Goal: Information Seeking & Learning: Learn about a topic

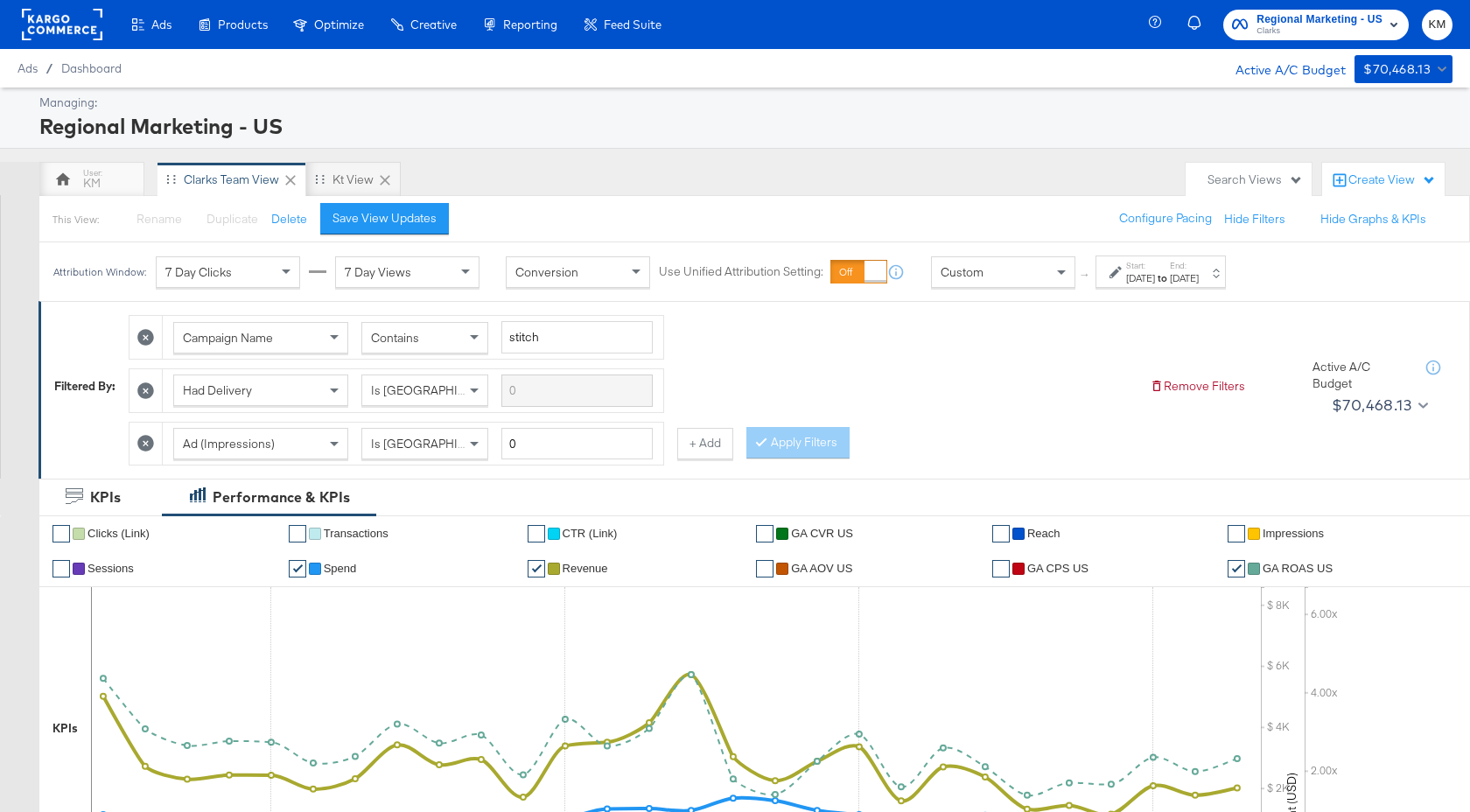
click at [1169, 273] on strong "to" at bounding box center [1161, 277] width 15 height 13
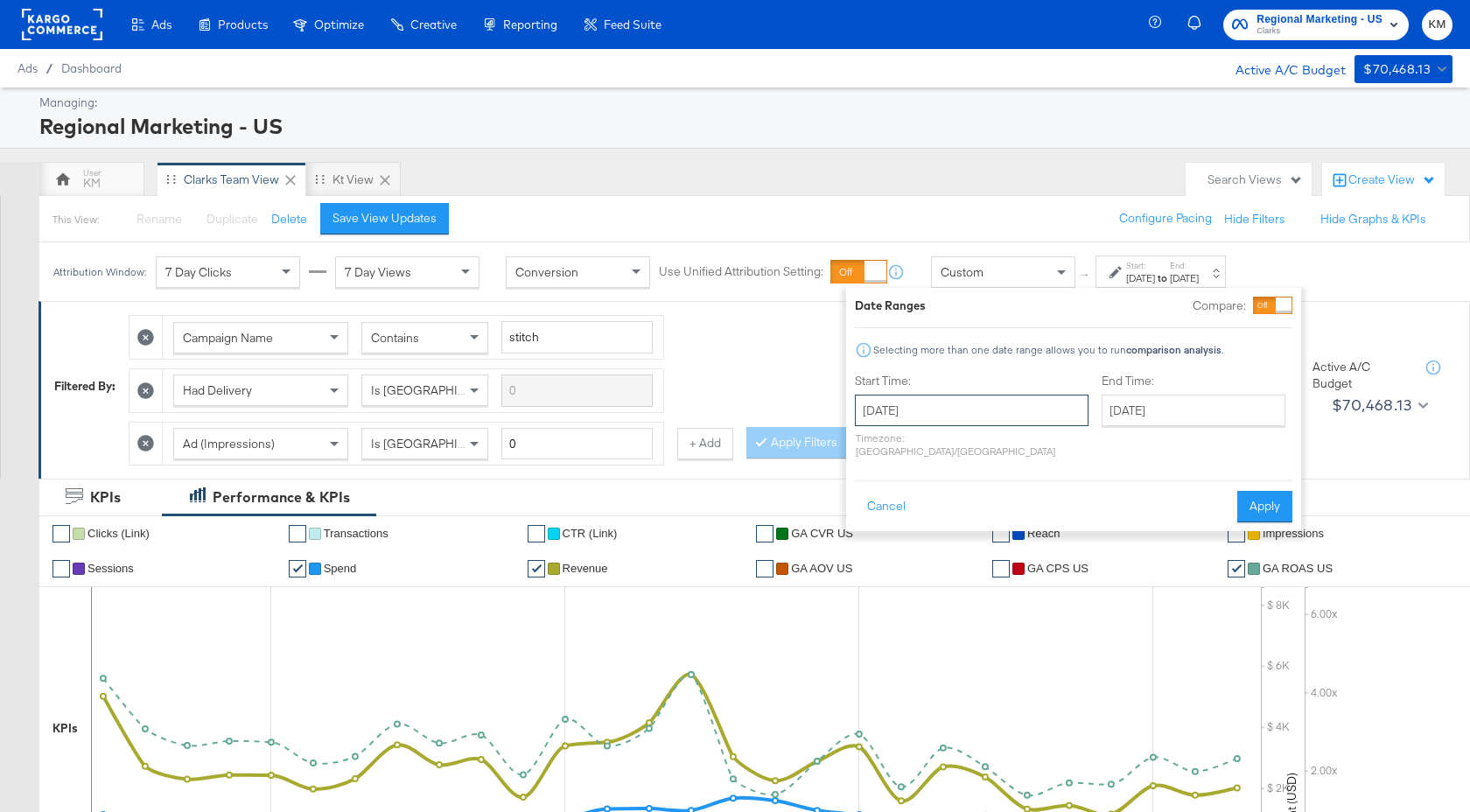
click at [965, 404] on input "[DATE]" at bounding box center [971, 410] width 233 height 32
click at [1041, 450] on span "›" at bounding box center [1053, 446] width 27 height 27
click at [875, 574] on td "17" at bounding box center [875, 572] width 30 height 25
type input "[DATE]"
click at [1106, 402] on input "[DATE]" at bounding box center [1197, 410] width 184 height 32
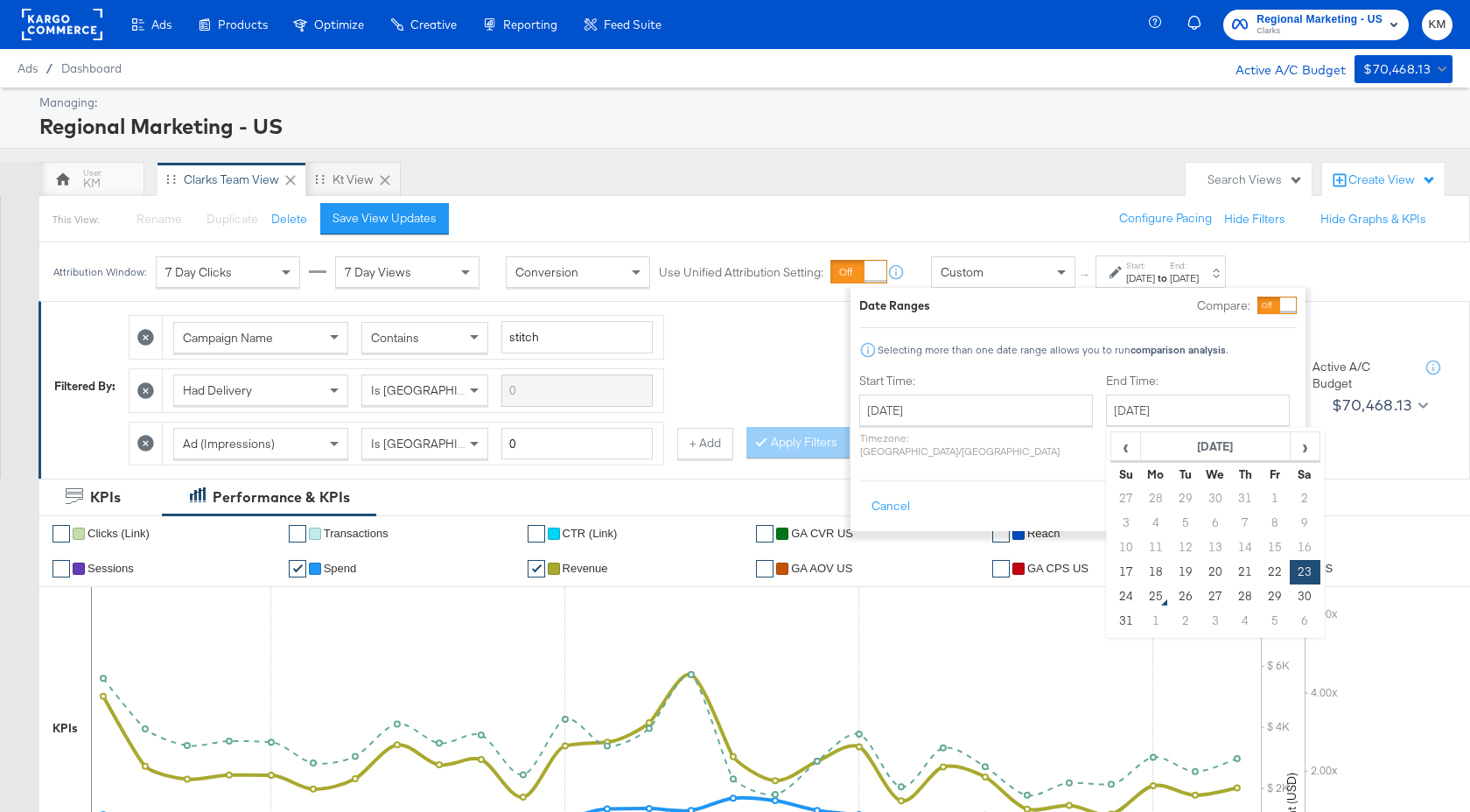
click at [1279, 502] on button "Apply" at bounding box center [1269, 507] width 55 height 32
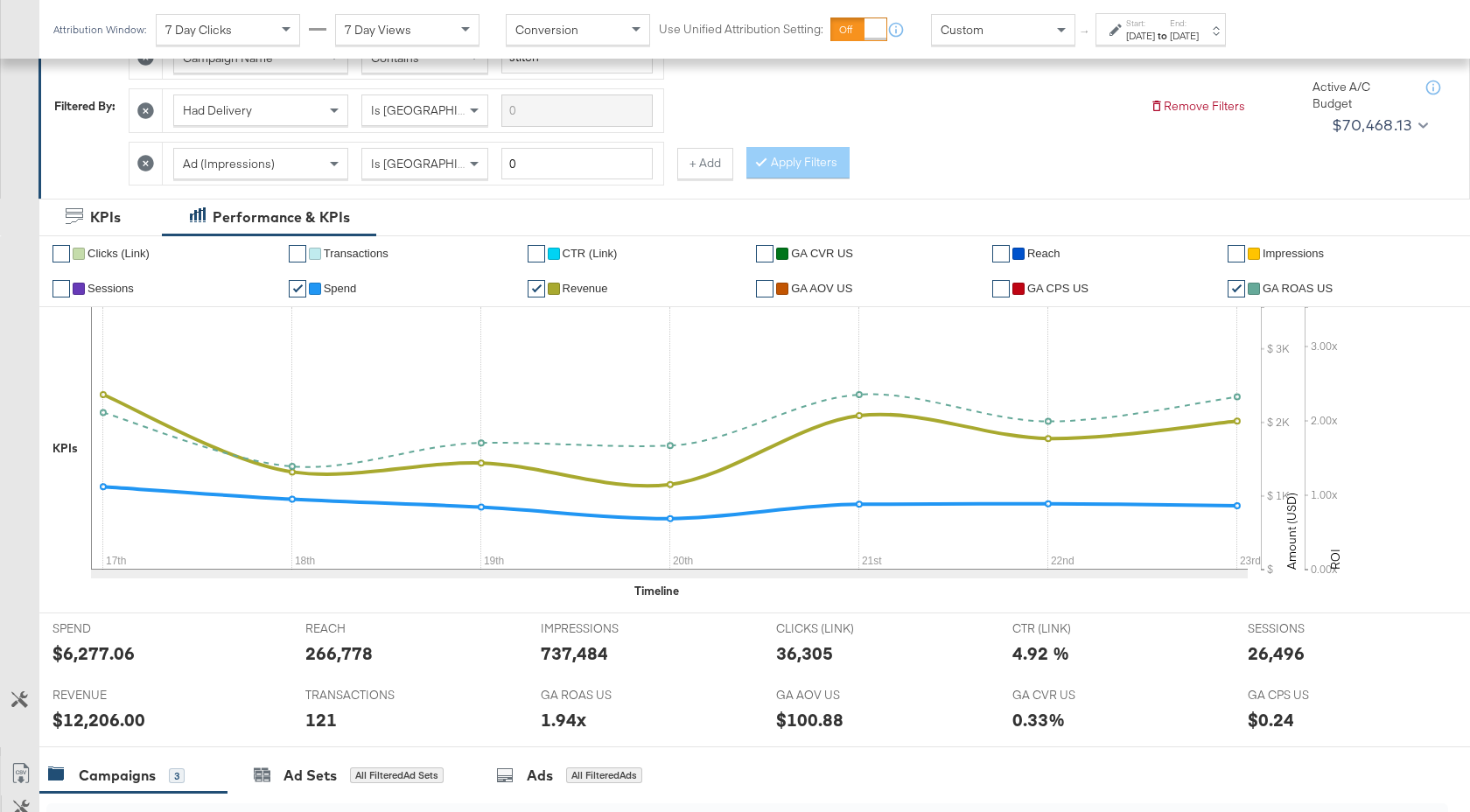
scroll to position [750, 0]
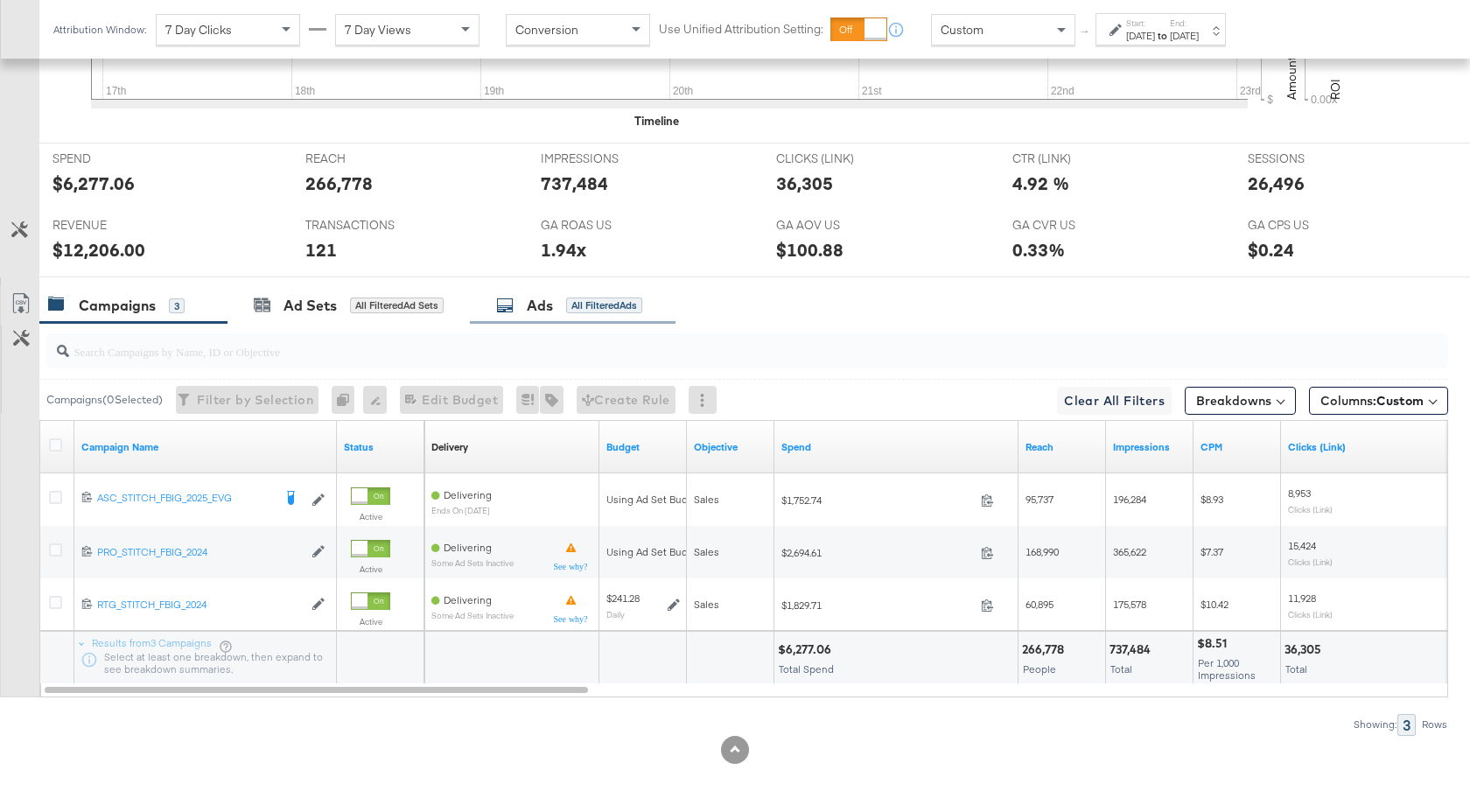
click at [541, 303] on div "Ads" at bounding box center [540, 305] width 27 height 20
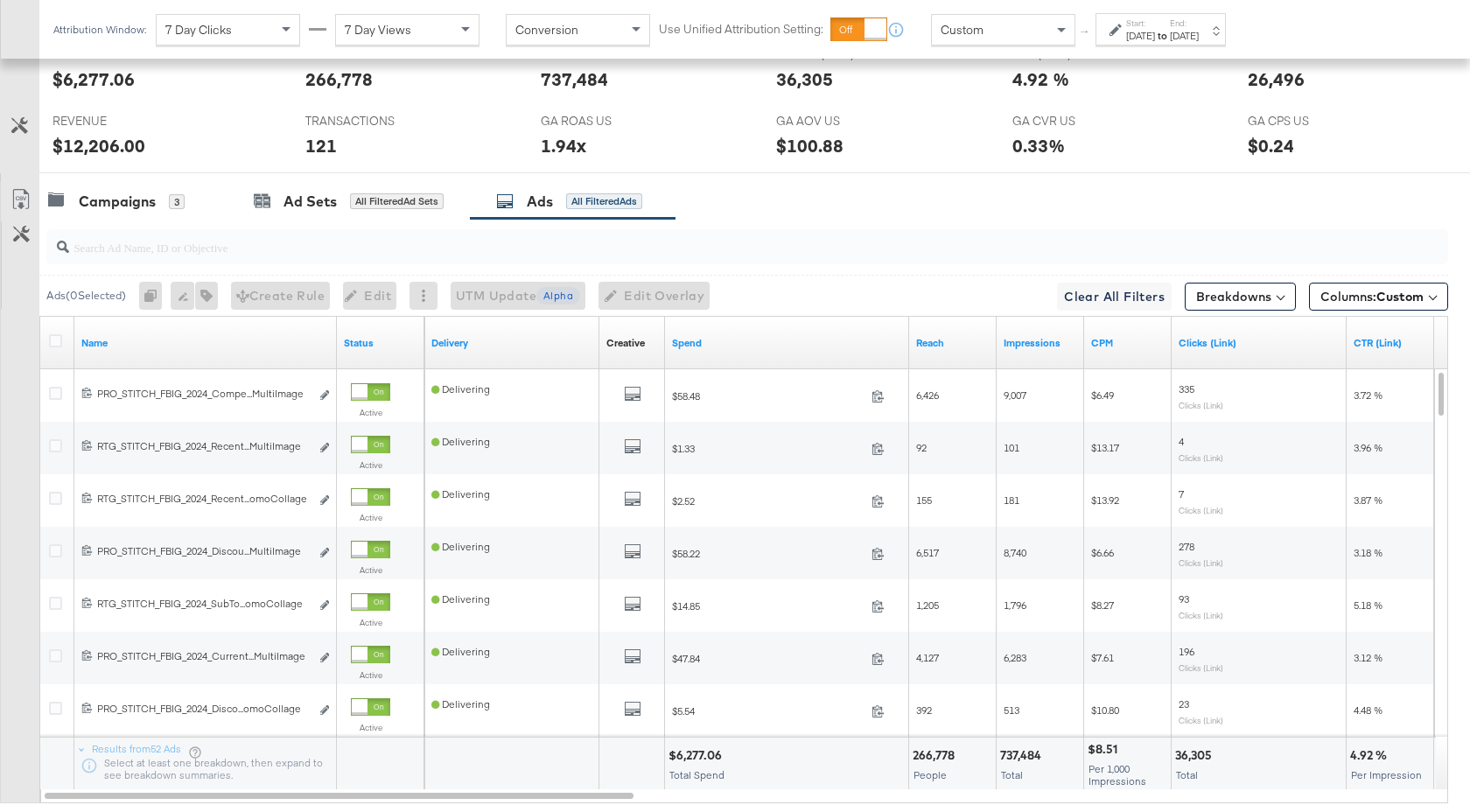
scroll to position [959, 0]
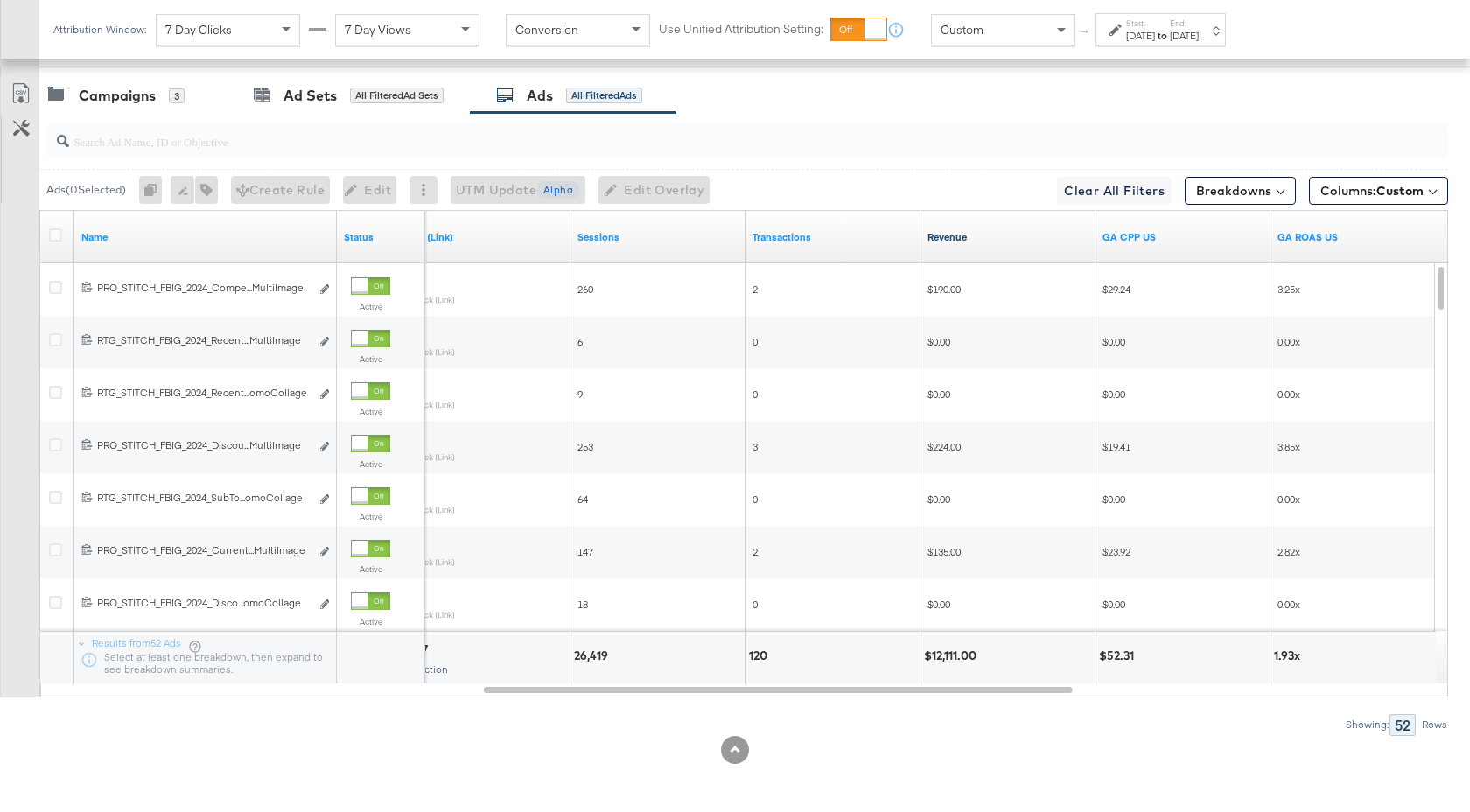
click at [1004, 232] on link "Revenue" at bounding box center [1008, 237] width 161 height 14
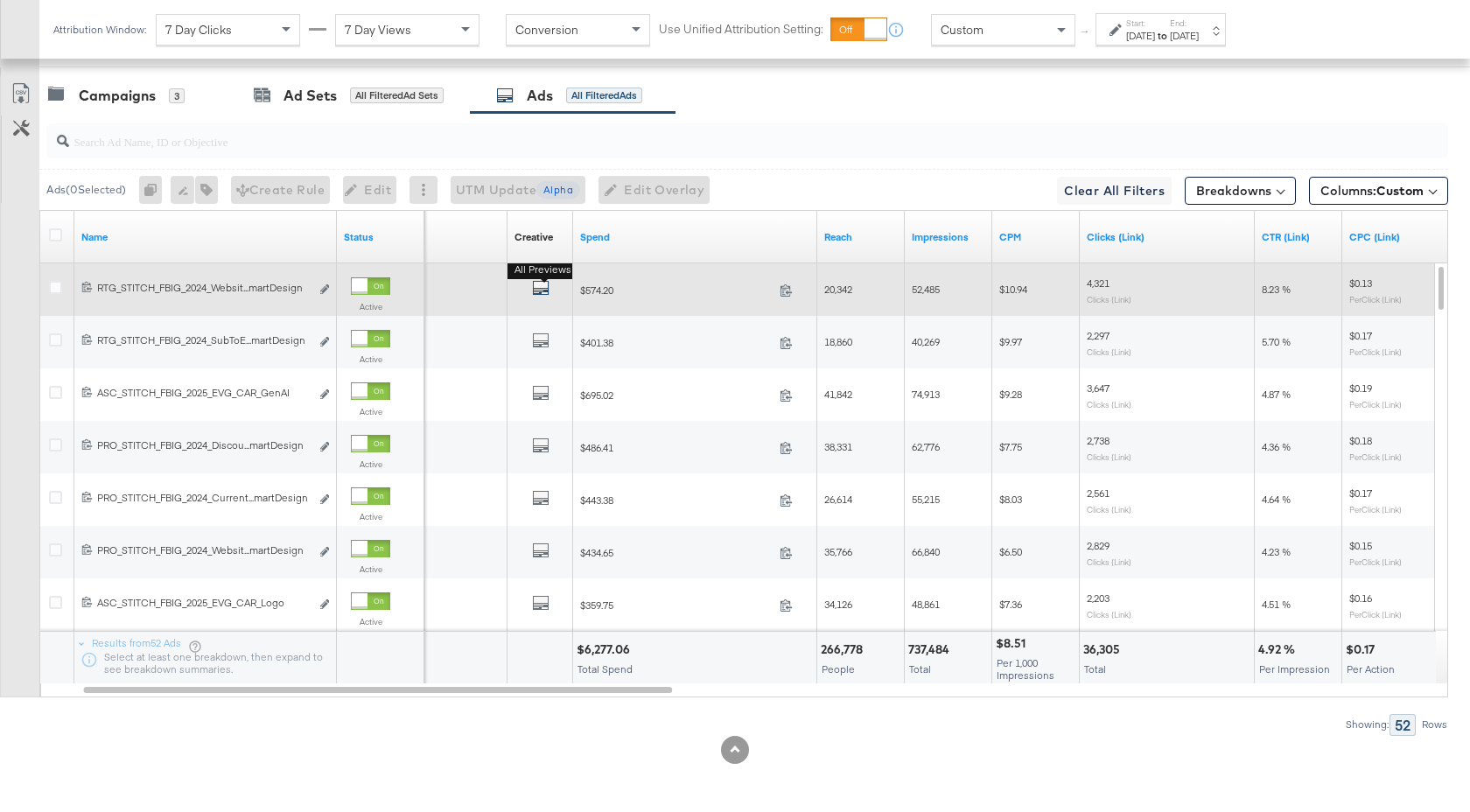
click at [541, 289] on icon "default" at bounding box center [541, 288] width 18 height 18
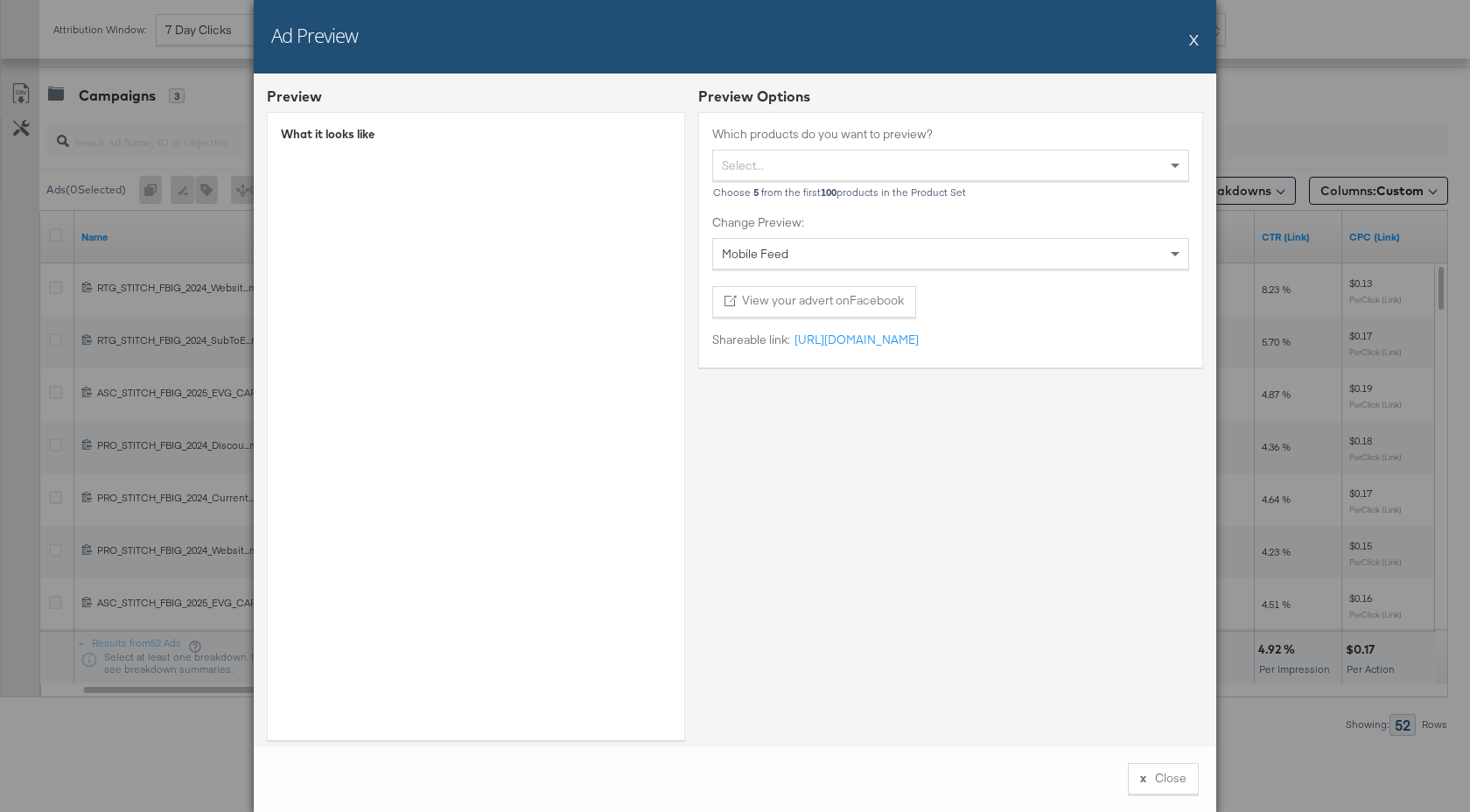
click at [1195, 39] on button "X" at bounding box center [1193, 39] width 10 height 35
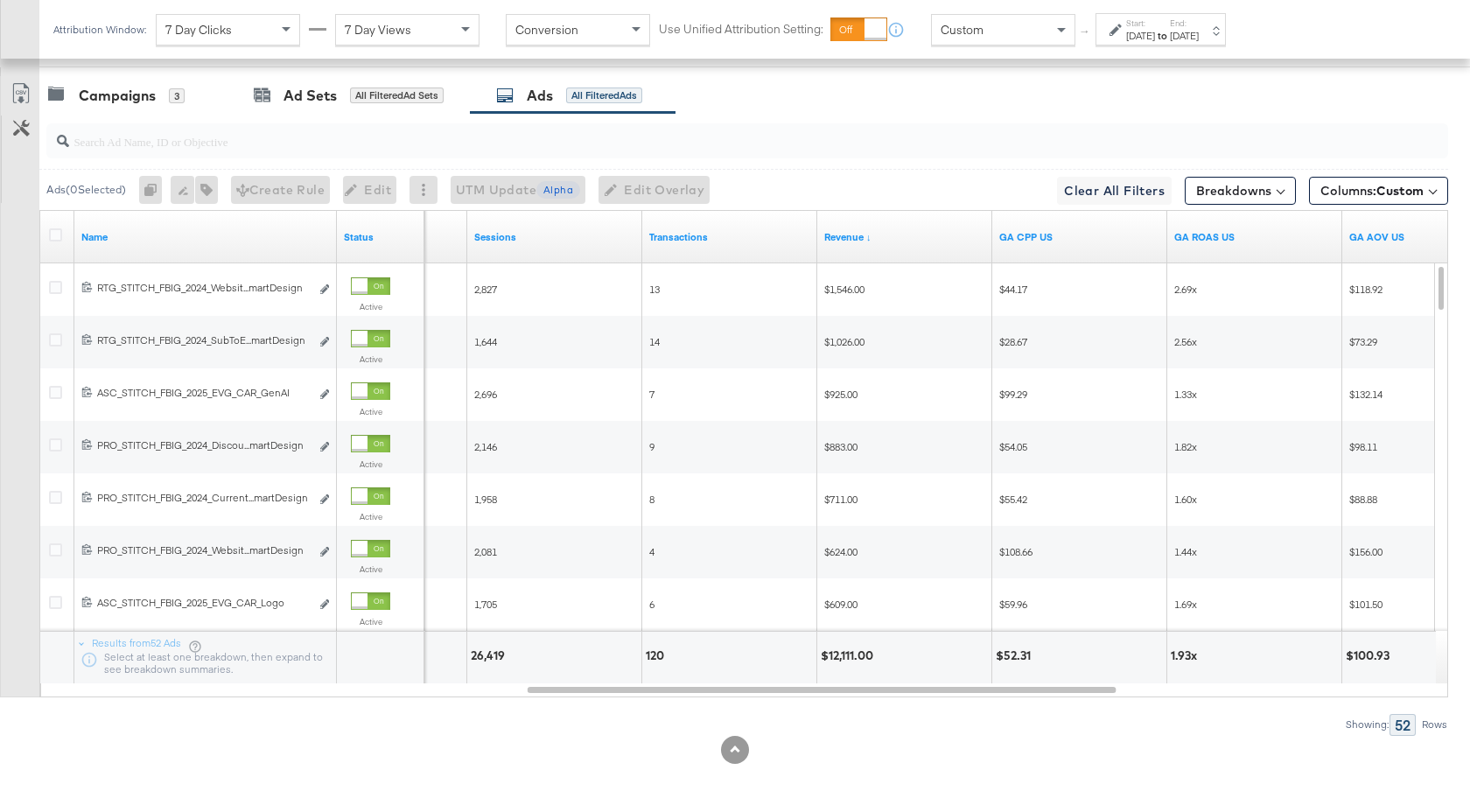
click at [164, 143] on input "search" at bounding box center [695, 134] width 1252 height 34
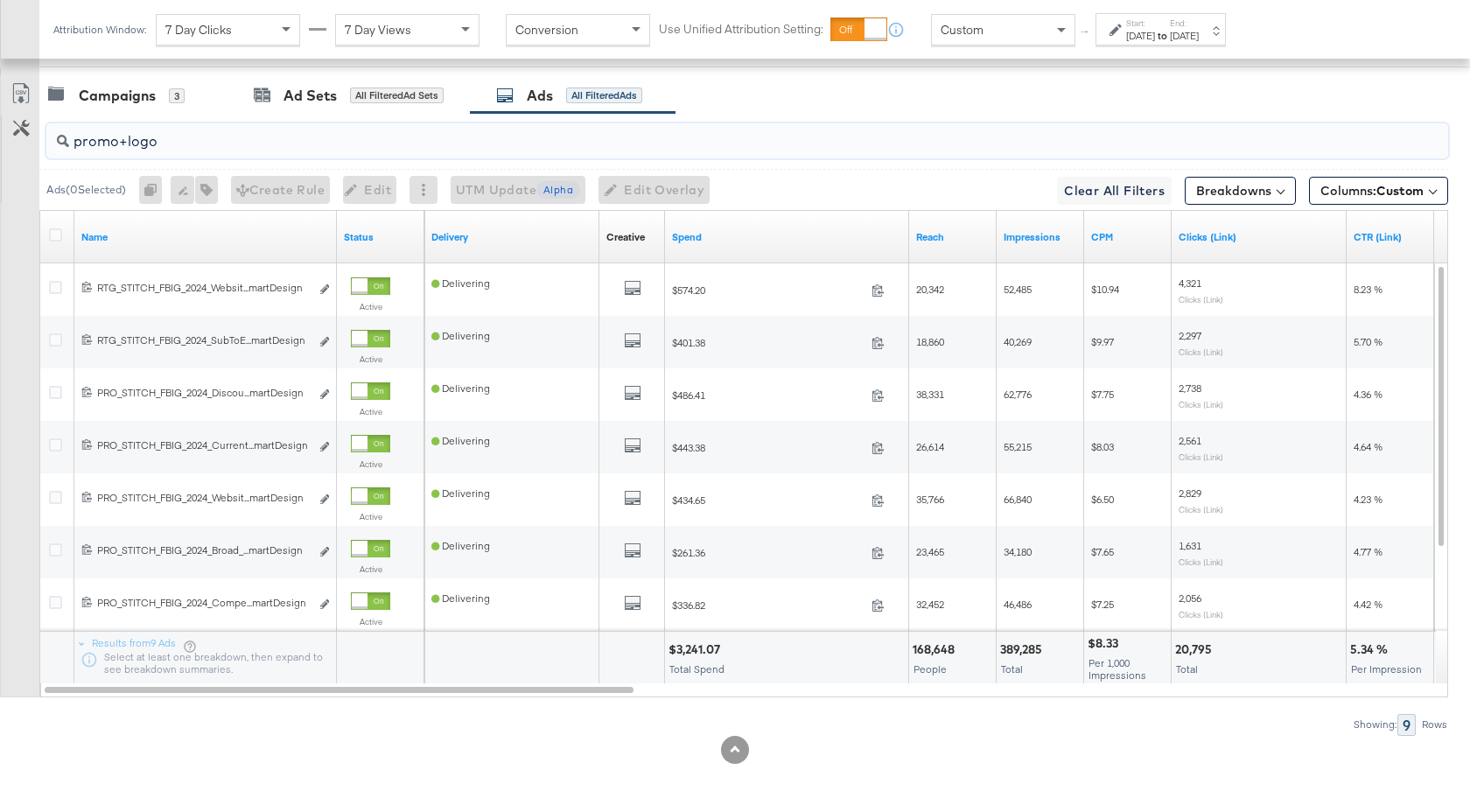
click at [1199, 35] on div "[DATE]" at bounding box center [1184, 36] width 29 height 14
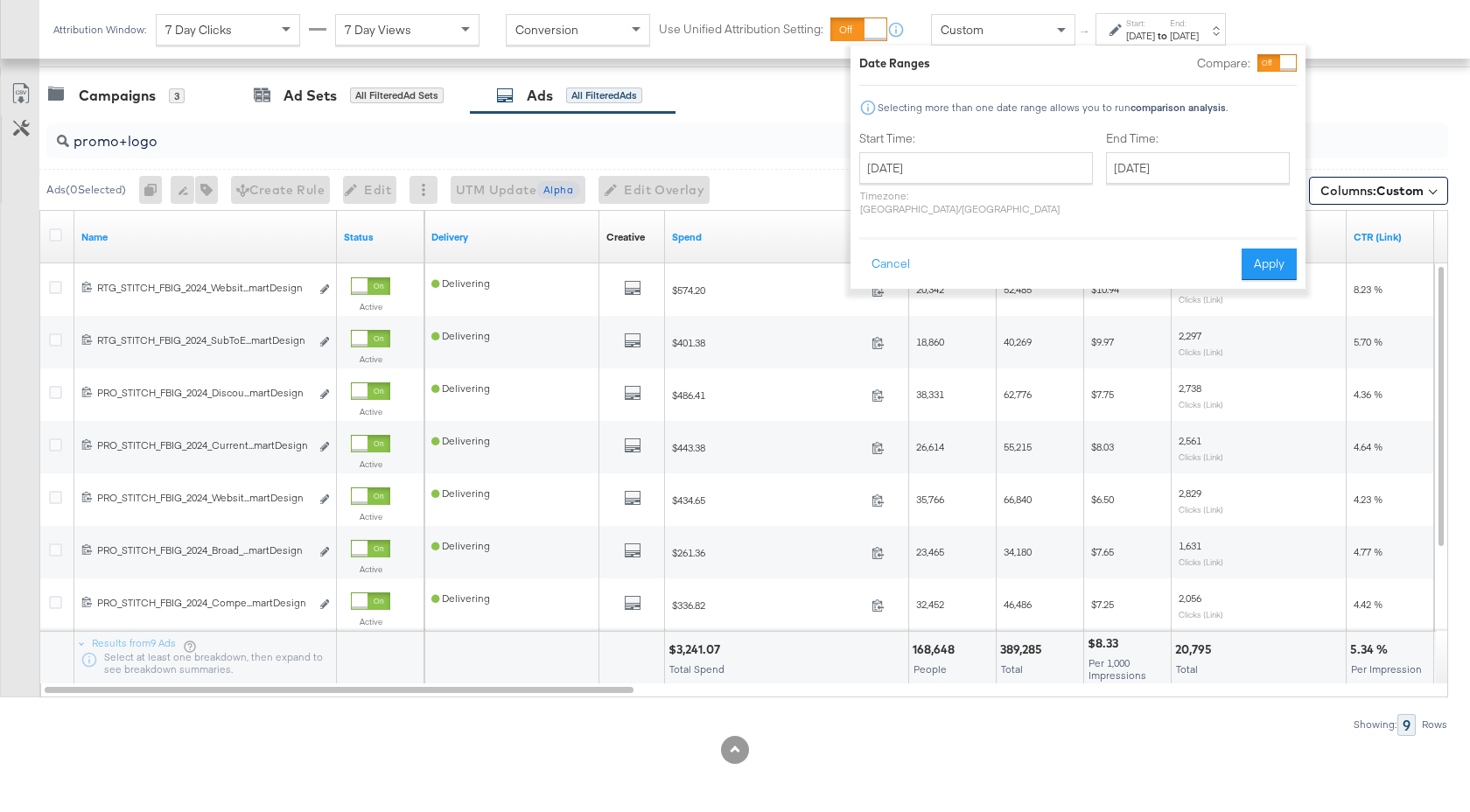
click at [1199, 35] on div "[DATE]" at bounding box center [1184, 36] width 29 height 14
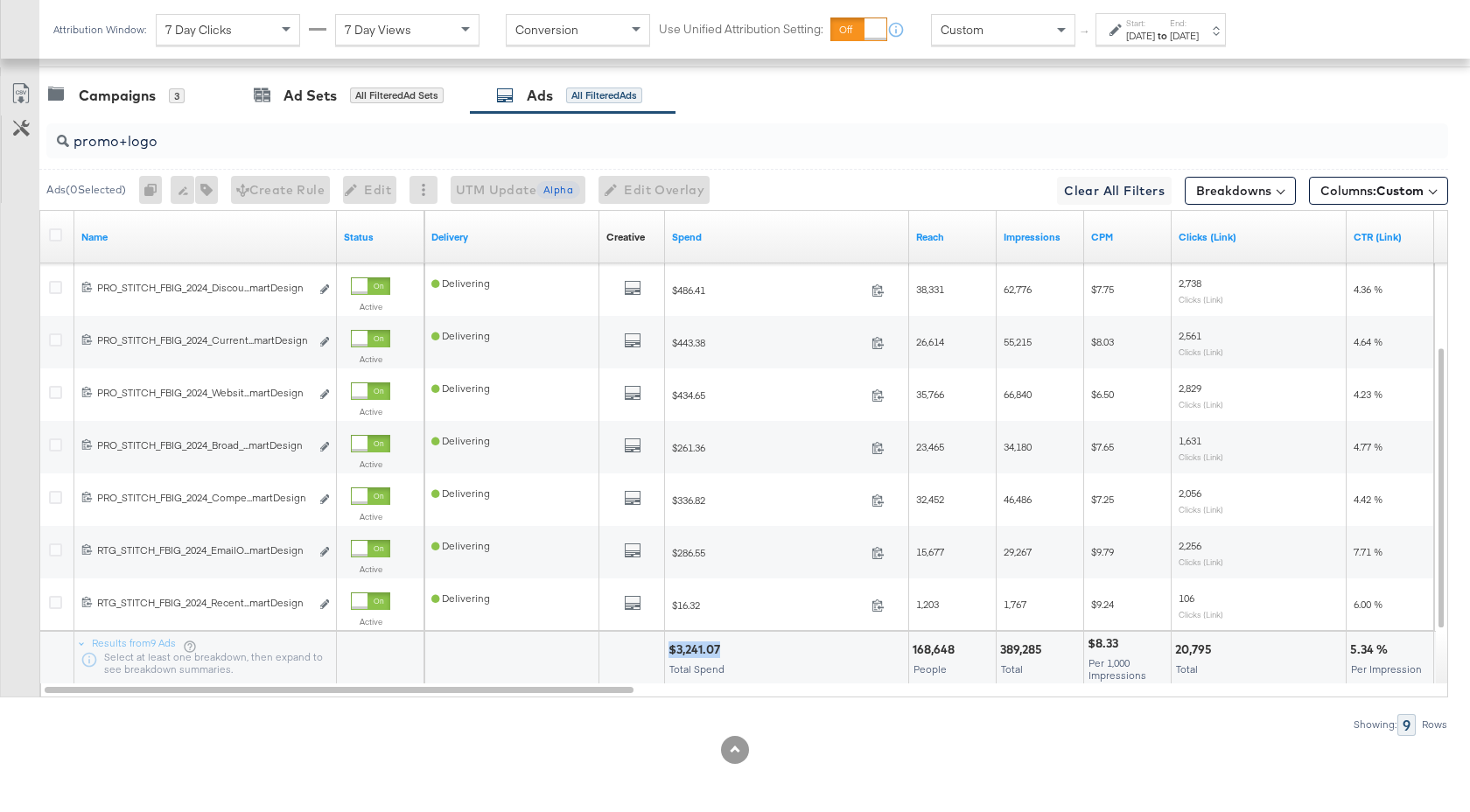
drag, startPoint x: 721, startPoint y: 650, endPoint x: 669, endPoint y: 650, distance: 52.0
click at [669, 650] on div "$3,241.07" at bounding box center [697, 649] width 57 height 17
copy div "$3,241.07"
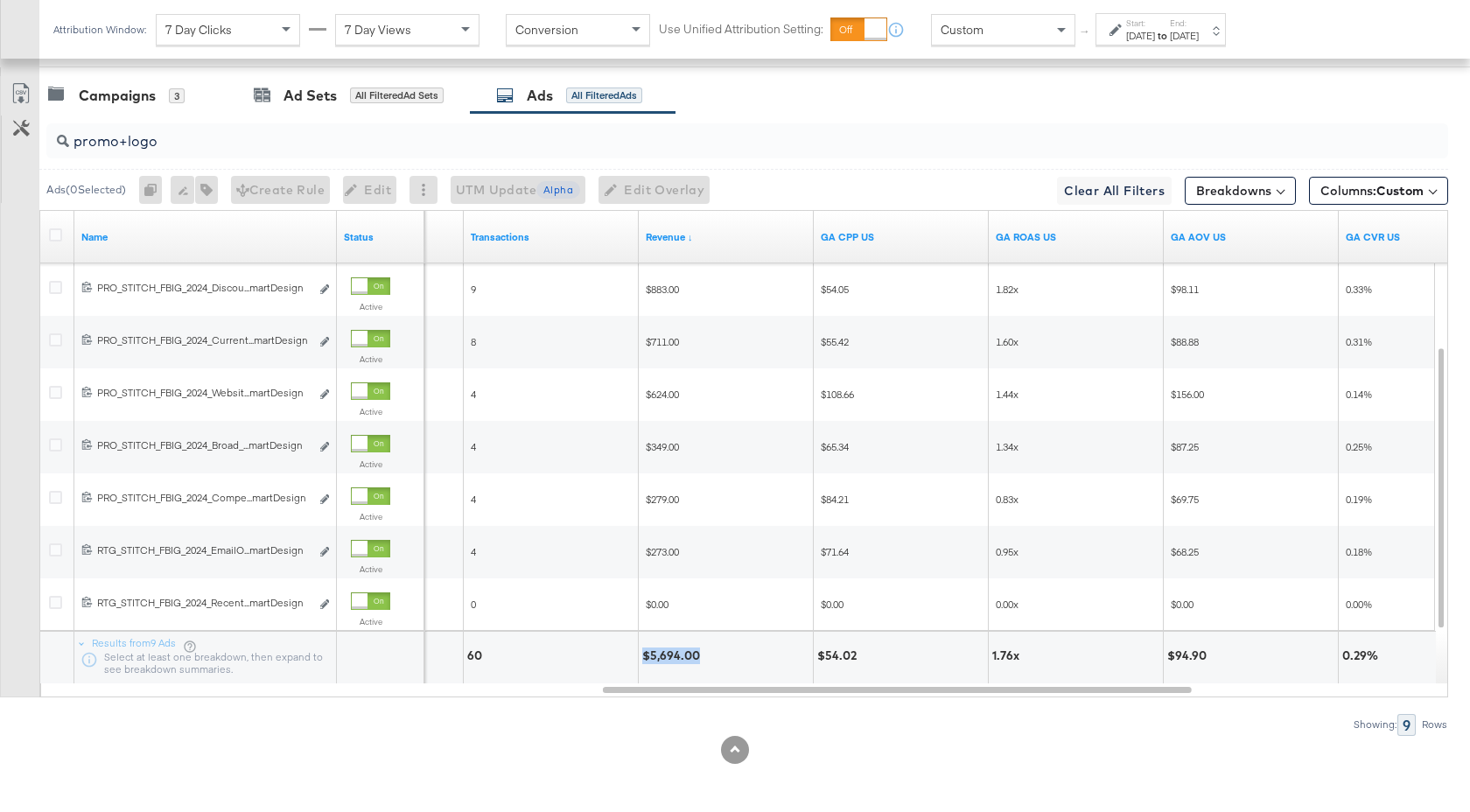
drag, startPoint x: 697, startPoint y: 657, endPoint x: 643, endPoint y: 657, distance: 54.0
click at [643, 657] on div "$5,694.00" at bounding box center [673, 655] width 63 height 17
copy div "$5,694.00"
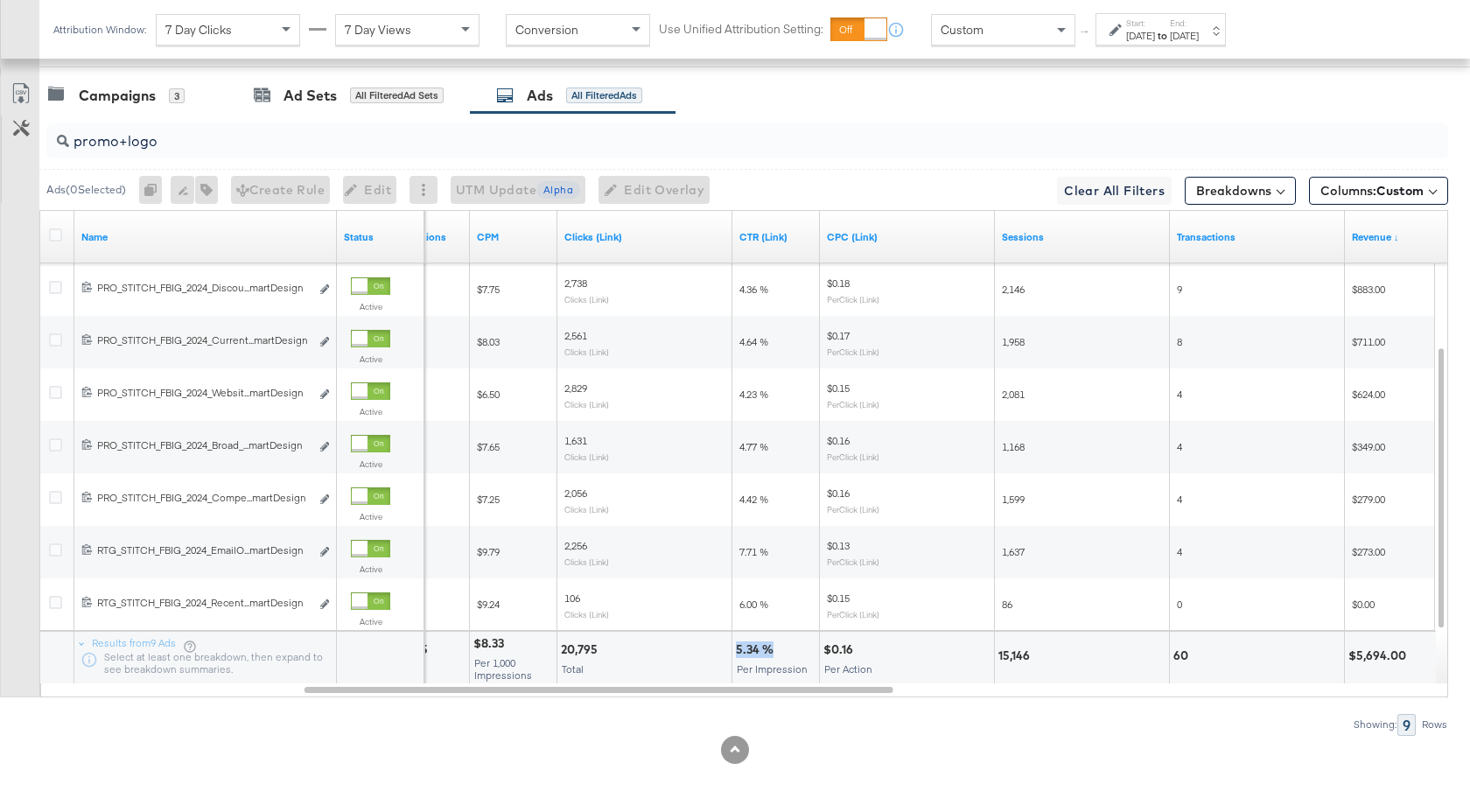
drag, startPoint x: 770, startPoint y: 651, endPoint x: 739, endPoint y: 651, distance: 31.0
click at [739, 651] on div "5.34 %" at bounding box center [757, 649] width 43 height 17
copy div "5.34 %"
drag, startPoint x: 167, startPoint y: 141, endPoint x: 121, endPoint y: 144, distance: 46.1
click at [121, 144] on input "promo+logo" at bounding box center [695, 134] width 1252 height 34
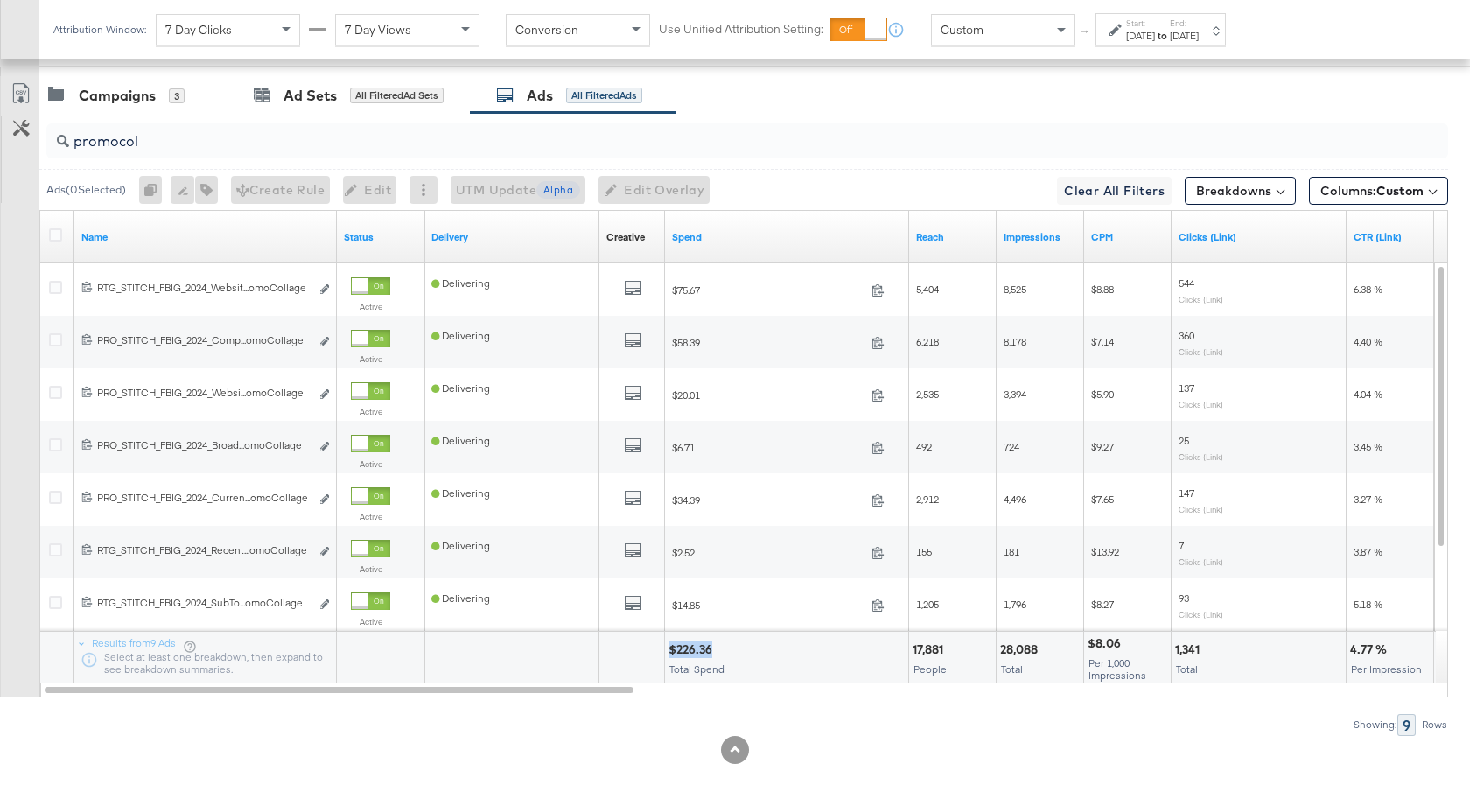
drag, startPoint x: 710, startPoint y: 651, endPoint x: 670, endPoint y: 651, distance: 40.0
click at [670, 651] on div "$226.36" at bounding box center [692, 649] width 49 height 17
copy div "$226.36"
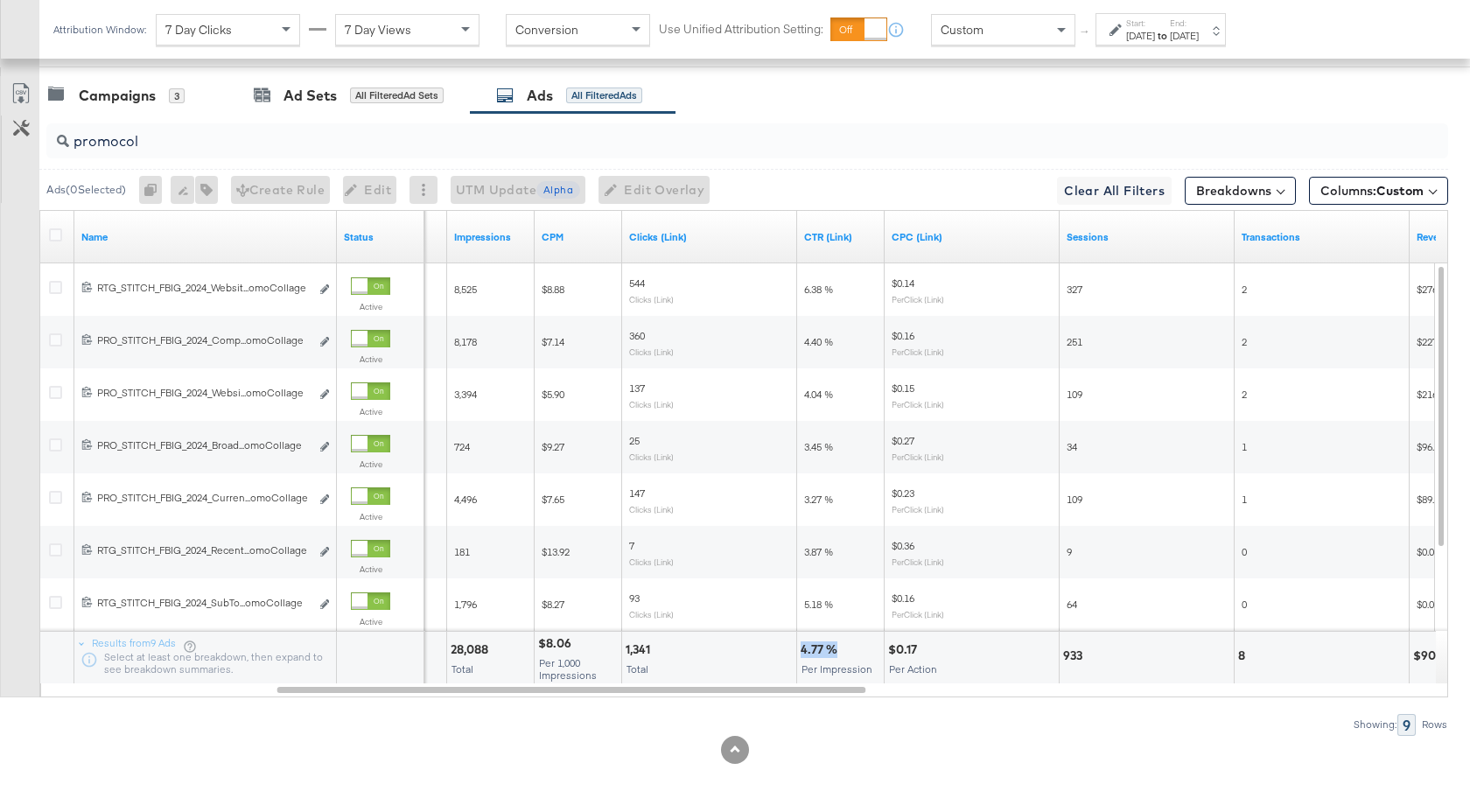
drag, startPoint x: 833, startPoint y: 652, endPoint x: 800, endPoint y: 652, distance: 33.0
click at [800, 652] on div "4.77 % Per Impression" at bounding box center [841, 657] width 87 height 52
copy div "4.77 %"
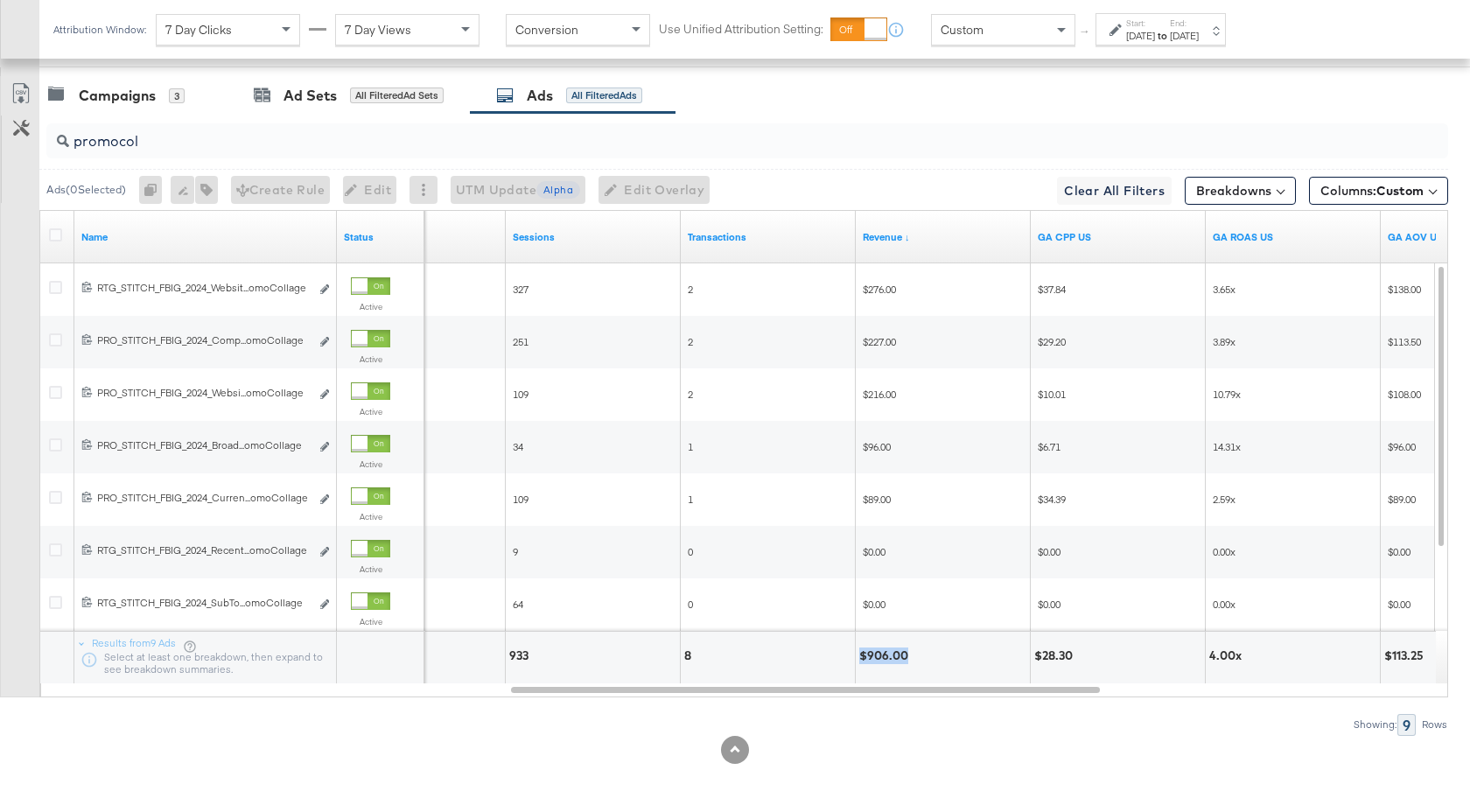
drag, startPoint x: 907, startPoint y: 653, endPoint x: 859, endPoint y: 653, distance: 48.0
click at [859, 653] on div "$906.00" at bounding box center [886, 655] width 54 height 17
copy div "$906.00"
click at [138, 144] on input "promocol" at bounding box center [695, 134] width 1252 height 34
drag, startPoint x: 910, startPoint y: 655, endPoint x: 860, endPoint y: 657, distance: 50.0
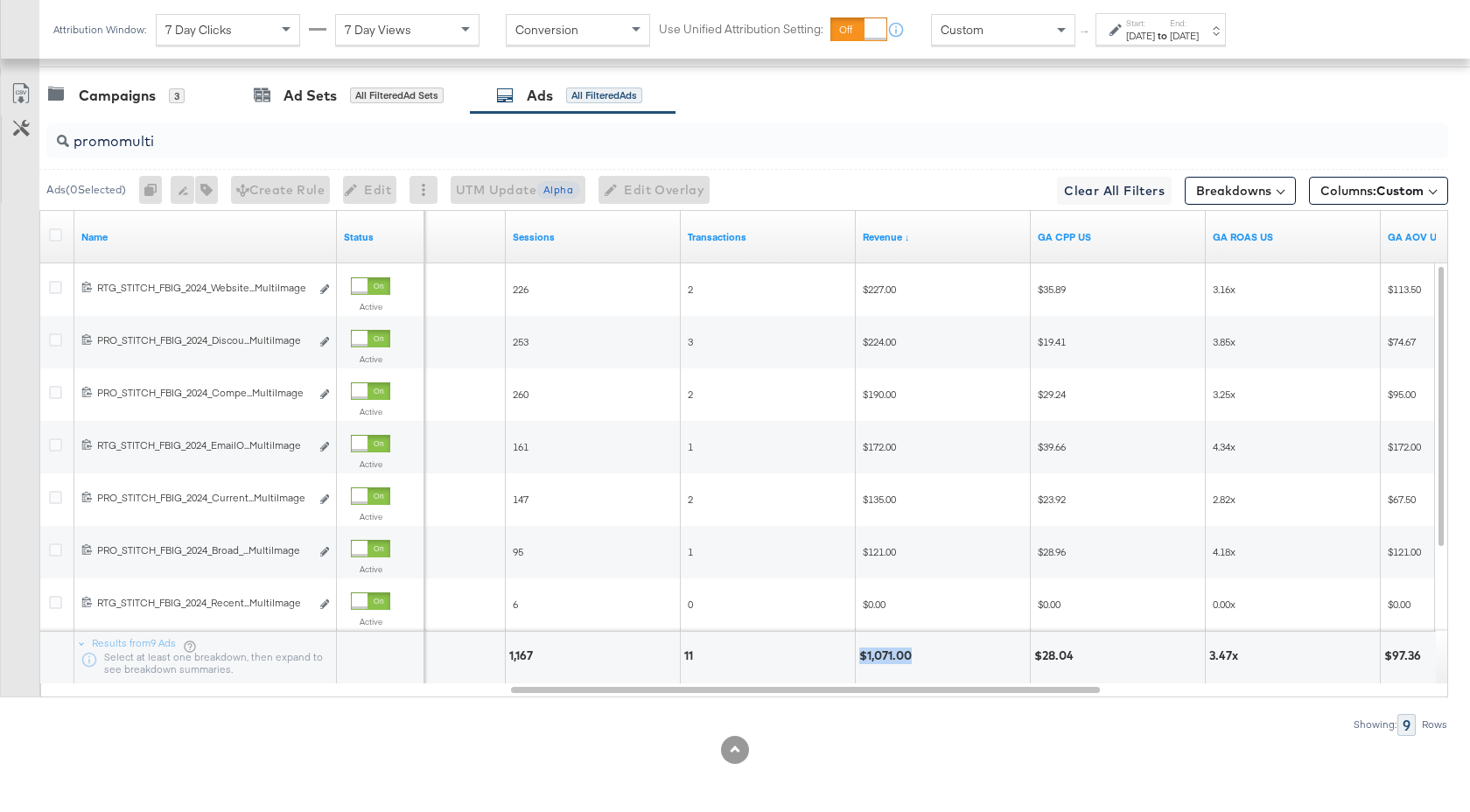
click at [860, 657] on div "$1,071.00" at bounding box center [887, 655] width 58 height 17
copy div "$1,071.00"
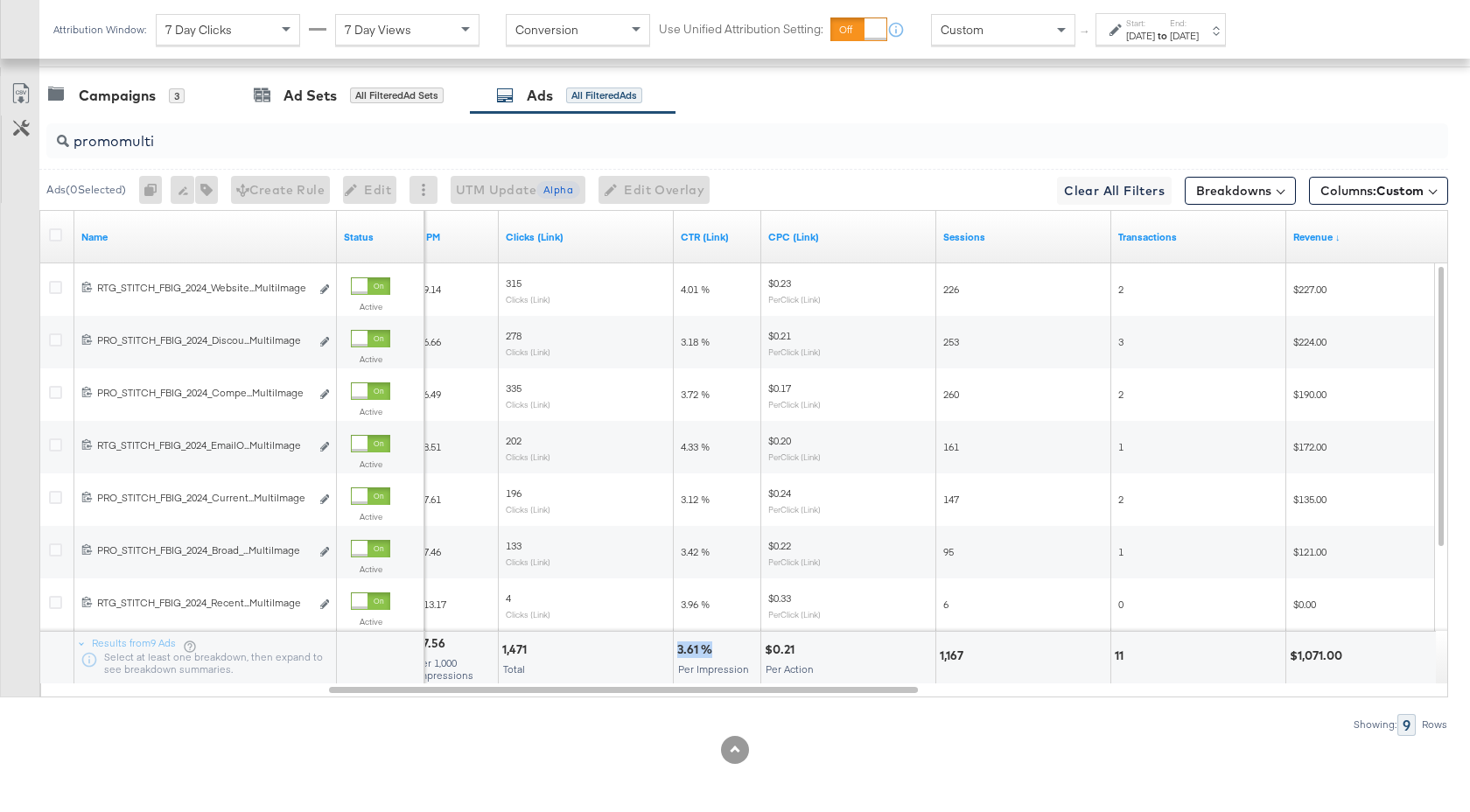
drag, startPoint x: 711, startPoint y: 649, endPoint x: 678, endPoint y: 650, distance: 33.0
click at [678, 650] on div "3.61 %" at bounding box center [697, 649] width 40 height 17
copy div "3.61 %"
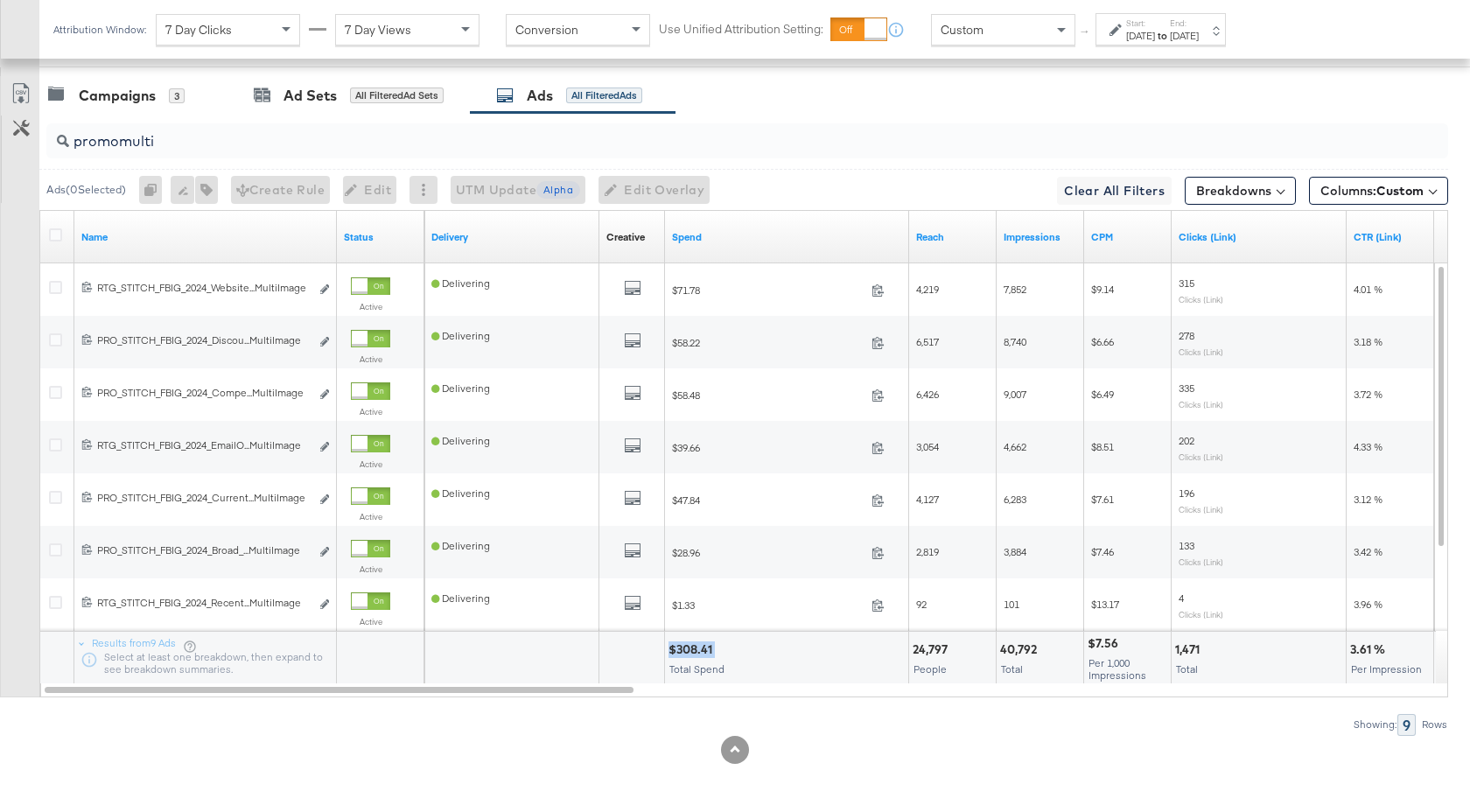
drag, startPoint x: 715, startPoint y: 650, endPoint x: 669, endPoint y: 650, distance: 46.0
click at [669, 650] on div "$308.41" at bounding box center [692, 649] width 49 height 17
copy div "$308.41"
drag, startPoint x: 160, startPoint y: 139, endPoint x: 120, endPoint y: 142, distance: 40.1
click at [120, 142] on input "promomulti" at bounding box center [695, 134] width 1252 height 34
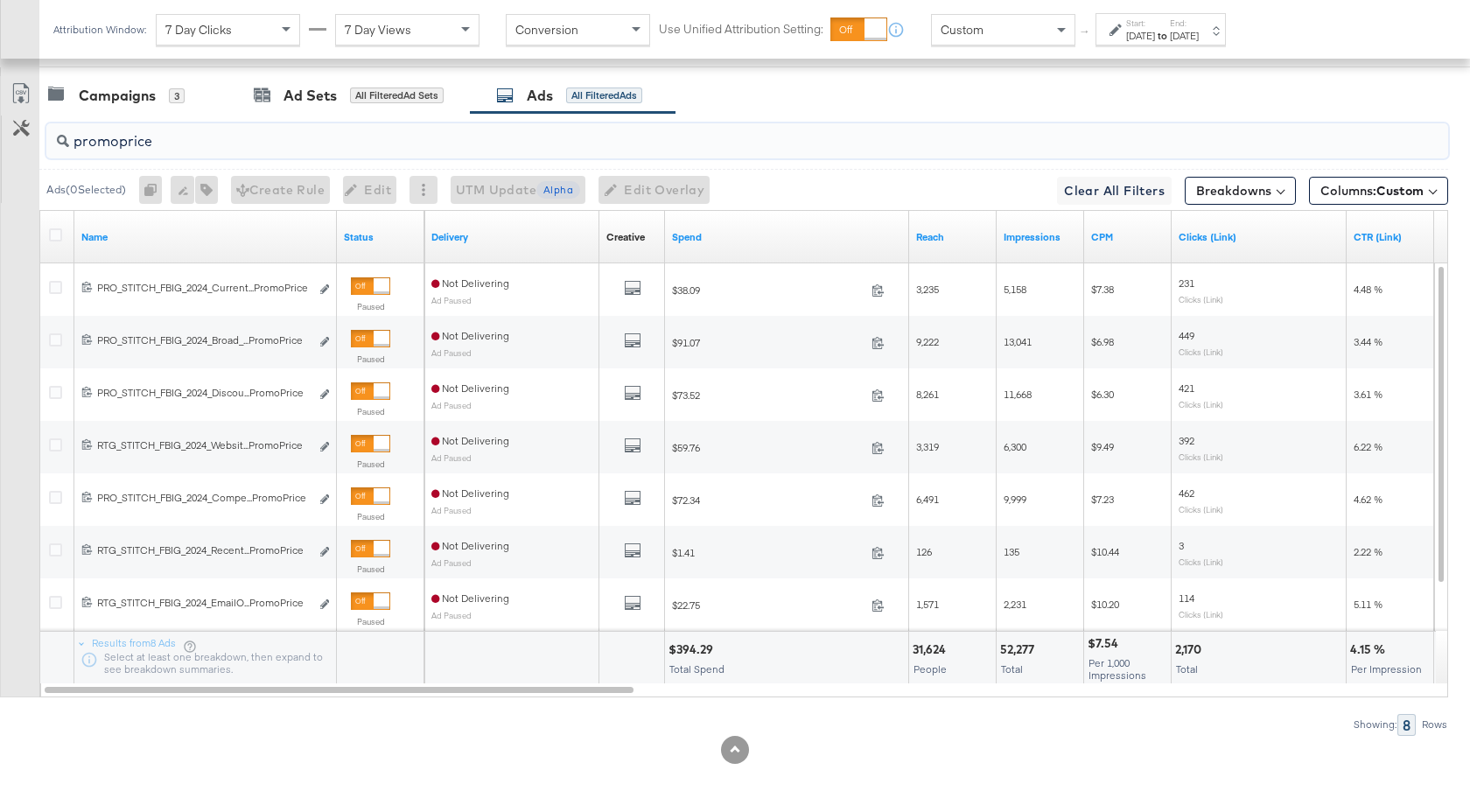
type input "promoprice"
drag, startPoint x: 711, startPoint y: 648, endPoint x: 669, endPoint y: 648, distance: 42.0
click at [669, 648] on div "$394.29" at bounding box center [693, 649] width 50 height 17
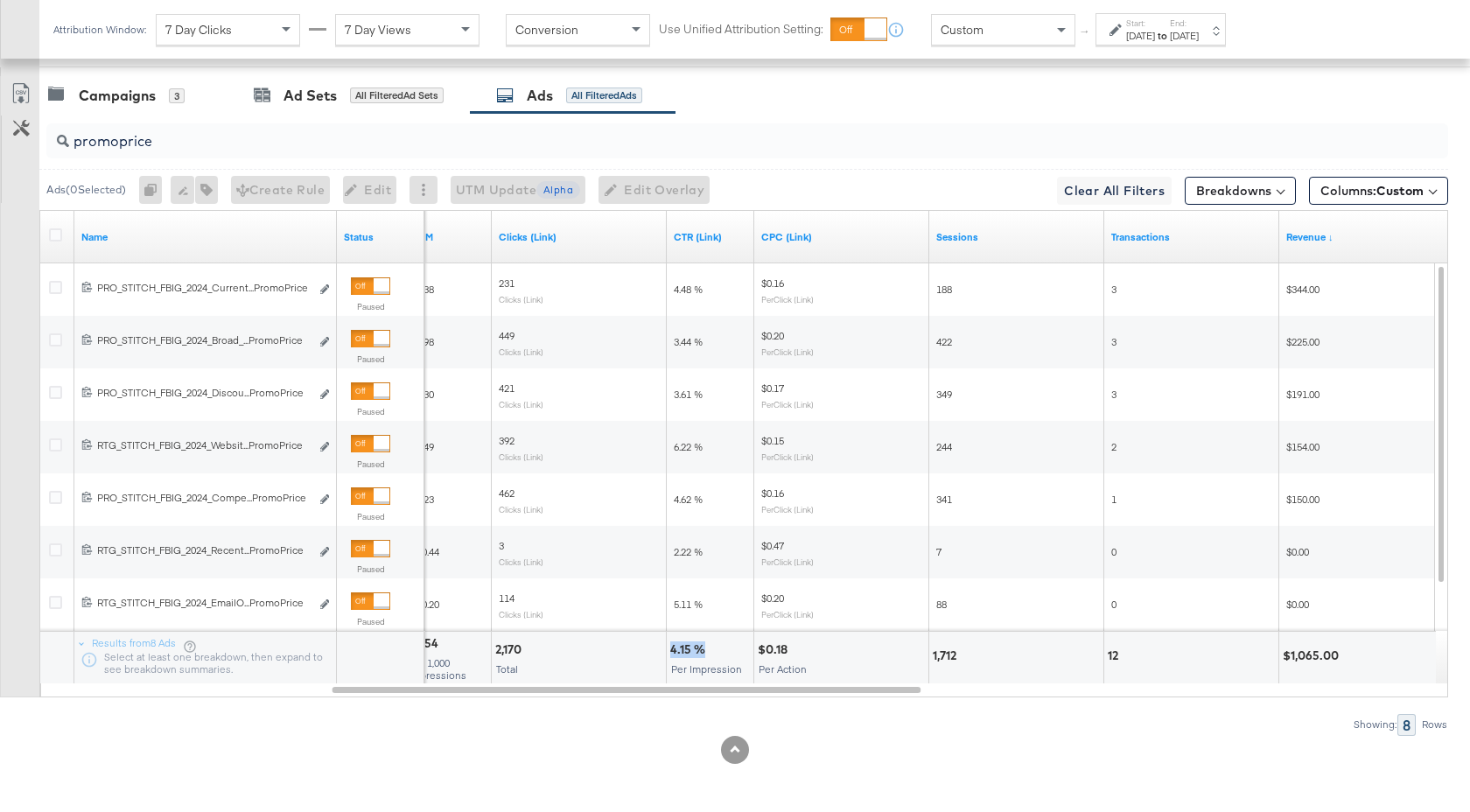
drag, startPoint x: 704, startPoint y: 654, endPoint x: 667, endPoint y: 654, distance: 37.0
click at [667, 654] on div "4.15 % Per Impression" at bounding box center [710, 657] width 87 height 52
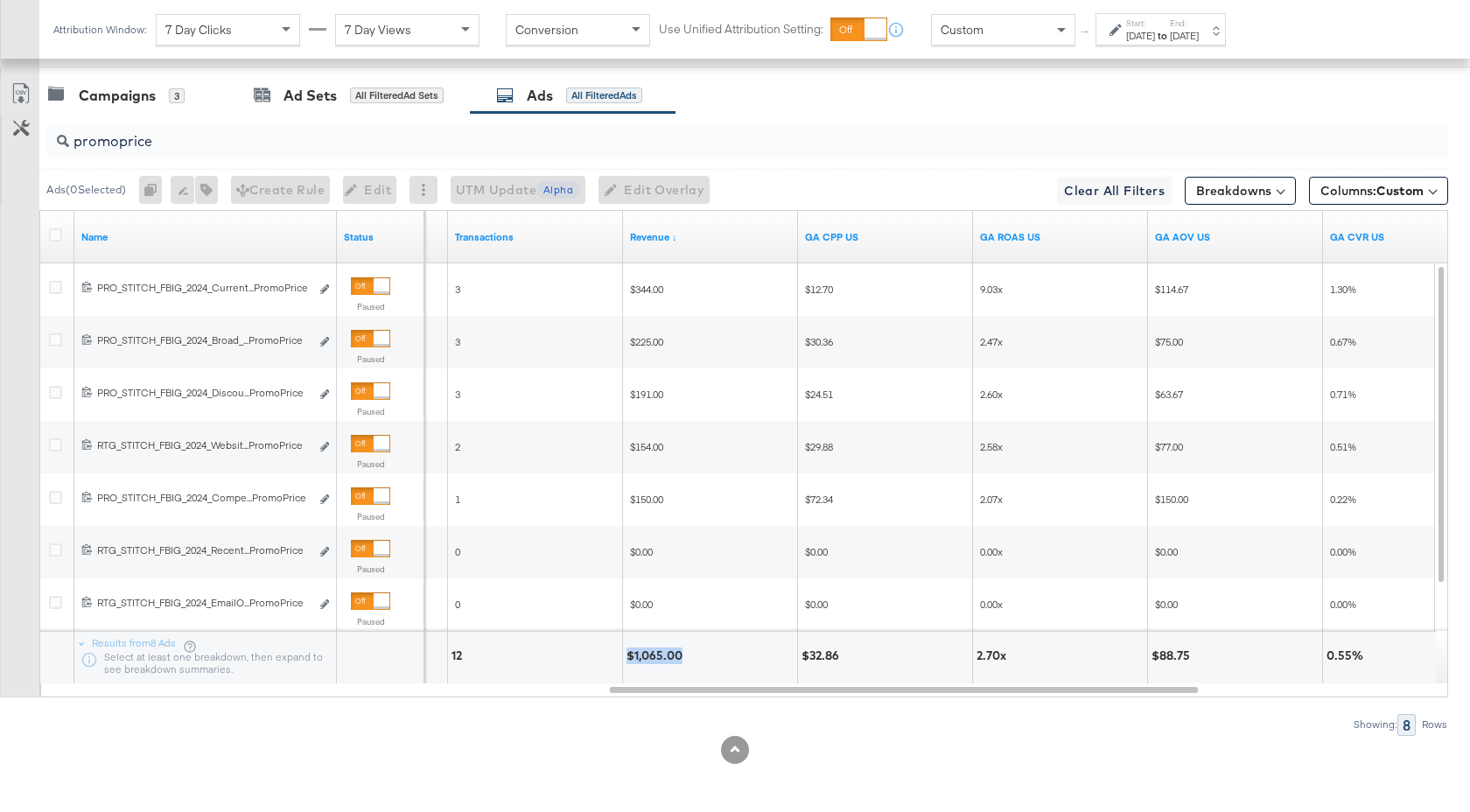
drag, startPoint x: 680, startPoint y: 655, endPoint x: 629, endPoint y: 655, distance: 51.0
click at [629, 655] on div "$1,065.00" at bounding box center [656, 655] width 61 height 17
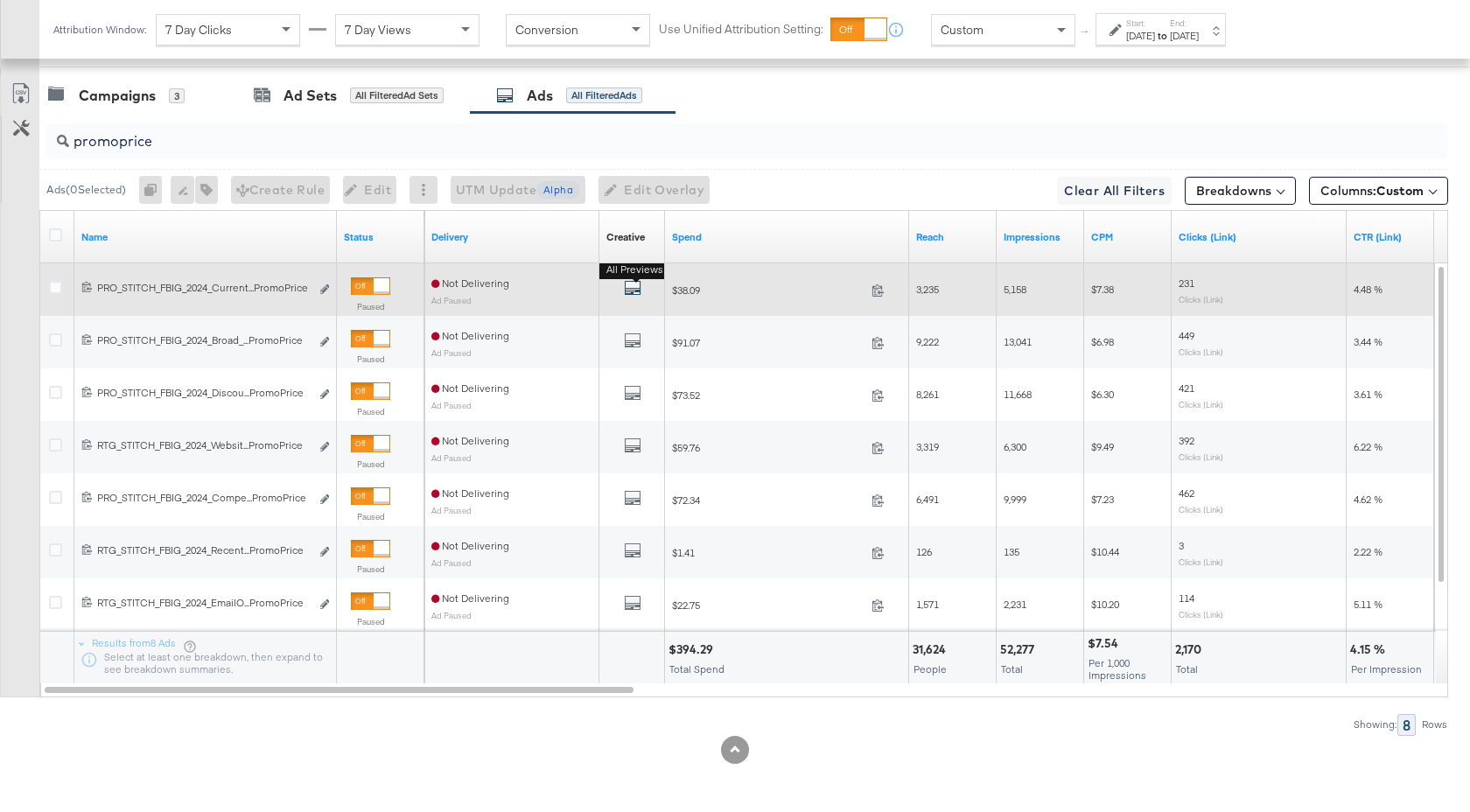
click at [629, 286] on icon "default" at bounding box center [632, 288] width 18 height 18
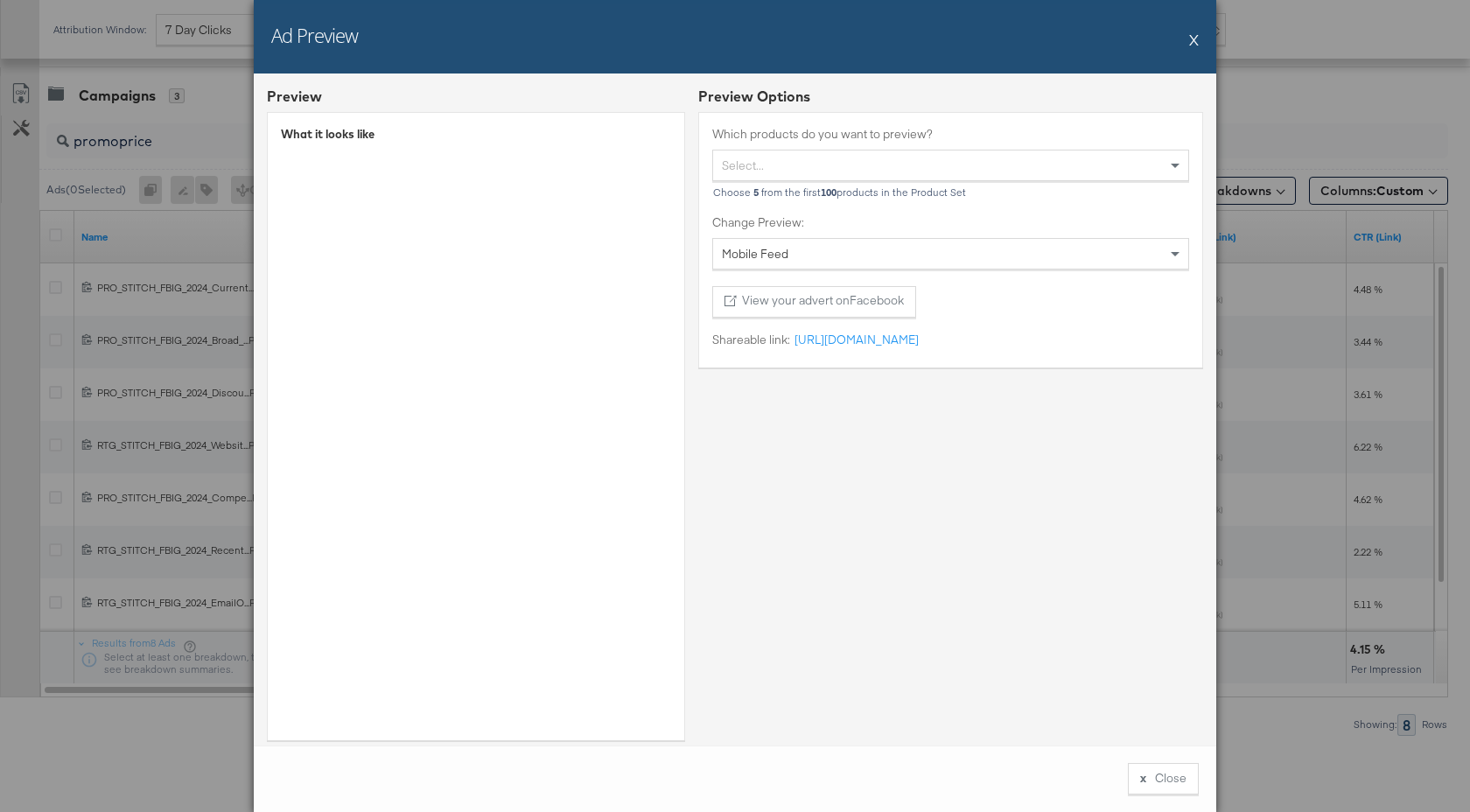
click at [1198, 39] on button "X" at bounding box center [1193, 39] width 10 height 35
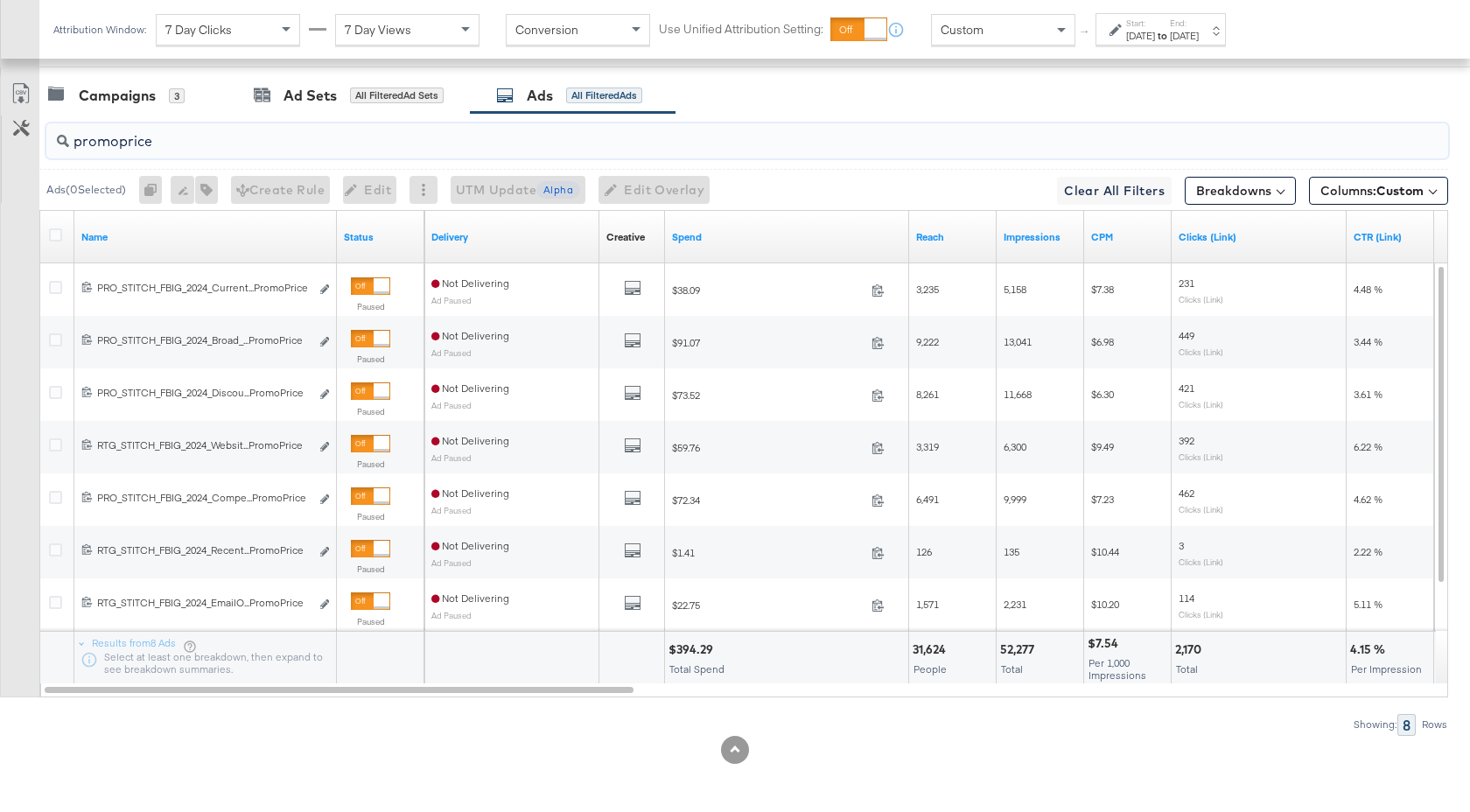
drag, startPoint x: 157, startPoint y: 141, endPoint x: 75, endPoint y: 141, distance: 82.0
click at [75, 141] on input "promoprice" at bounding box center [695, 134] width 1252 height 34
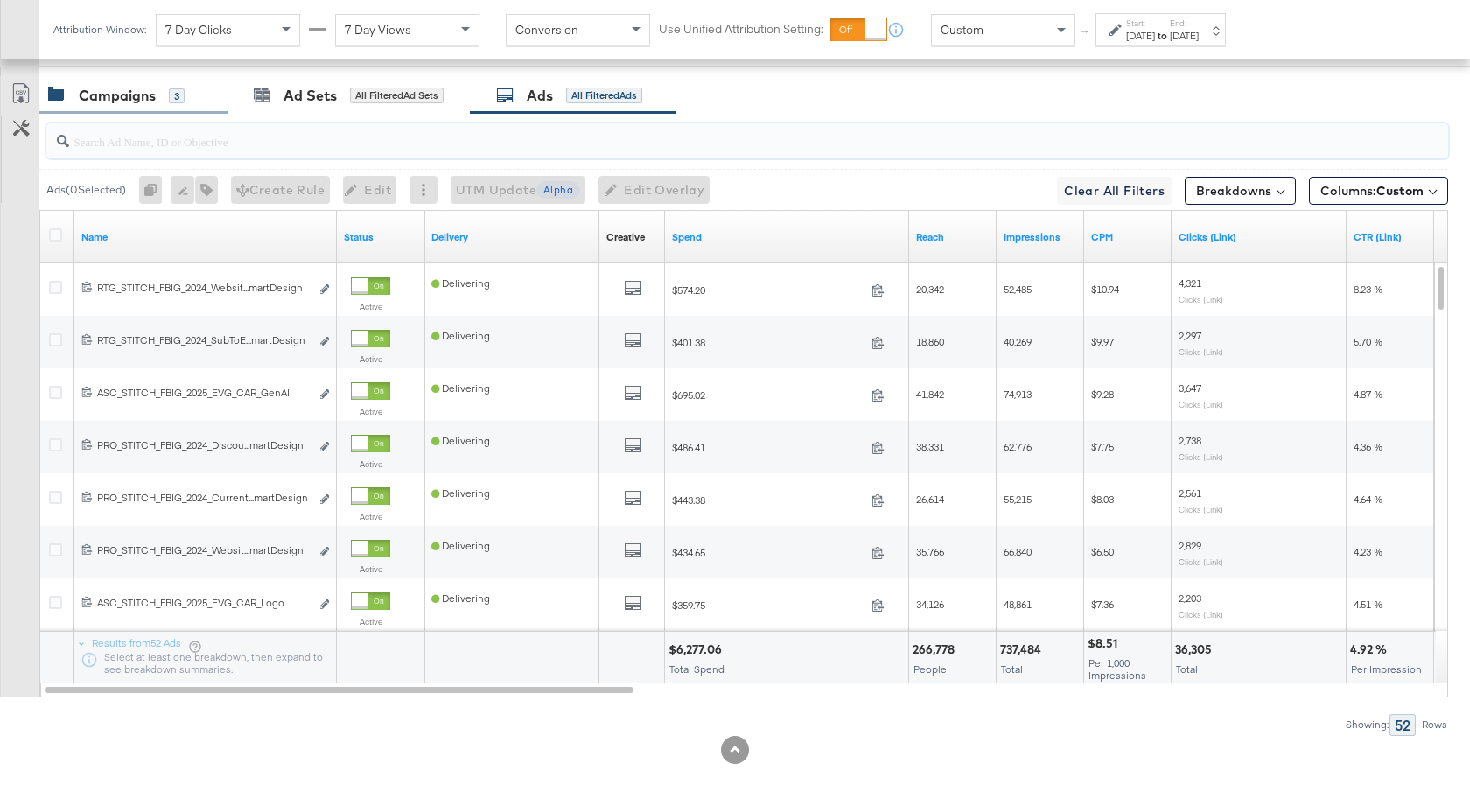
click at [145, 89] on div "Campaigns" at bounding box center [117, 96] width 77 height 20
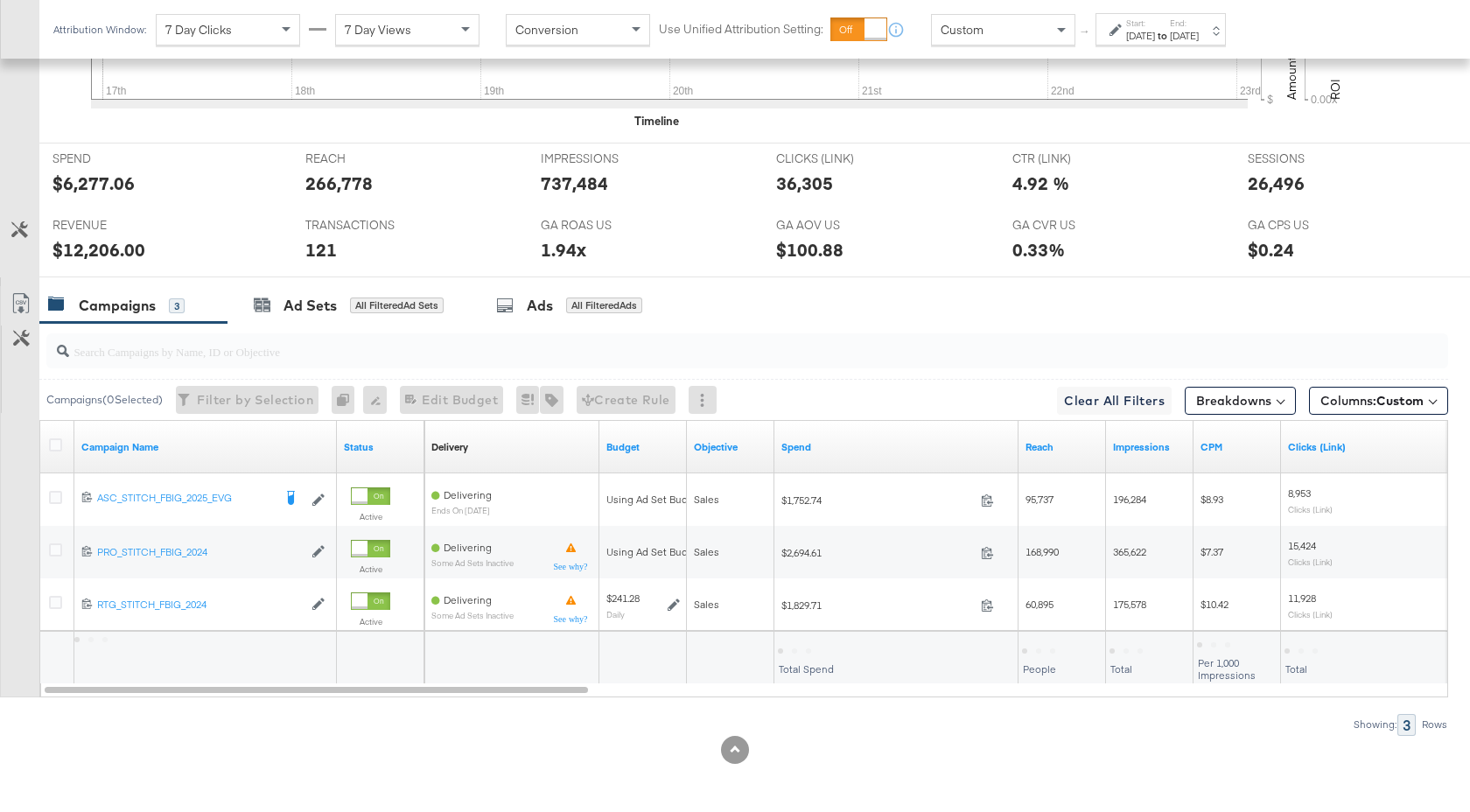
scroll to position [750, 0]
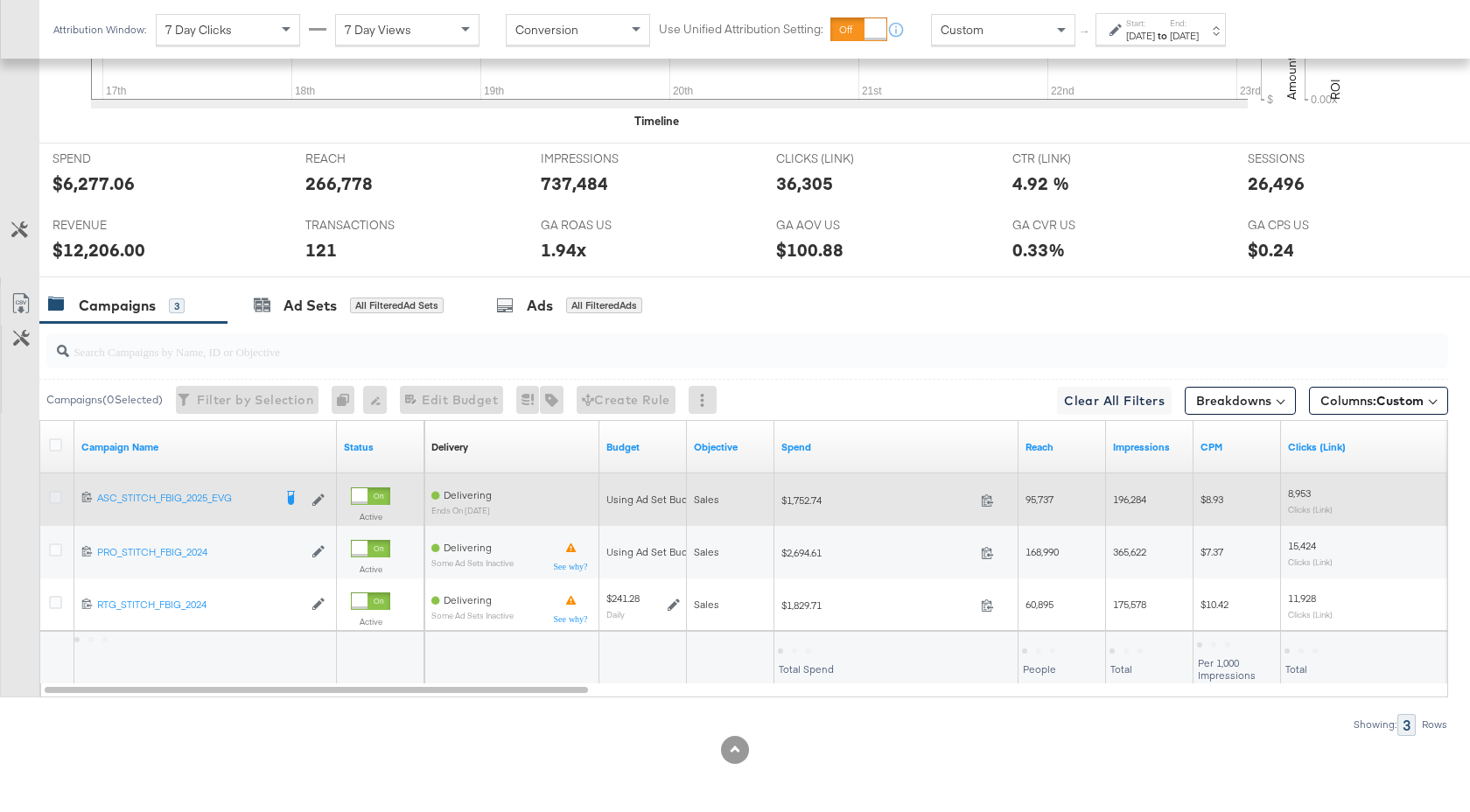
click at [58, 496] on icon at bounding box center [55, 497] width 13 height 13
click at [0, 0] on input "checkbox" at bounding box center [0, 0] width 0 height 0
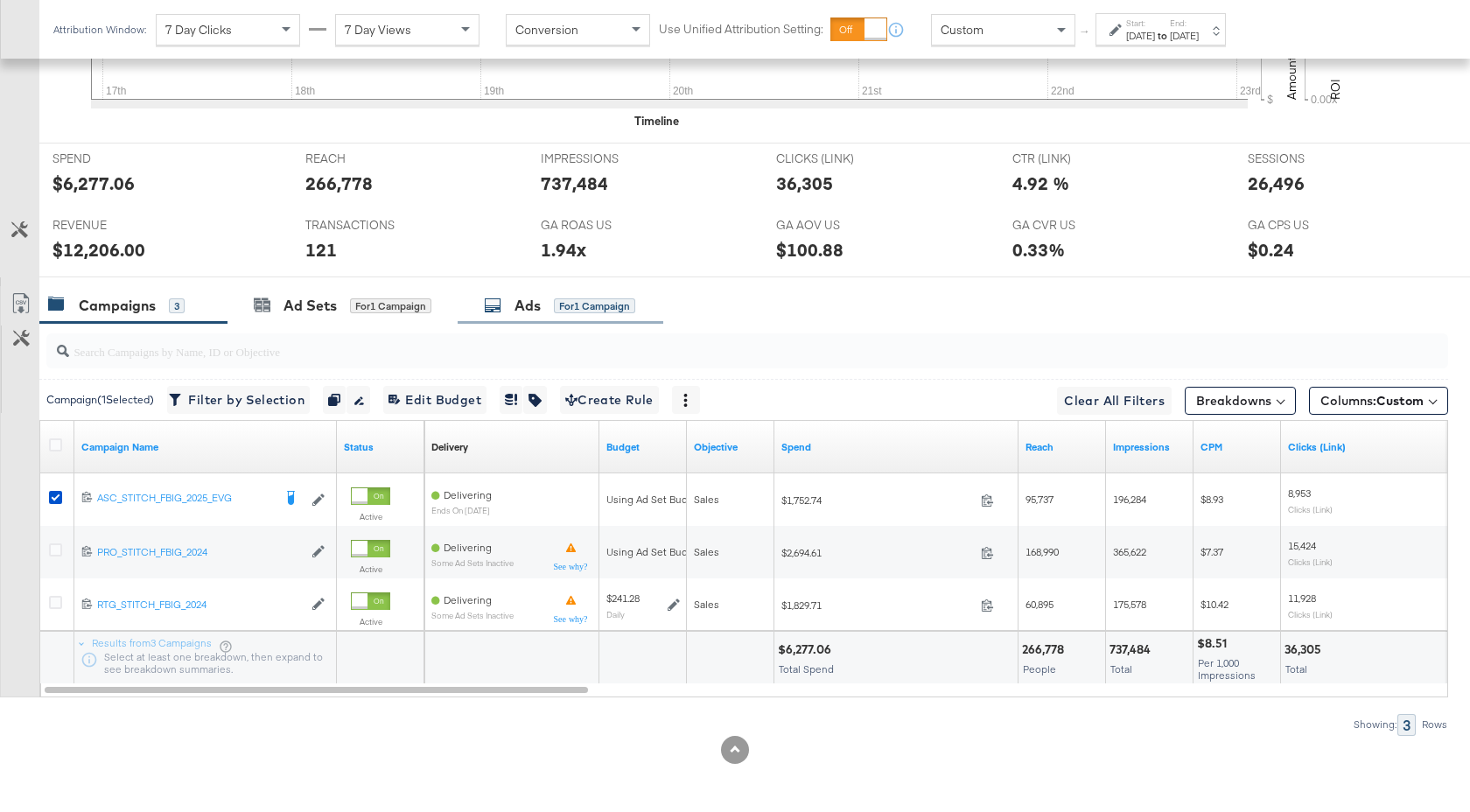
click at [556, 316] on div "Ads for 1 Campaign" at bounding box center [560, 306] width 206 height 37
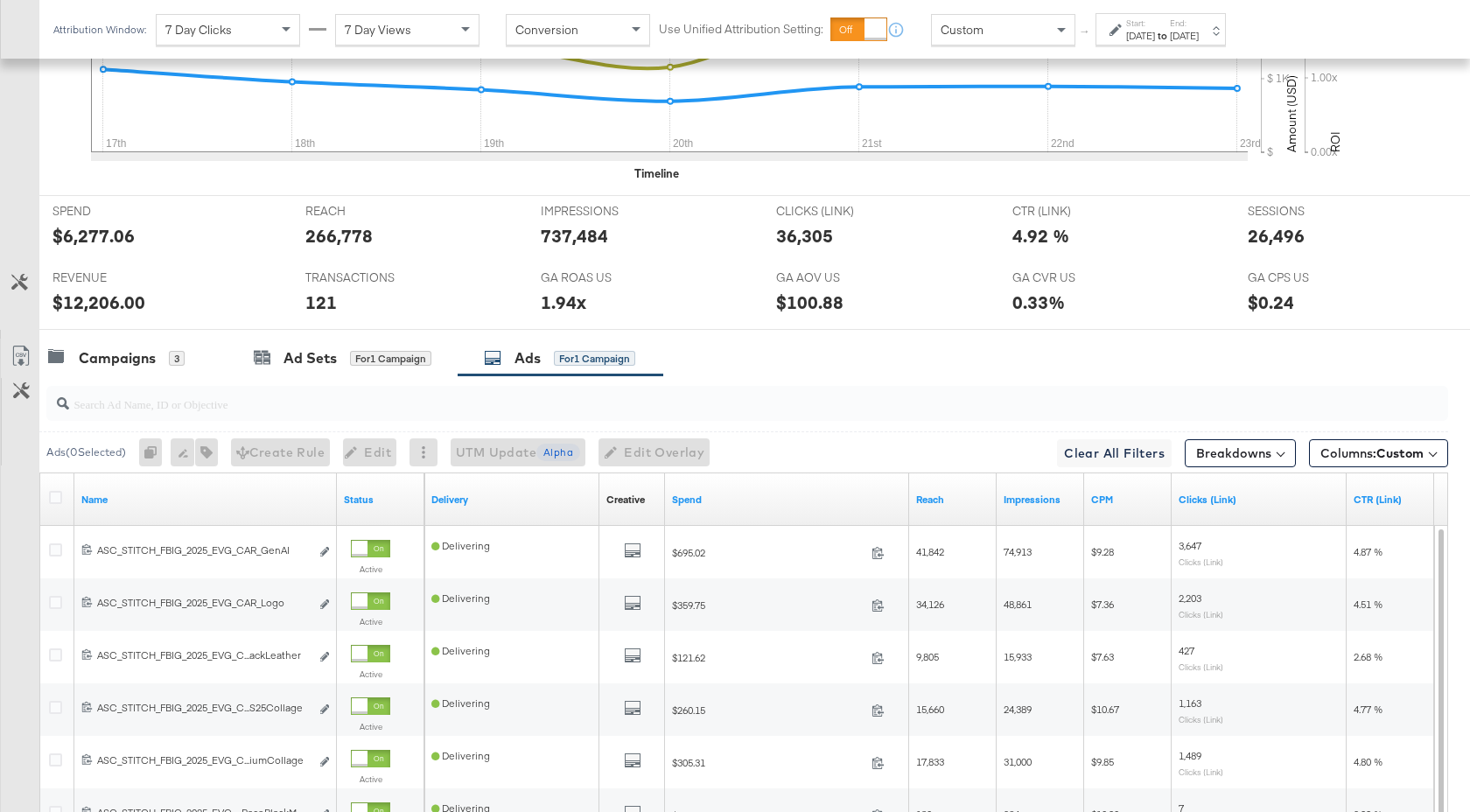
scroll to position [959, 0]
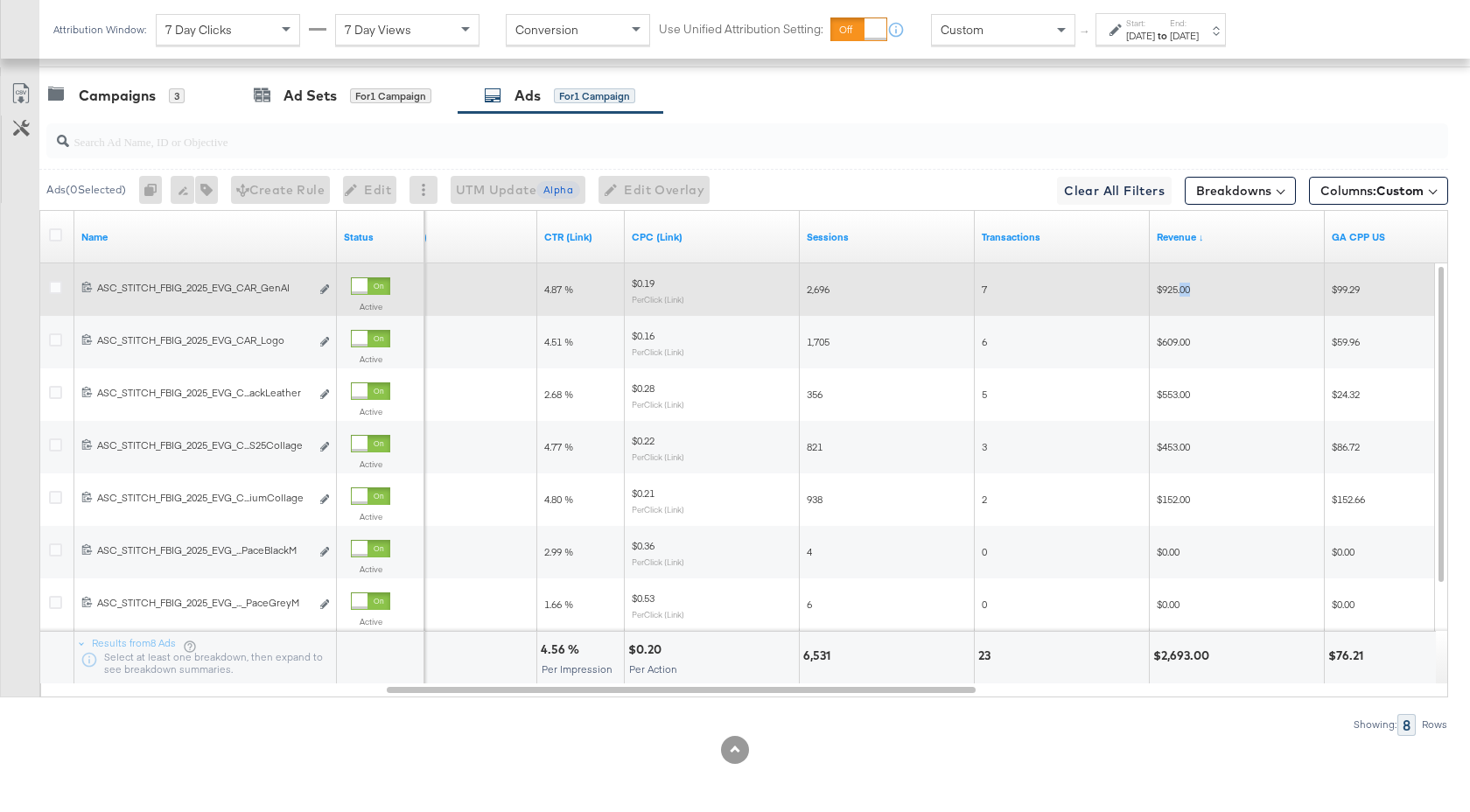
drag, startPoint x: 1192, startPoint y: 290, endPoint x: 1180, endPoint y: 290, distance: 12.0
click at [1180, 290] on span "$925.00" at bounding box center [1172, 289] width 33 height 13
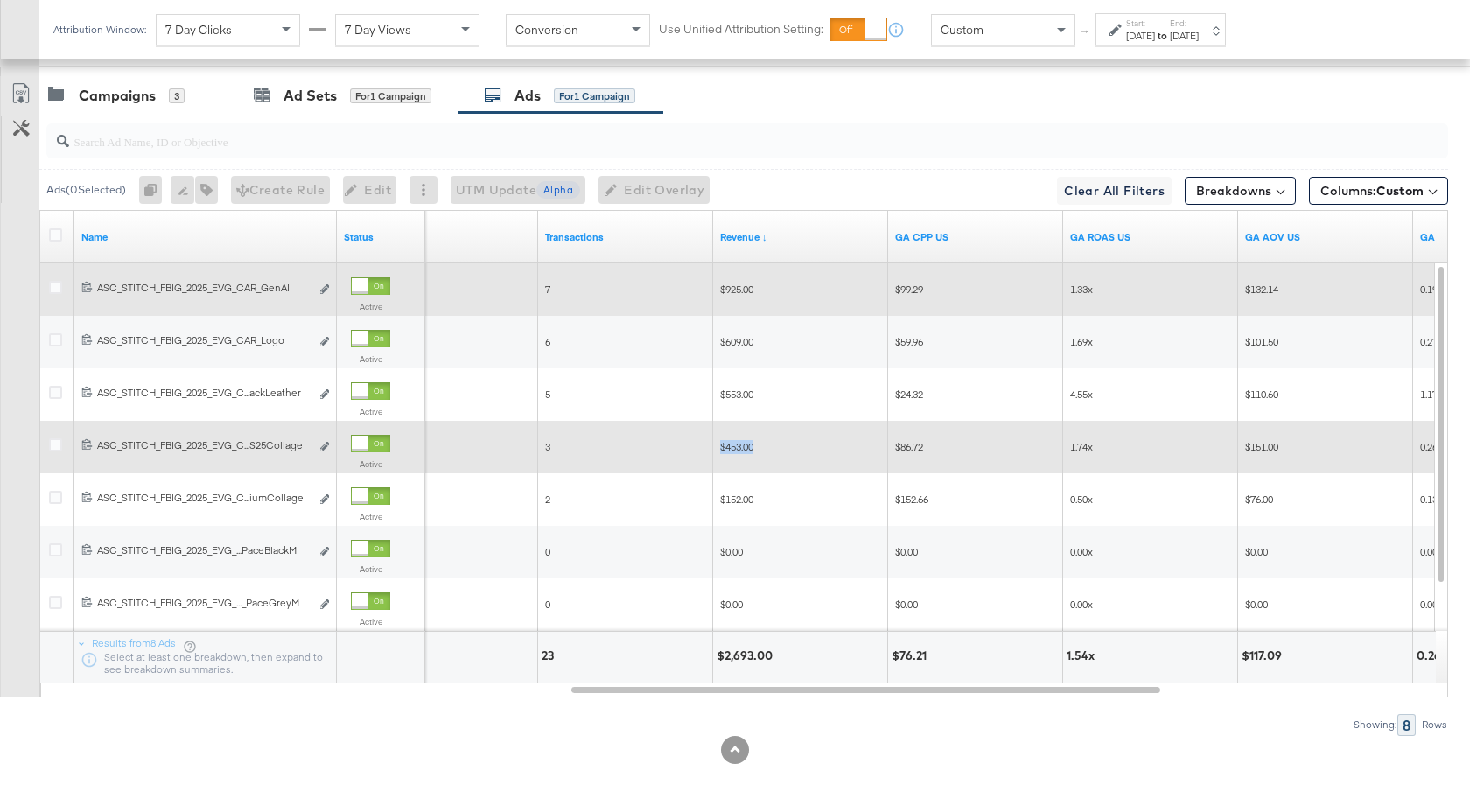
drag, startPoint x: 755, startPoint y: 449, endPoint x: 721, endPoint y: 449, distance: 34.0
click at [721, 449] on span "$453.00" at bounding box center [736, 446] width 33 height 13
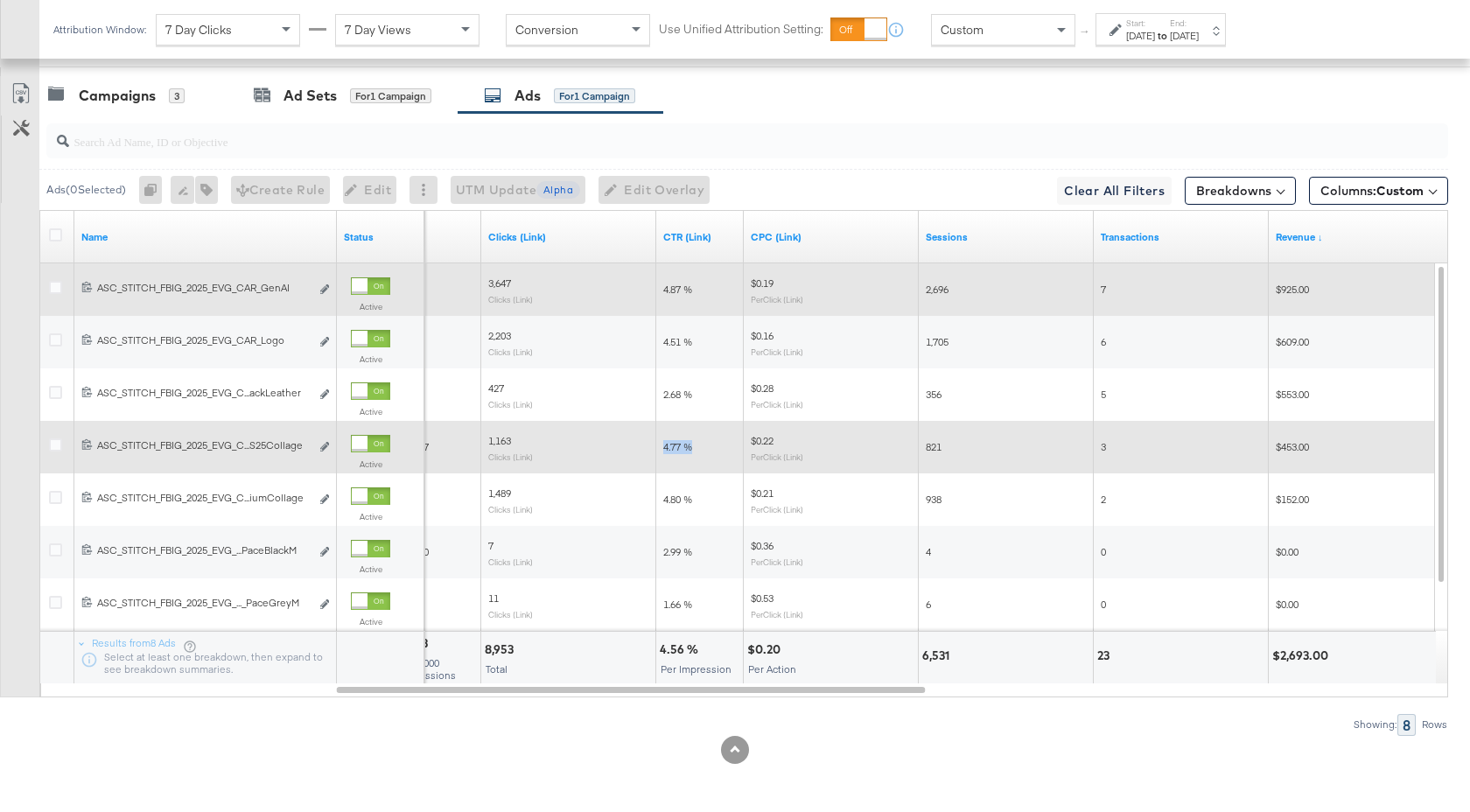
drag, startPoint x: 692, startPoint y: 449, endPoint x: 661, endPoint y: 449, distance: 31.0
click at [661, 449] on div "4.77 %" at bounding box center [700, 447] width 88 height 28
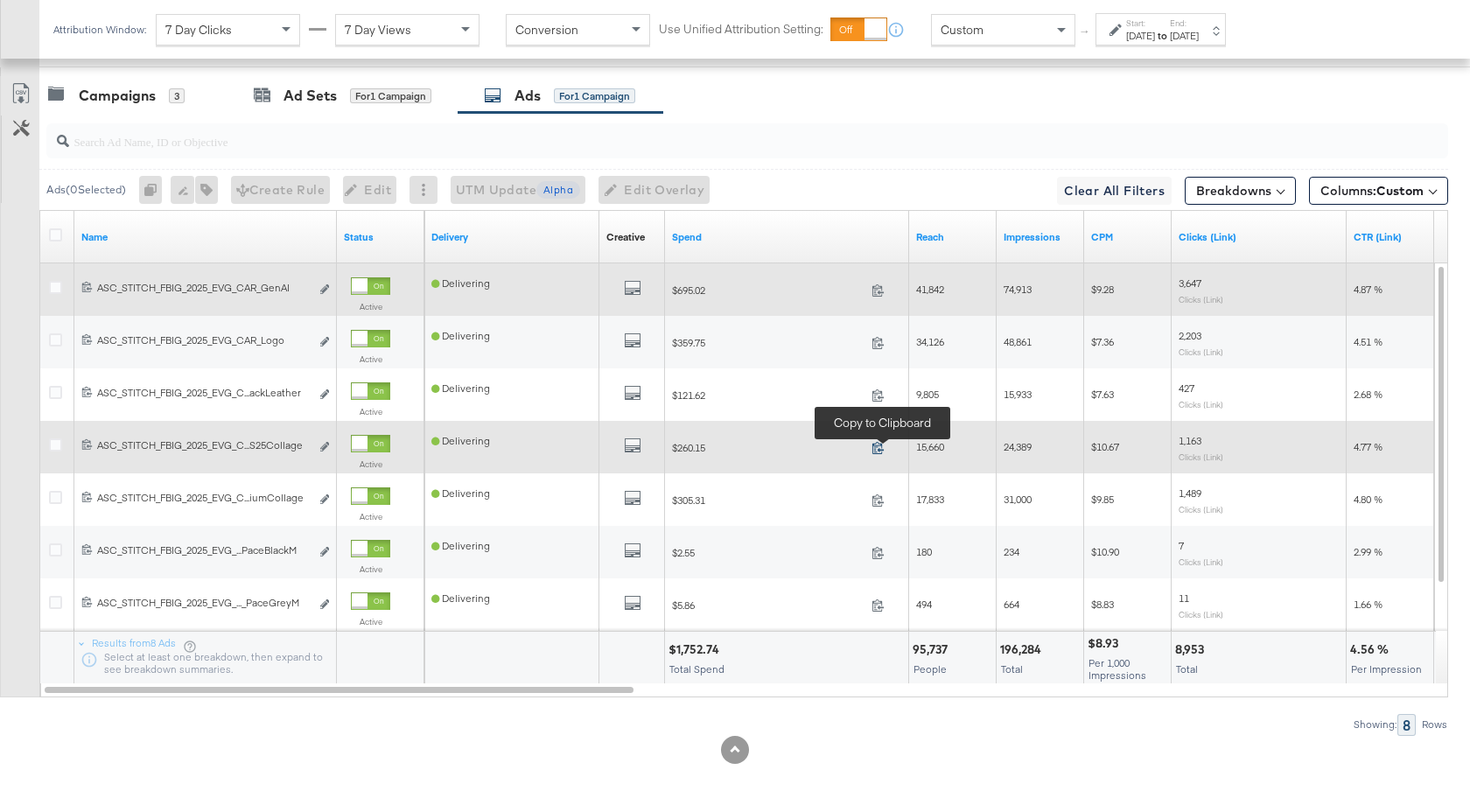
click at [872, 447] on icon at bounding box center [878, 447] width 13 height 13
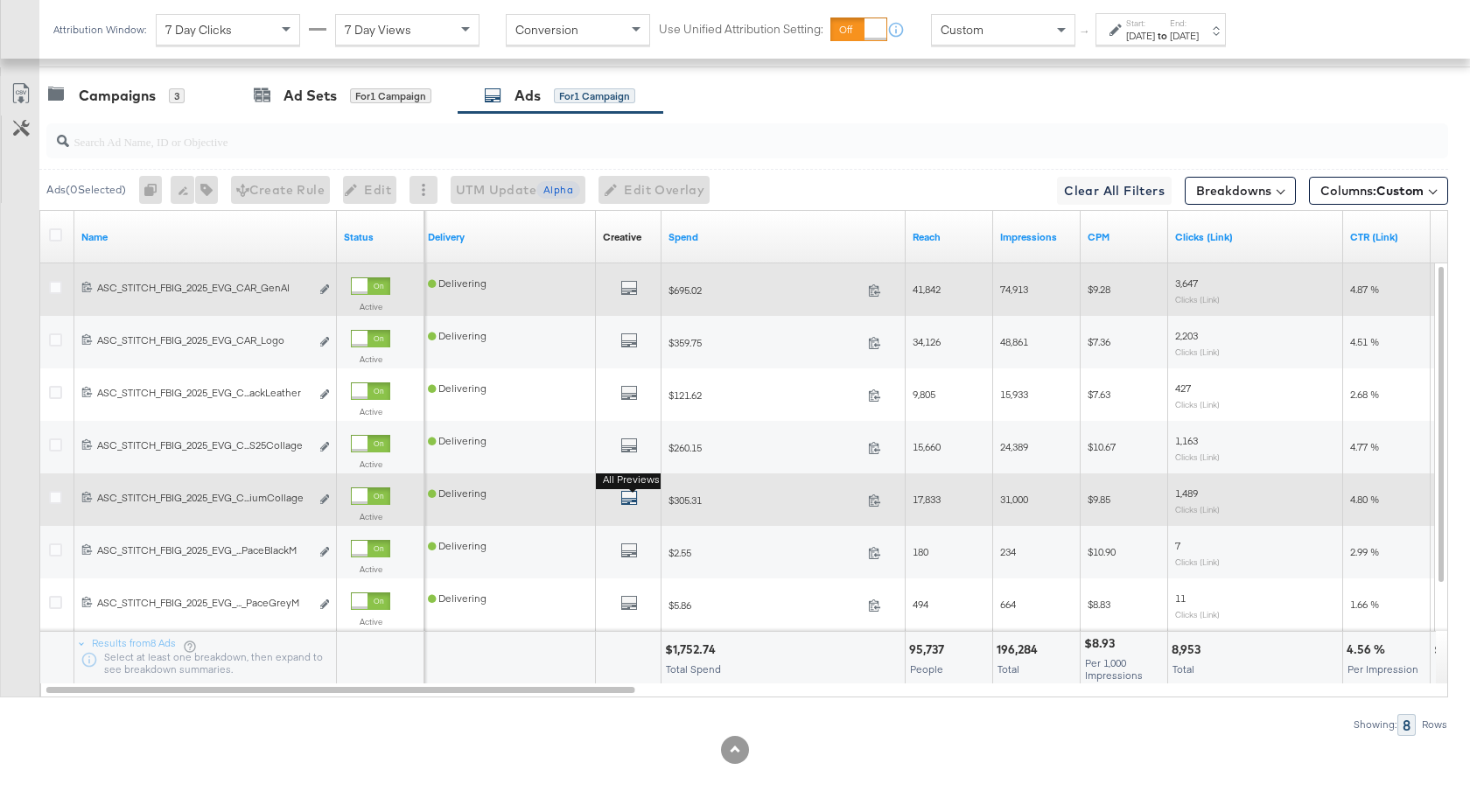
click at [621, 496] on icon "default" at bounding box center [629, 498] width 18 height 18
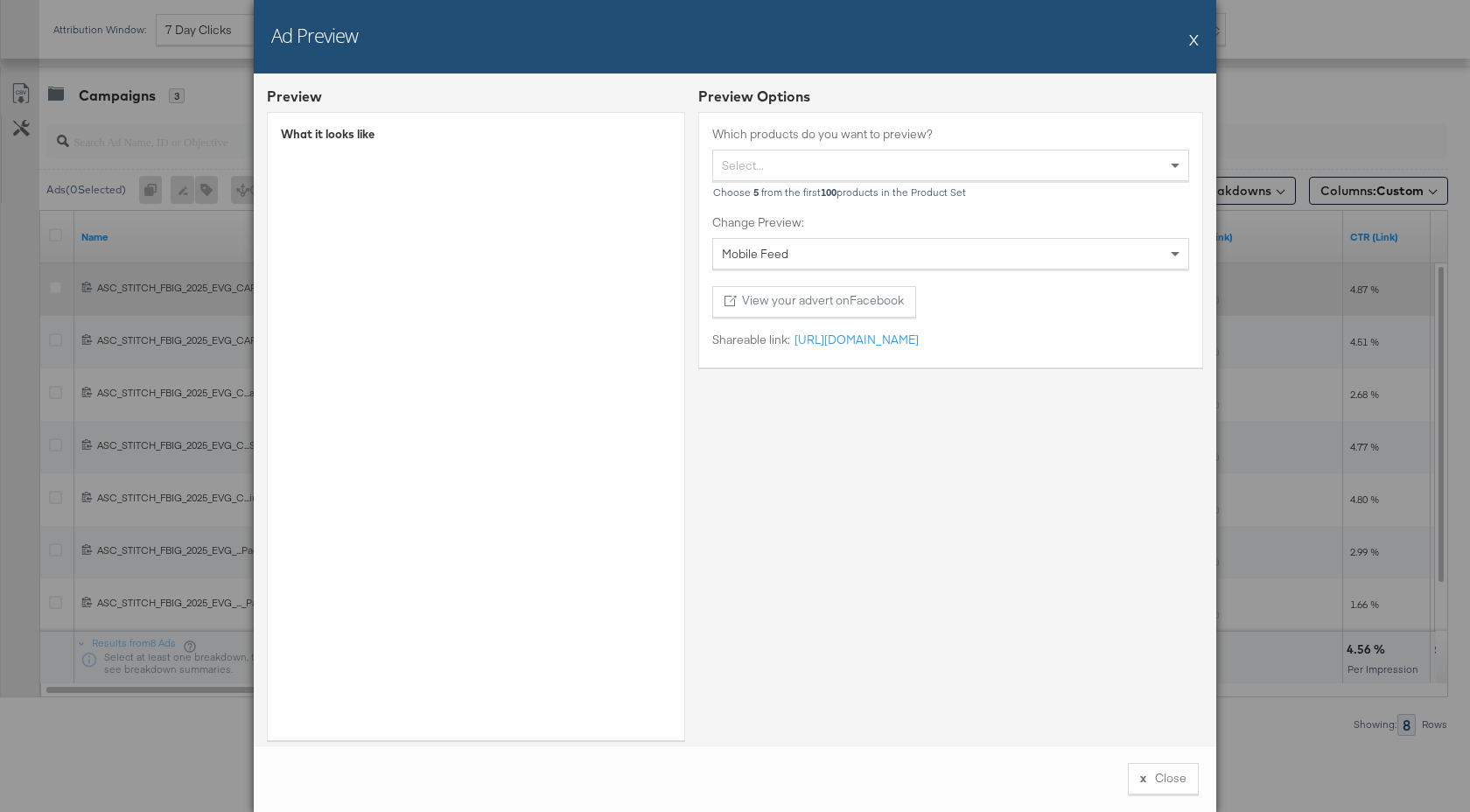
click at [1193, 39] on button "X" at bounding box center [1193, 39] width 10 height 35
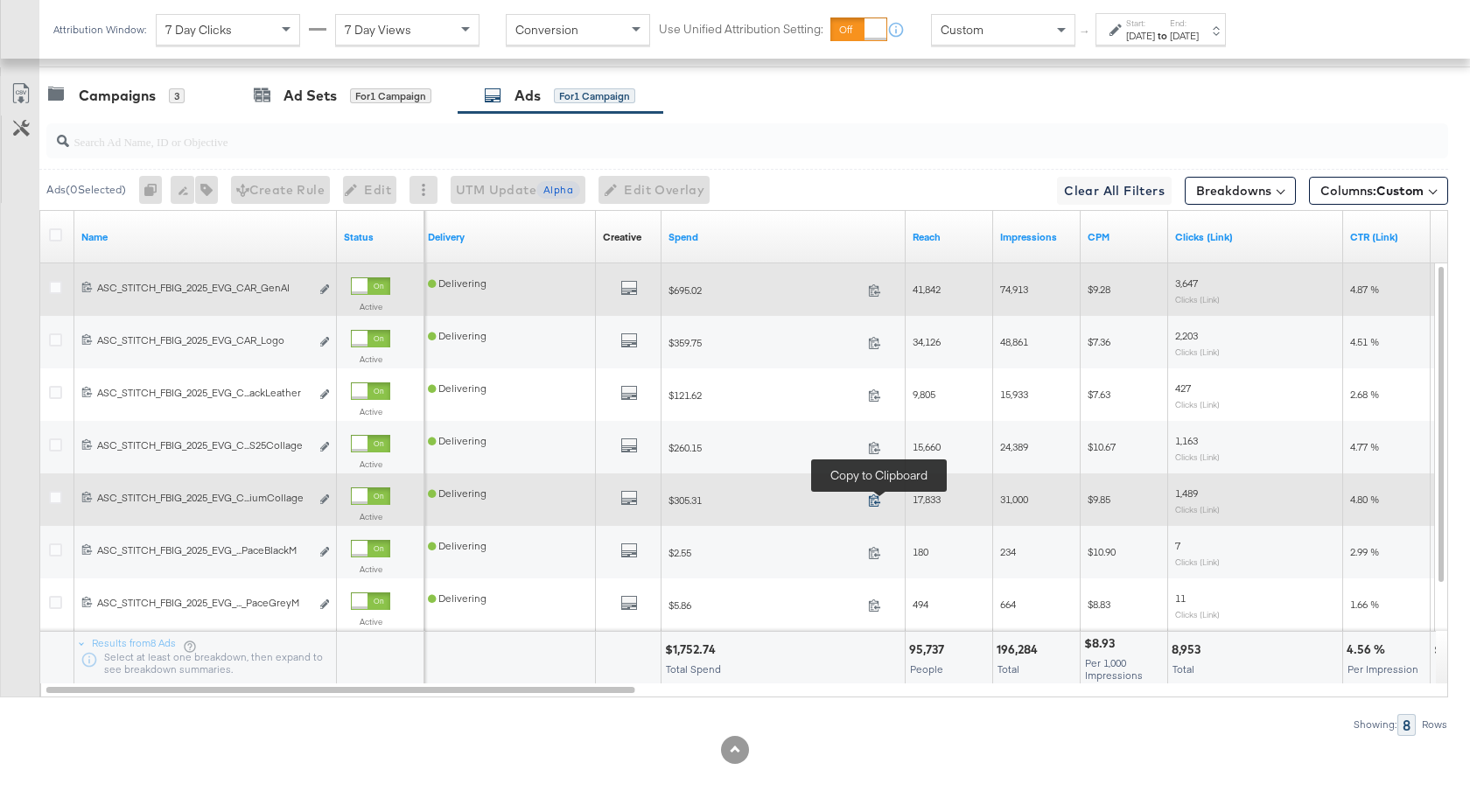
click at [875, 498] on icon at bounding box center [874, 499] width 13 height 13
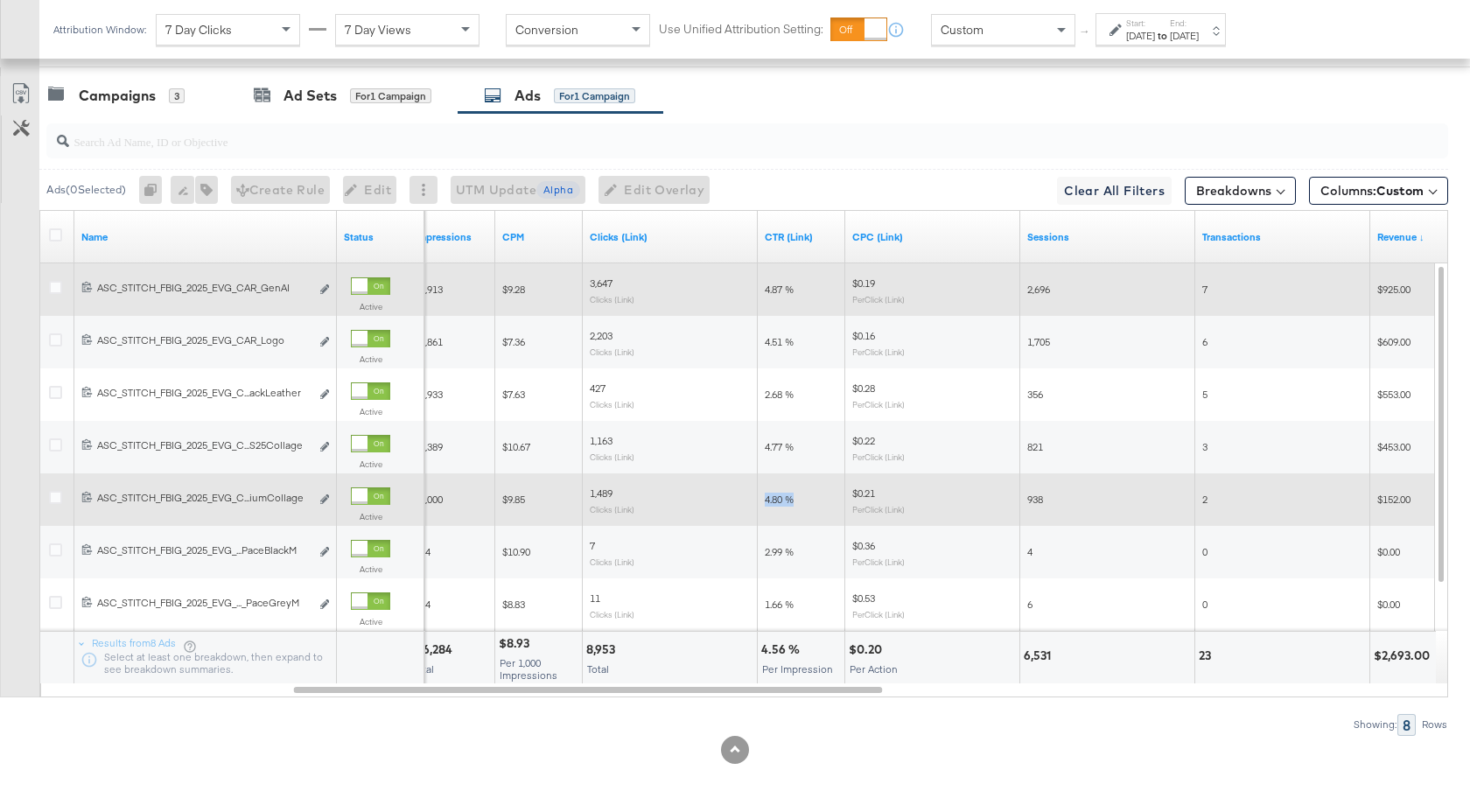
drag, startPoint x: 795, startPoint y: 502, endPoint x: 762, endPoint y: 503, distance: 33.0
click at [762, 503] on div "4.80 %" at bounding box center [801, 500] width 88 height 28
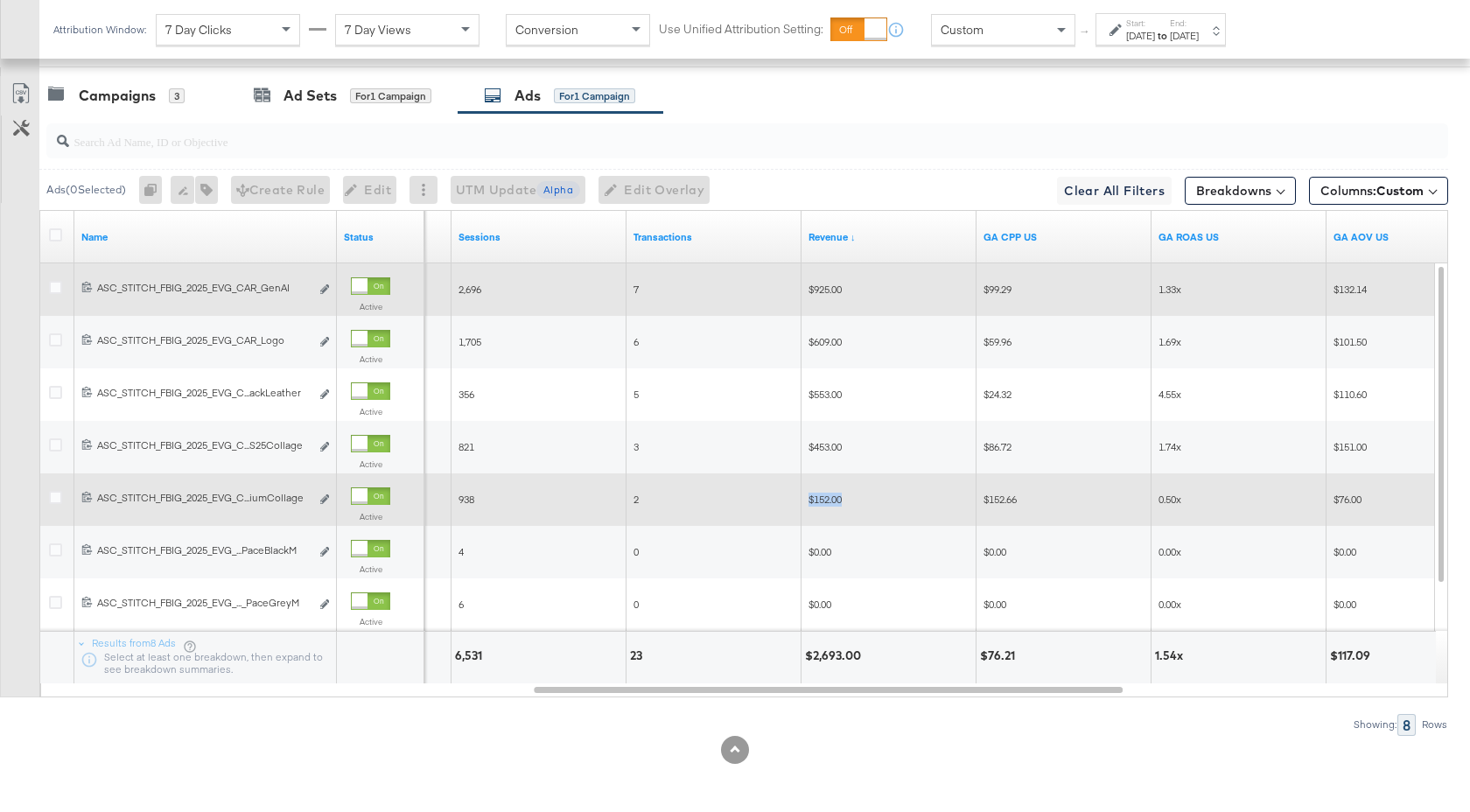
drag, startPoint x: 841, startPoint y: 500, endPoint x: 808, endPoint y: 501, distance: 33.0
click at [808, 501] on div "$152.00" at bounding box center [888, 500] width 175 height 28
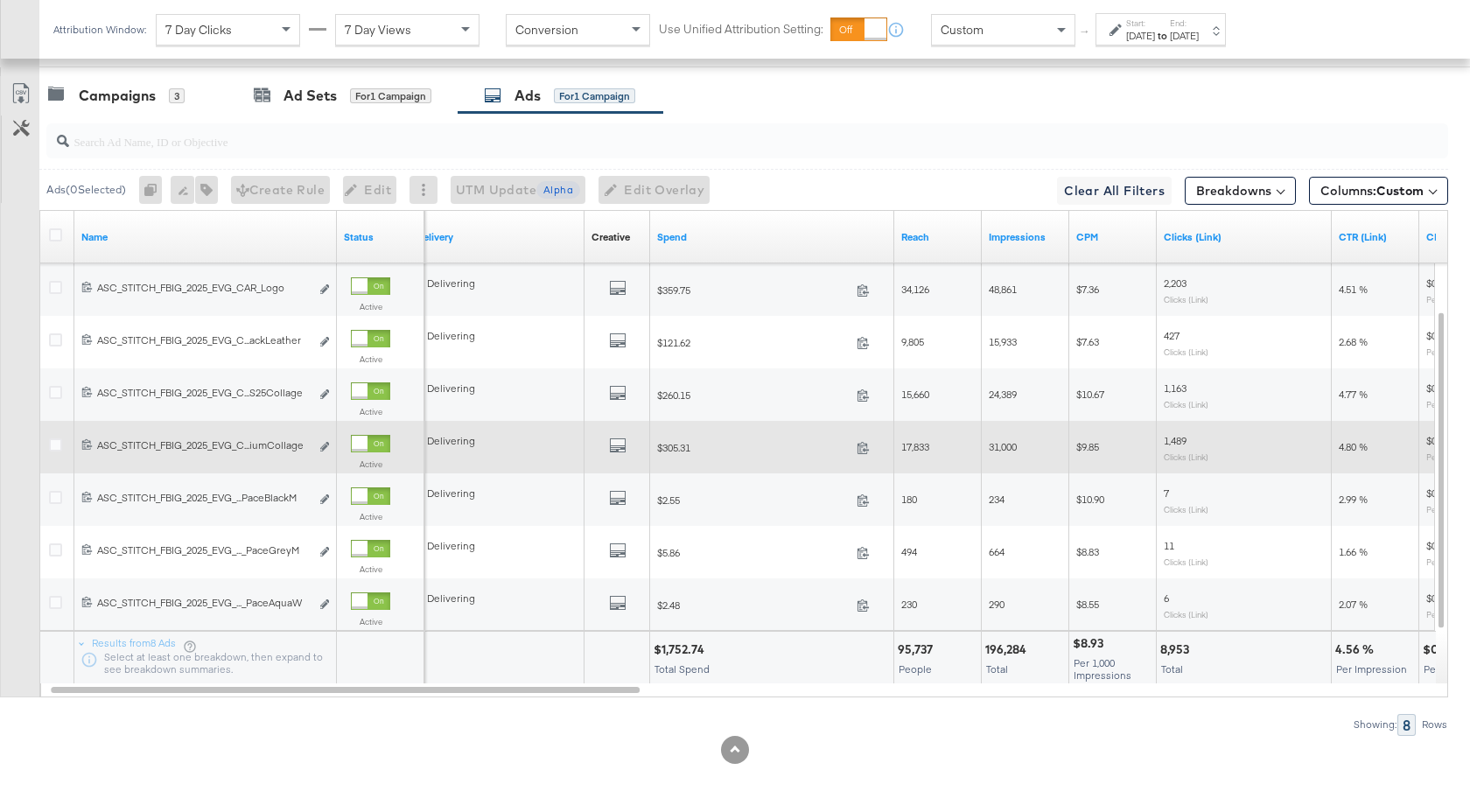
click at [195, 144] on input "search" at bounding box center [695, 134] width 1252 height 34
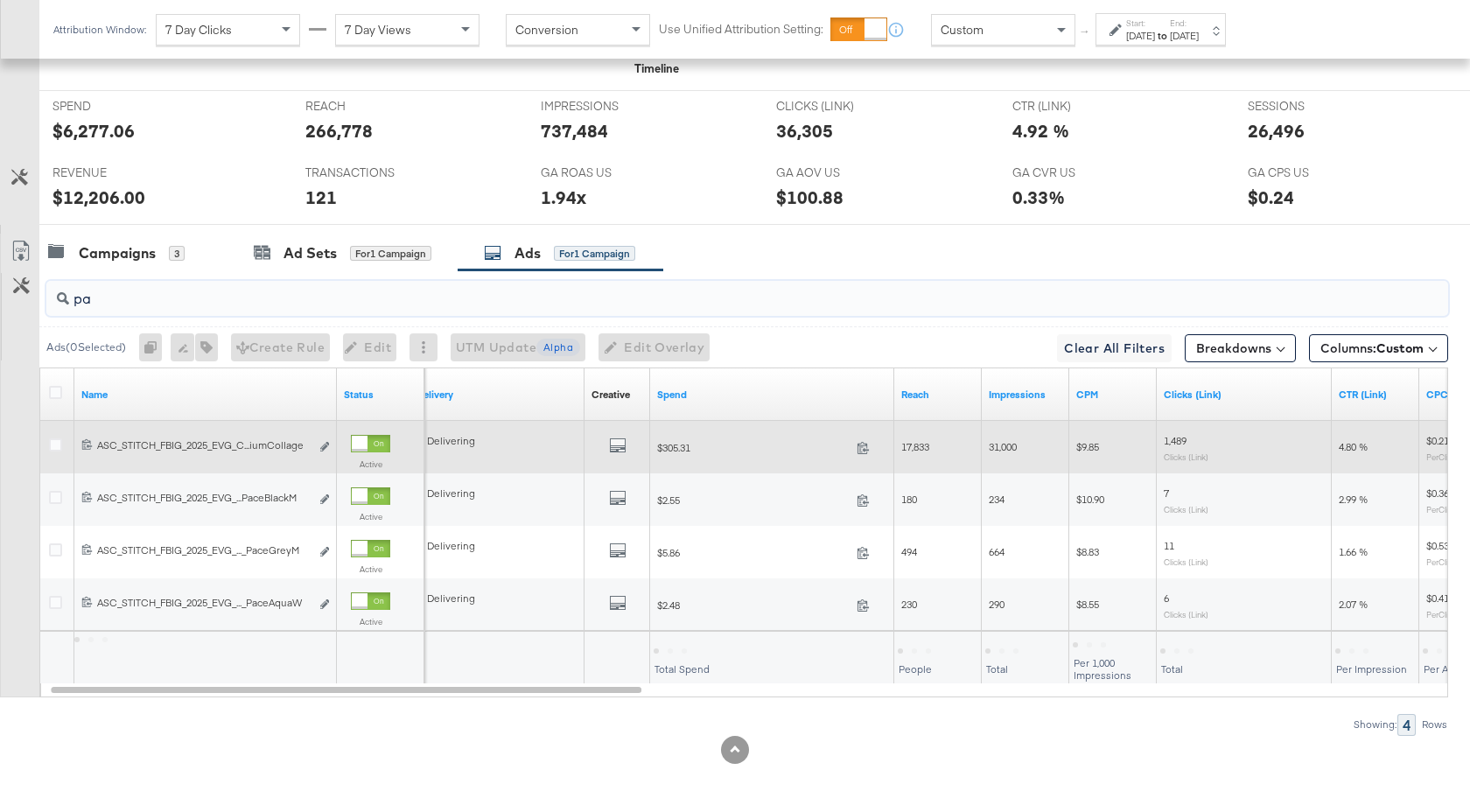
scroll to position [750, 0]
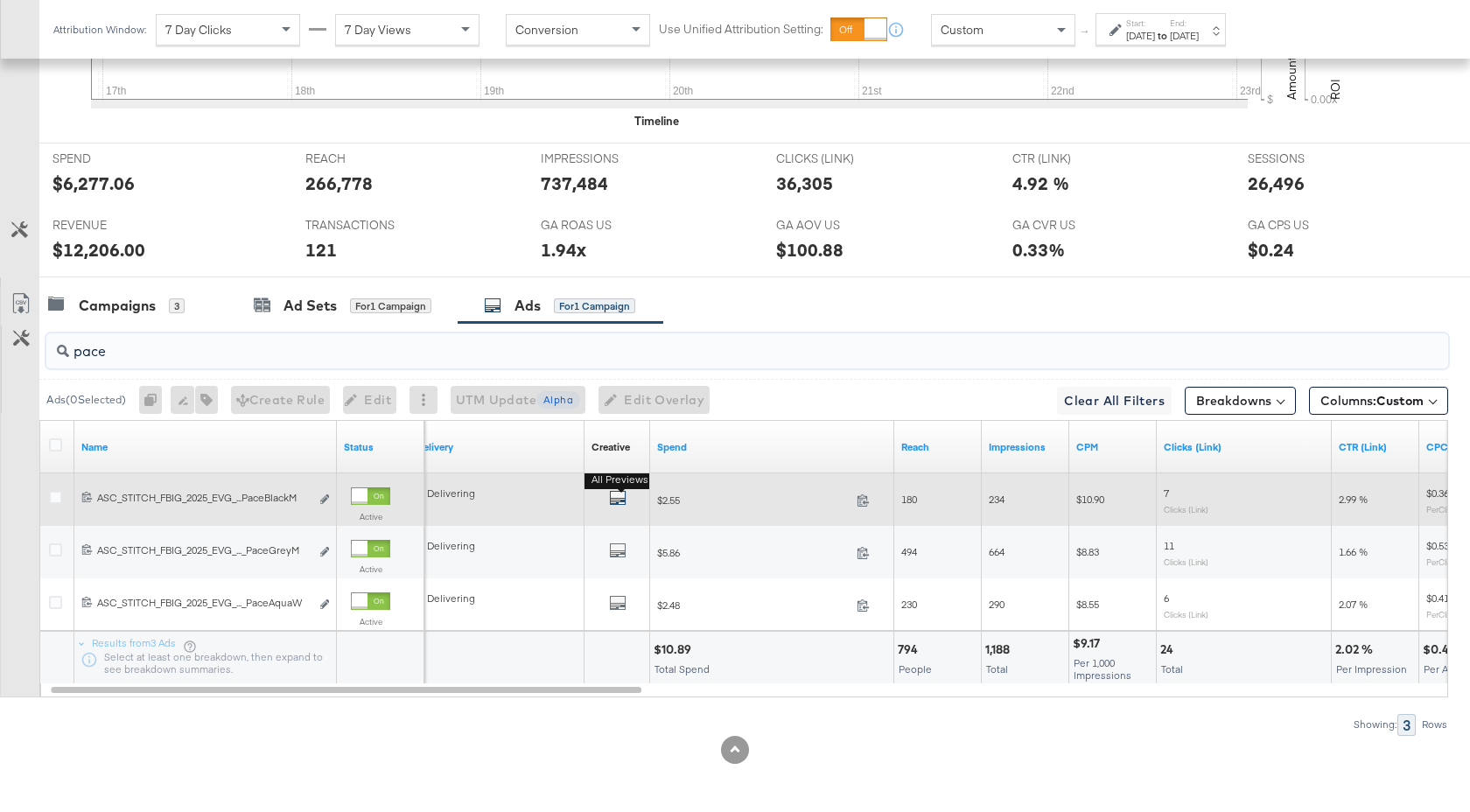
type input "pace"
click at [621, 497] on icon "default" at bounding box center [618, 498] width 18 height 18
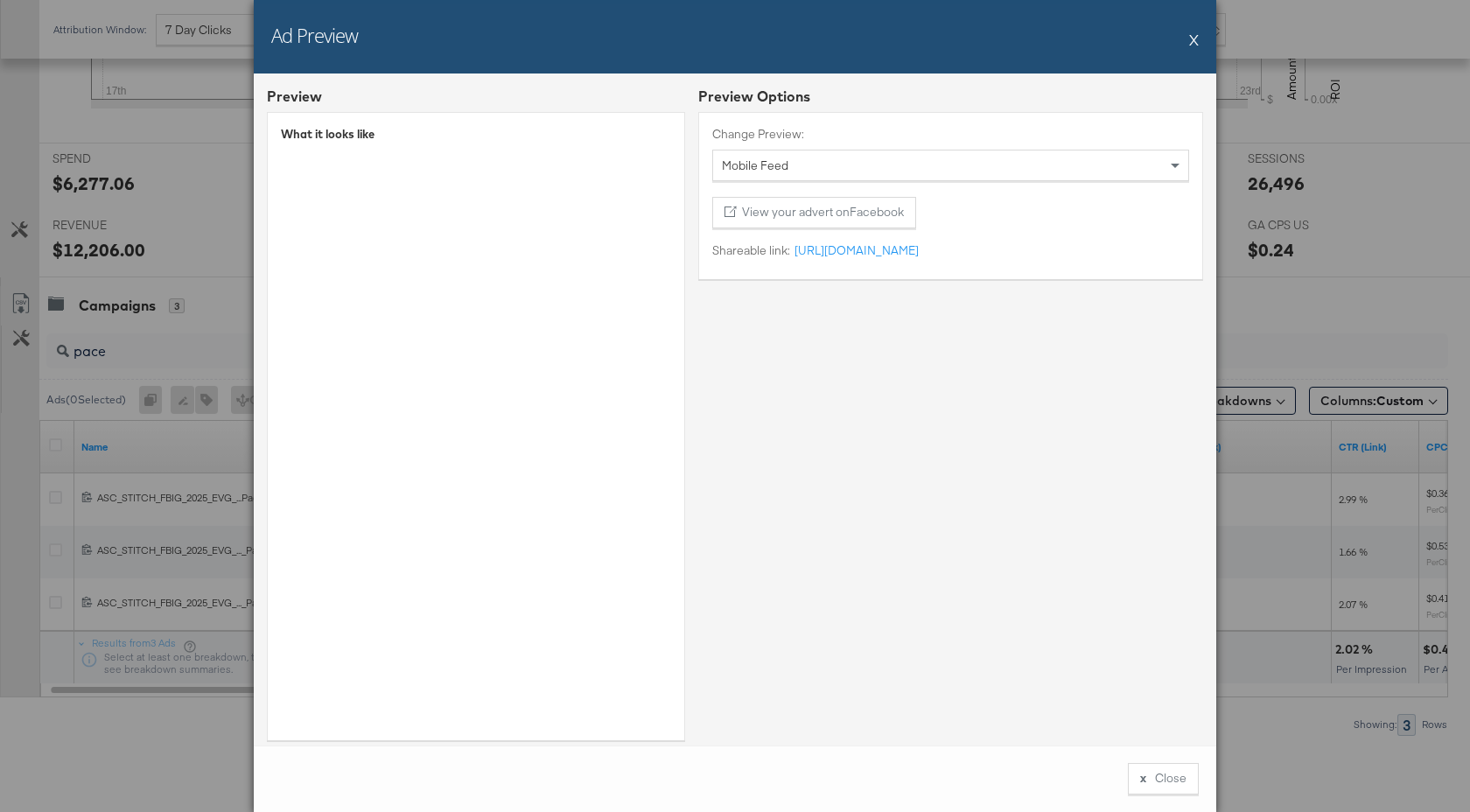
click at [1192, 39] on button "X" at bounding box center [1193, 39] width 10 height 35
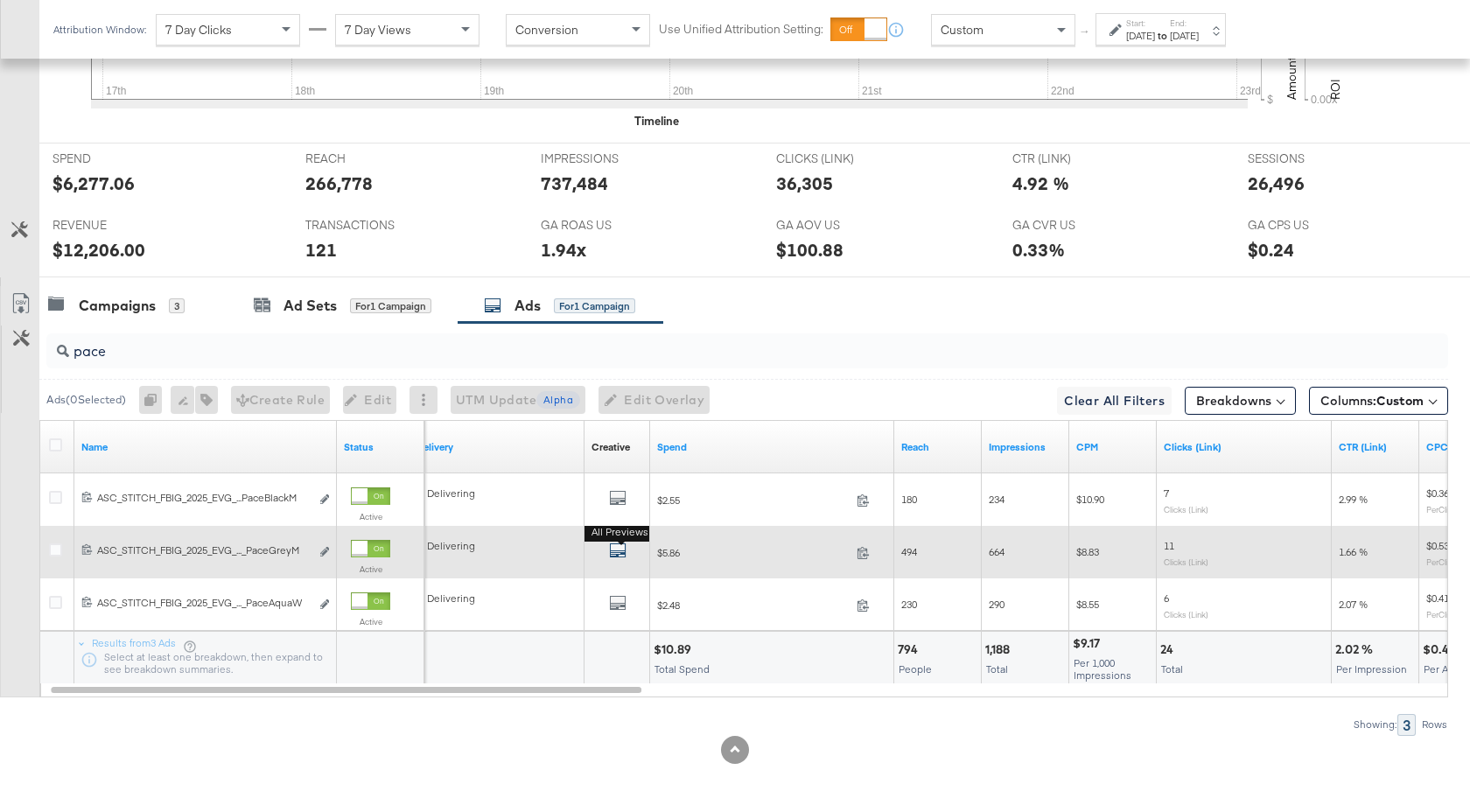
click at [618, 550] on icon "default" at bounding box center [618, 550] width 18 height 18
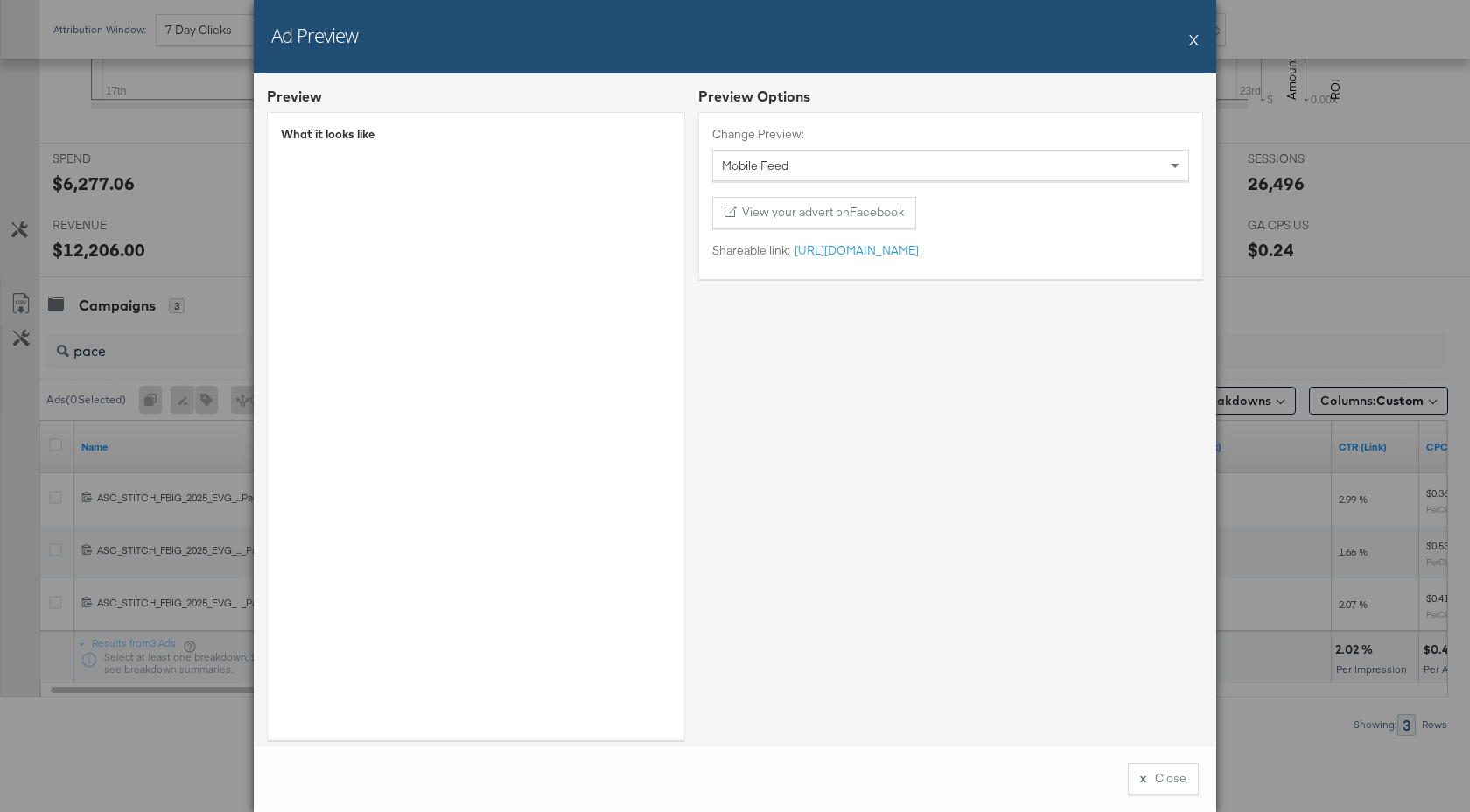
click at [1195, 40] on button "X" at bounding box center [1193, 39] width 10 height 35
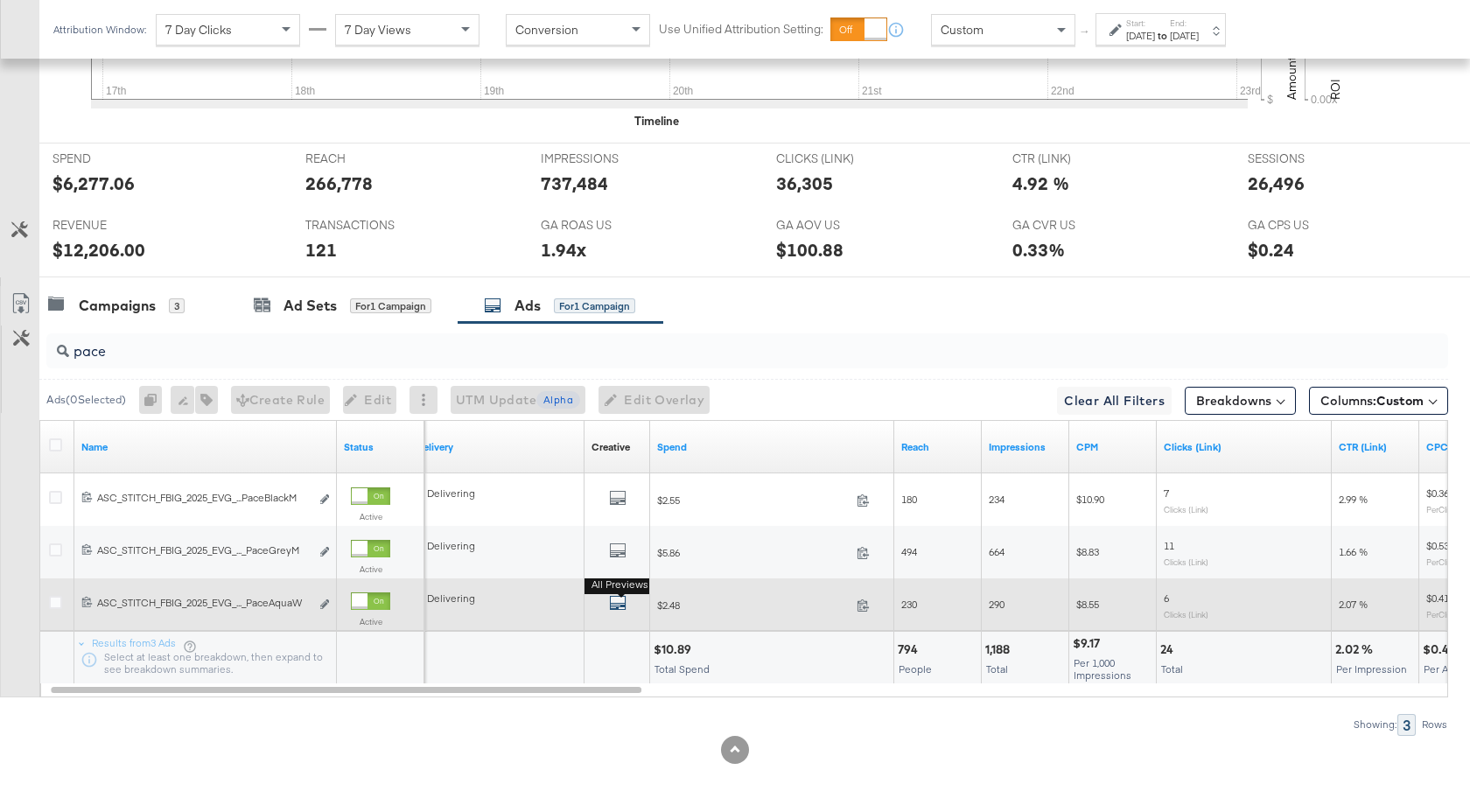
click at [619, 599] on icon "default" at bounding box center [618, 603] width 18 height 18
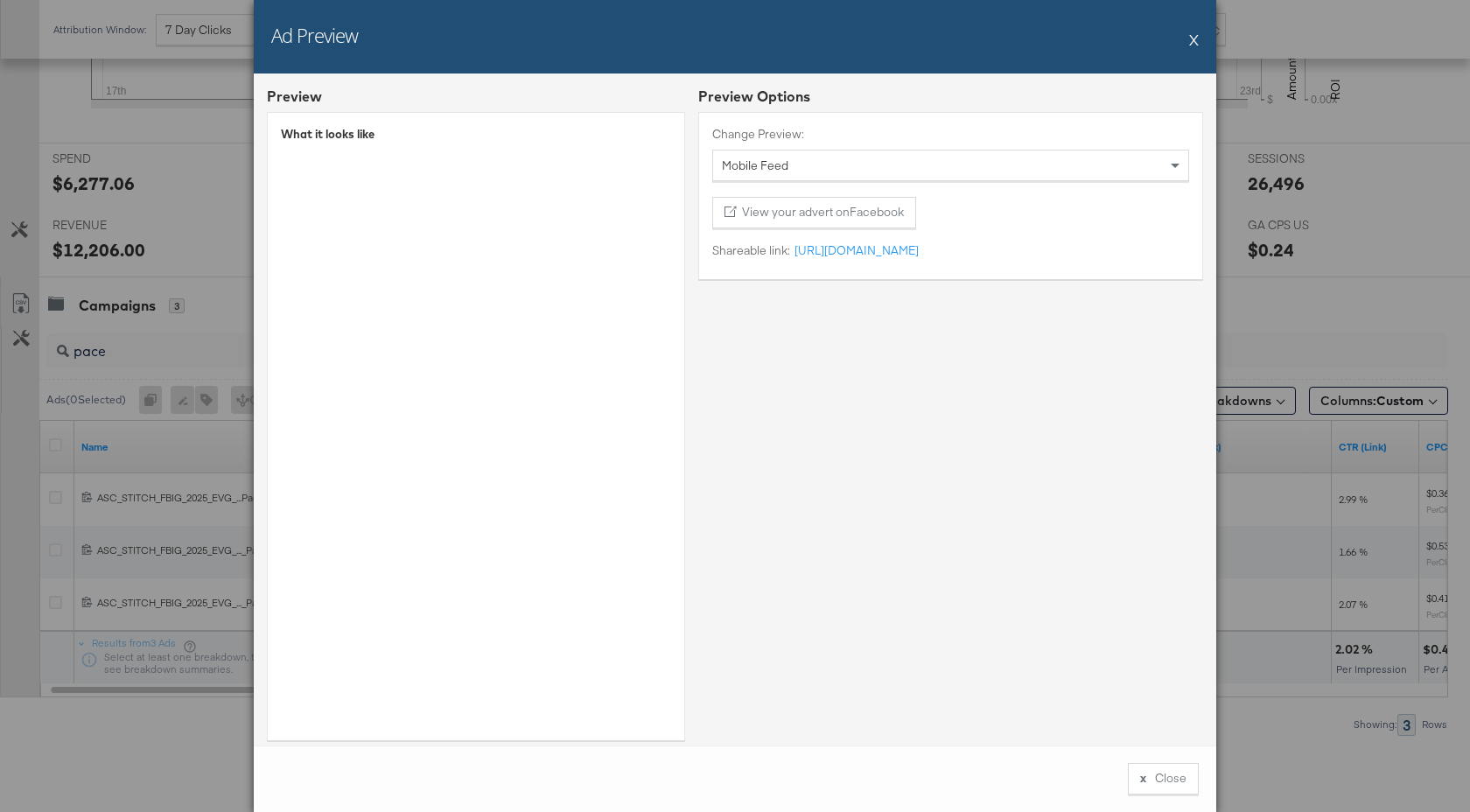
click at [1192, 36] on button "X" at bounding box center [1193, 39] width 10 height 35
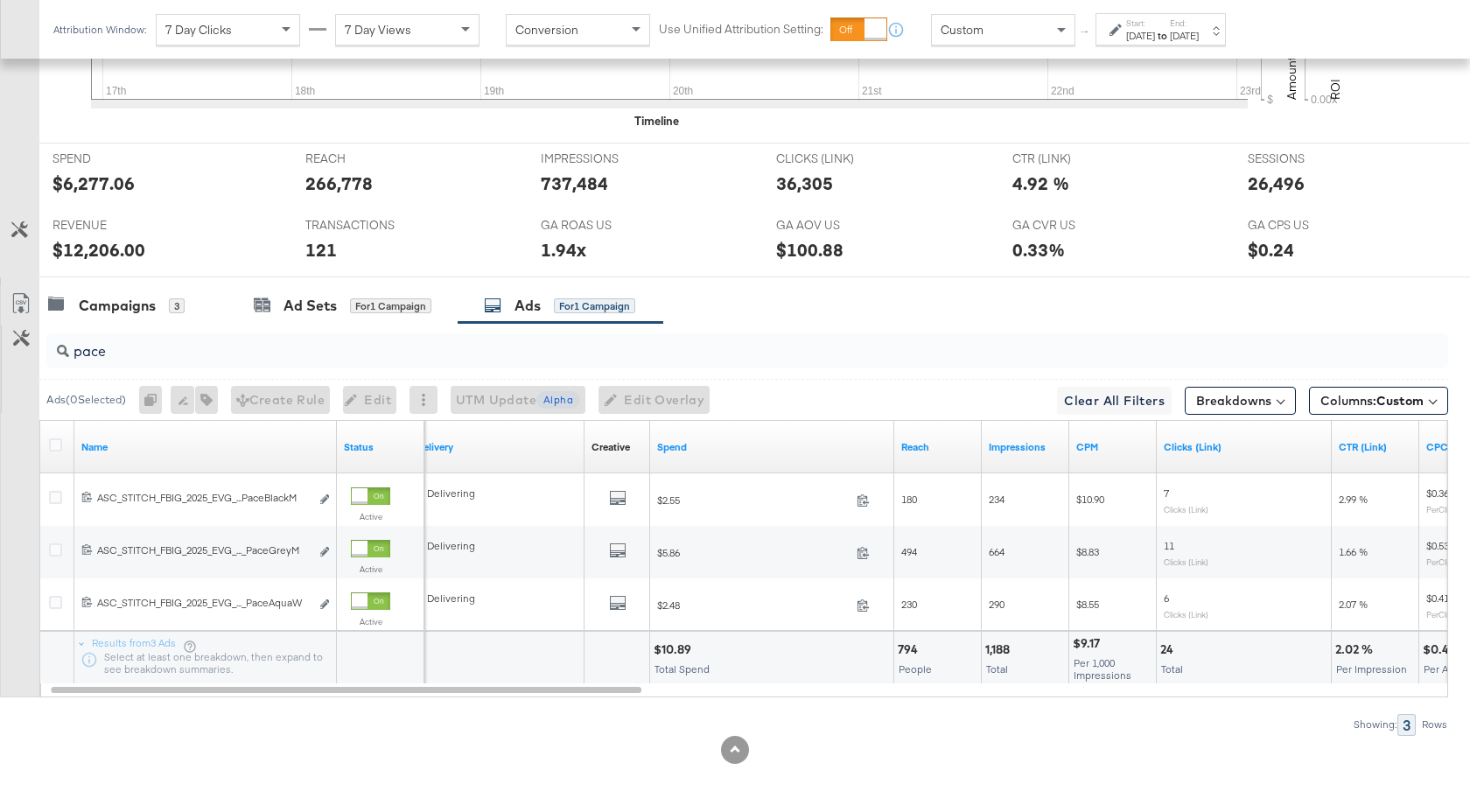
drag, startPoint x: 691, startPoint y: 648, endPoint x: 653, endPoint y: 648, distance: 38.0
click at [653, 648] on div "$10.89 Total Spend" at bounding box center [771, 657] width 243 height 52
drag, startPoint x: 656, startPoint y: 655, endPoint x: 691, endPoint y: 654, distance: 35.0
click at [690, 654] on div "$10.89" at bounding box center [675, 649] width 43 height 17
drag, startPoint x: 691, startPoint y: 646, endPoint x: 629, endPoint y: 646, distance: 62.0
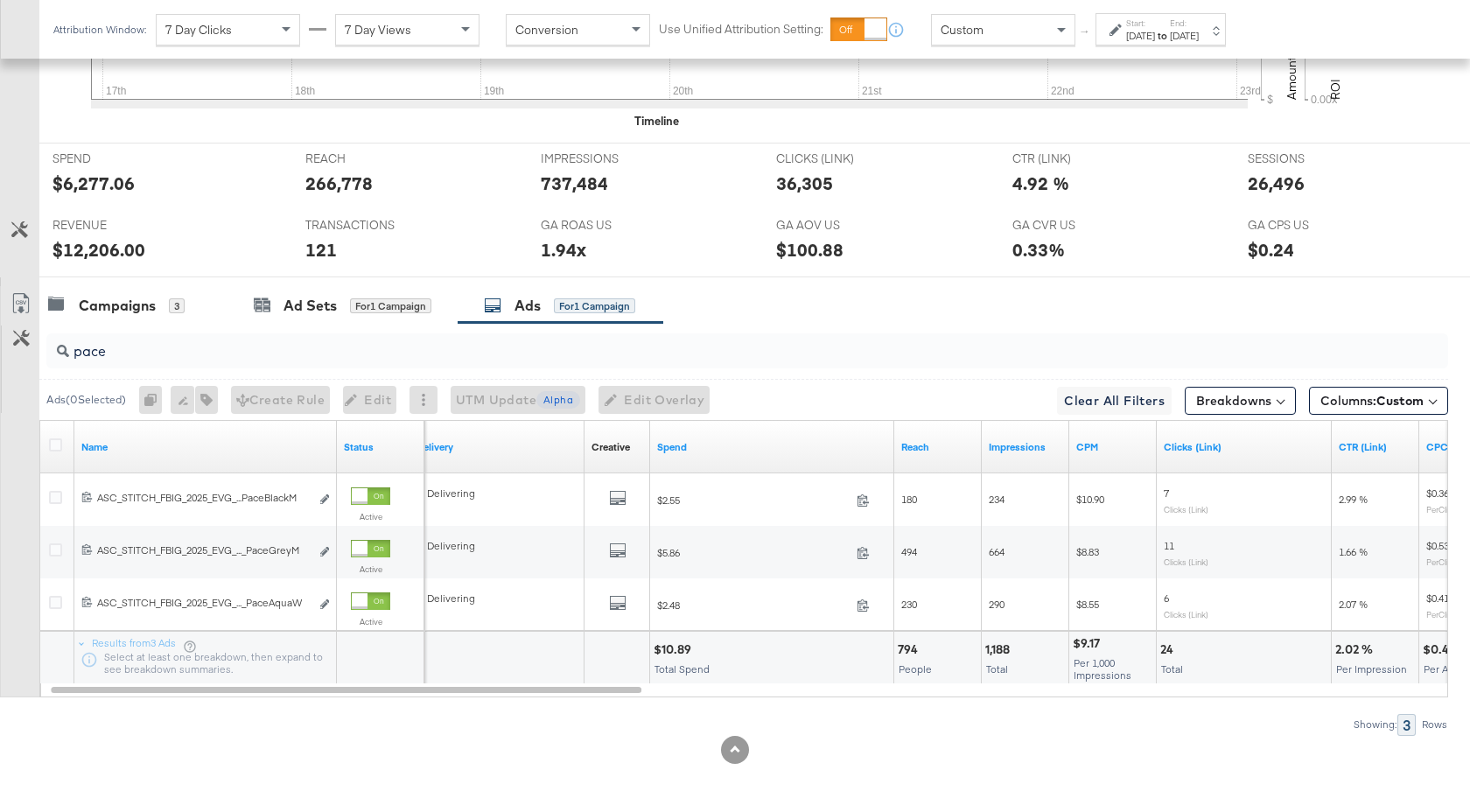
drag, startPoint x: 107, startPoint y: 349, endPoint x: 69, endPoint y: 349, distance: 38.0
click at [69, 349] on input "pace" at bounding box center [695, 344] width 1252 height 34
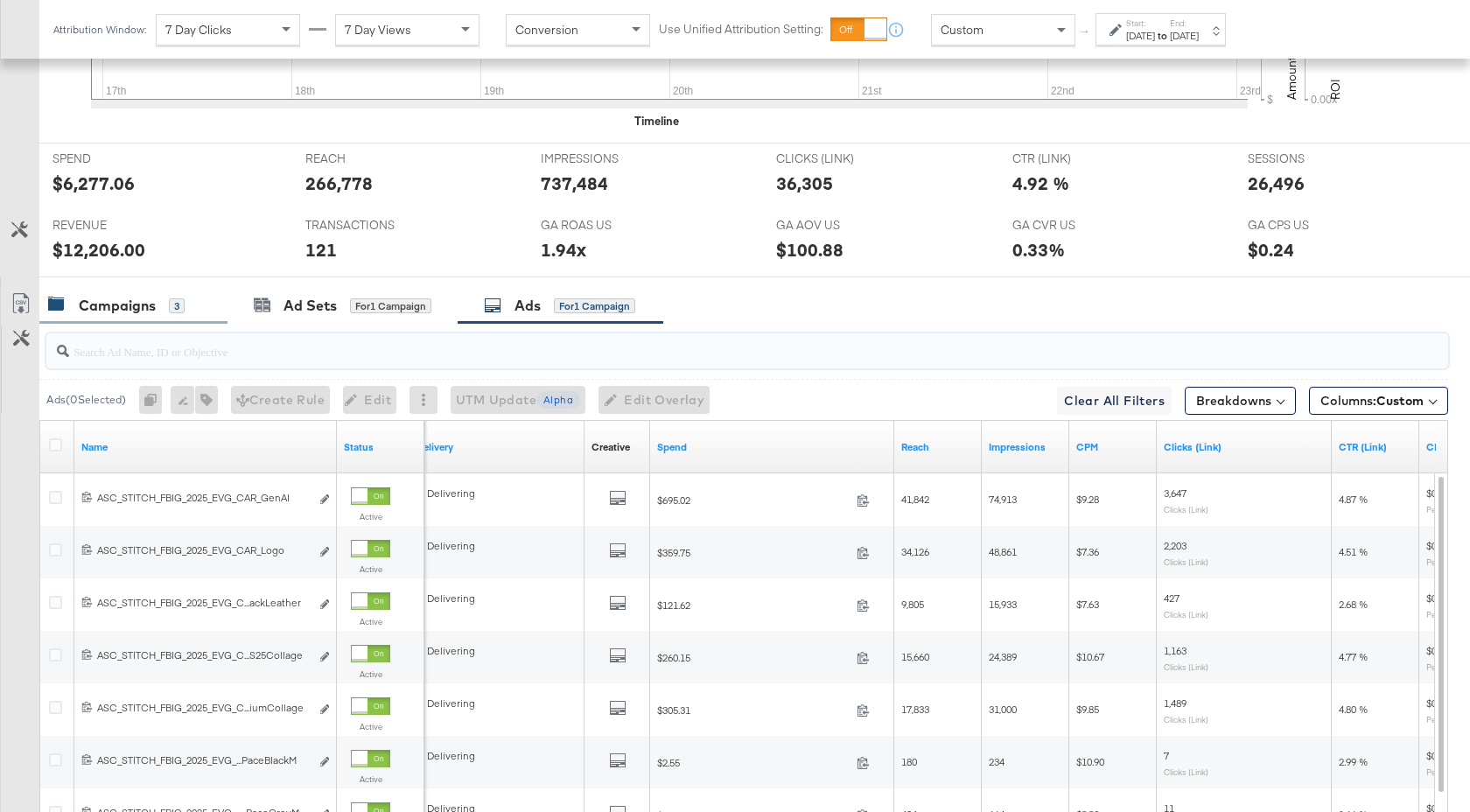
click at [145, 309] on div "Campaigns" at bounding box center [117, 305] width 77 height 20
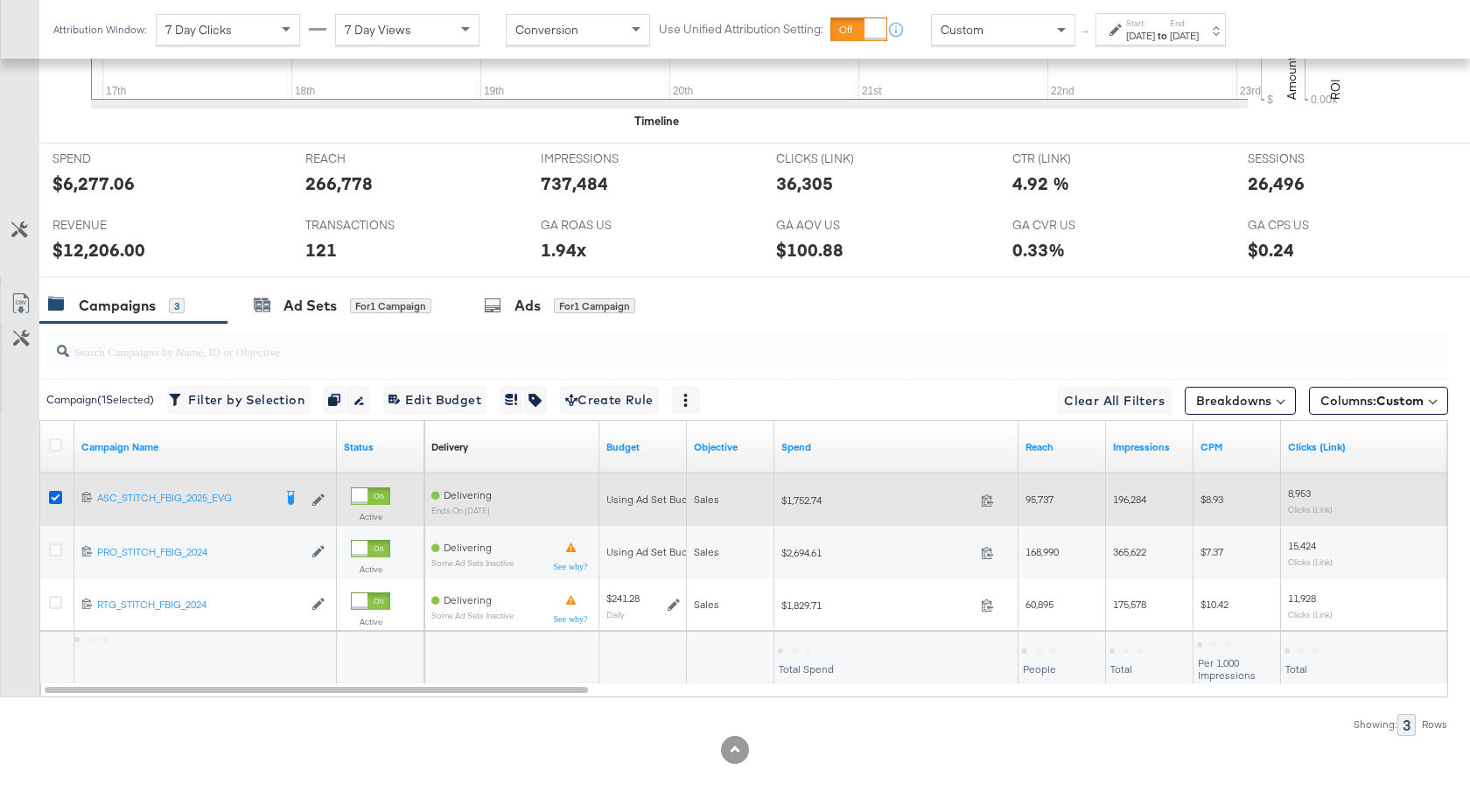
click at [59, 499] on icon at bounding box center [55, 497] width 13 height 13
click at [0, 0] on input "checkbox" at bounding box center [0, 0] width 0 height 0
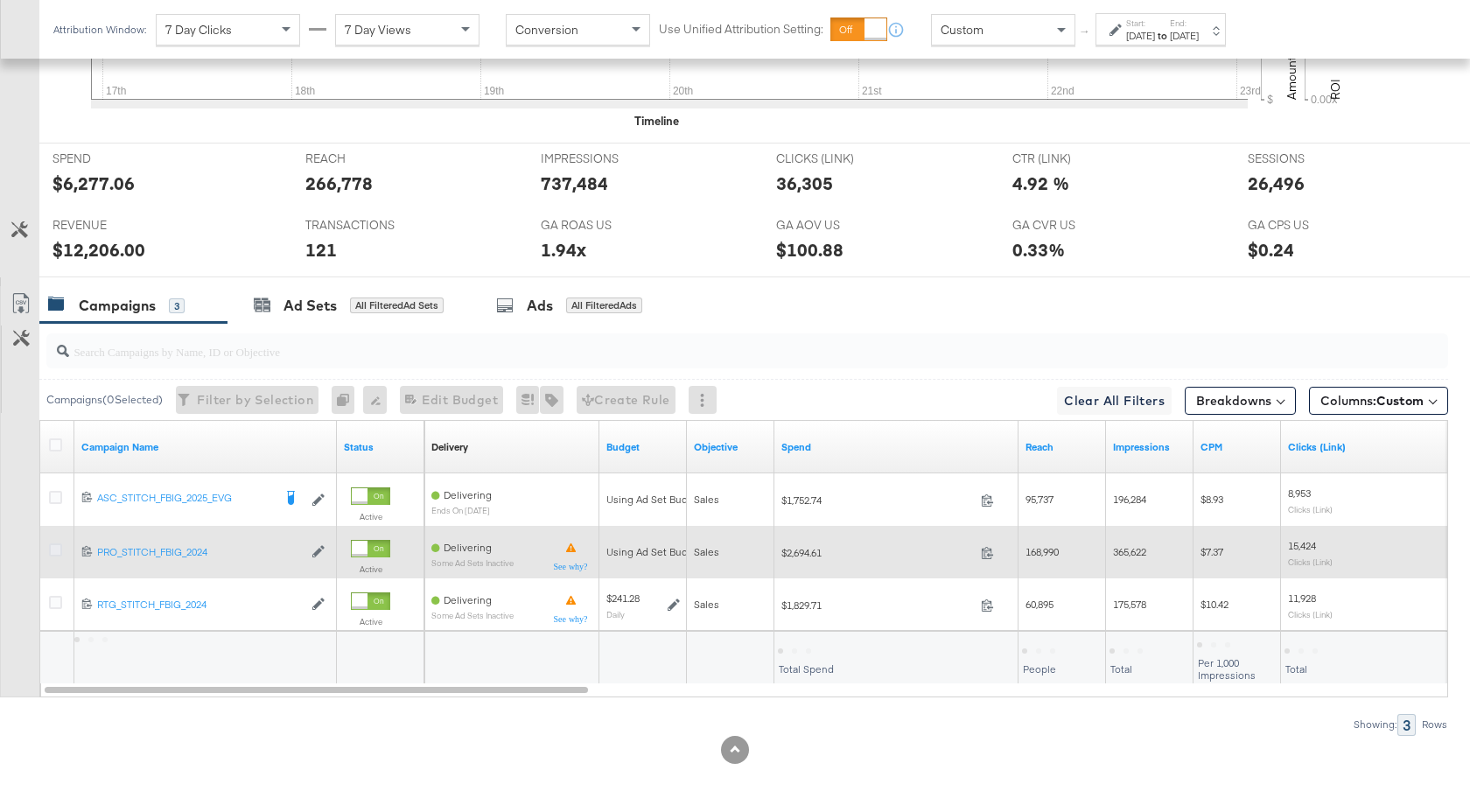
click at [57, 544] on icon at bounding box center [55, 550] width 13 height 13
click at [0, 0] on input "checkbox" at bounding box center [0, 0] width 0 height 0
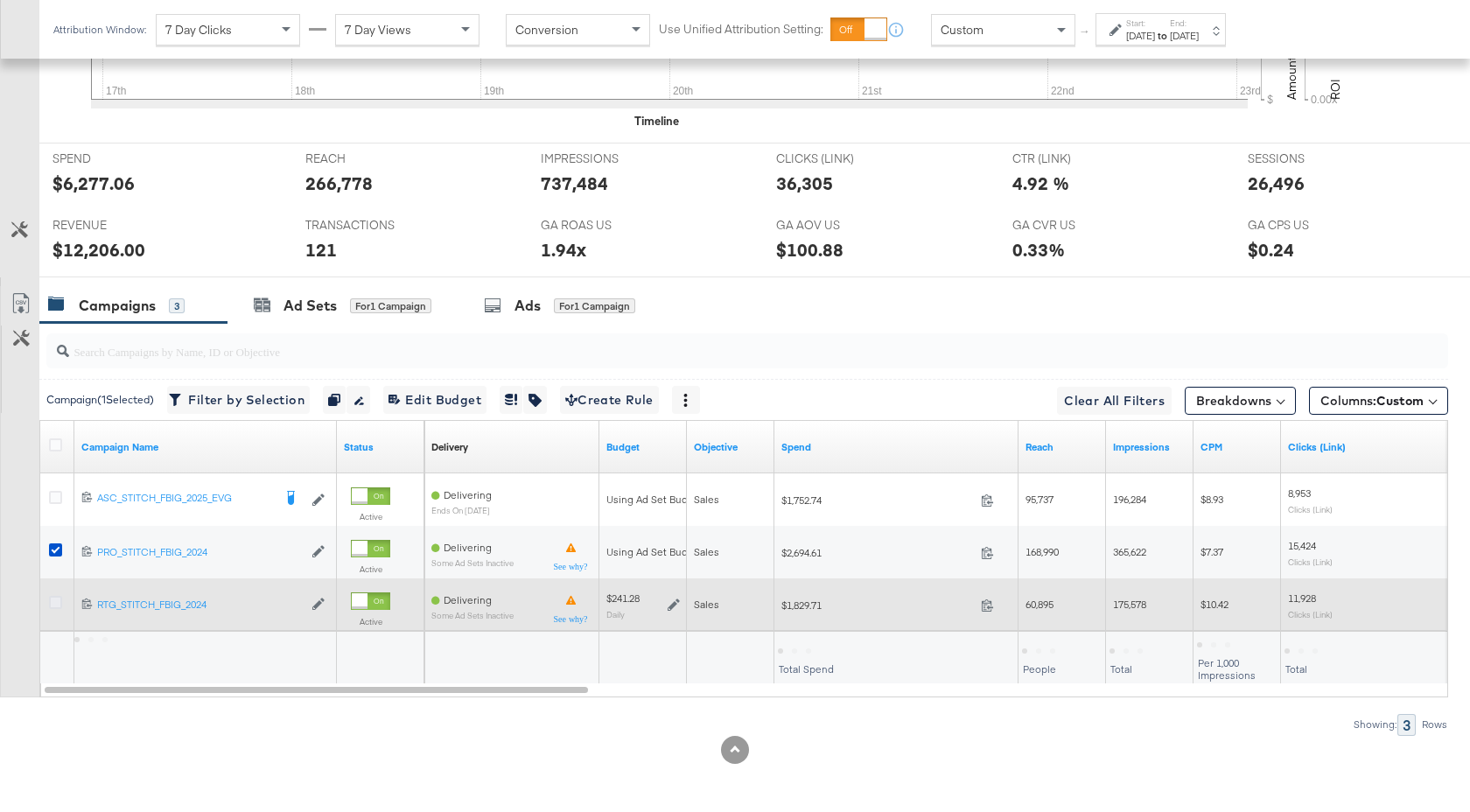
click at [53, 601] on icon at bounding box center [55, 602] width 13 height 13
click at [0, 0] on input "checkbox" at bounding box center [0, 0] width 0 height 0
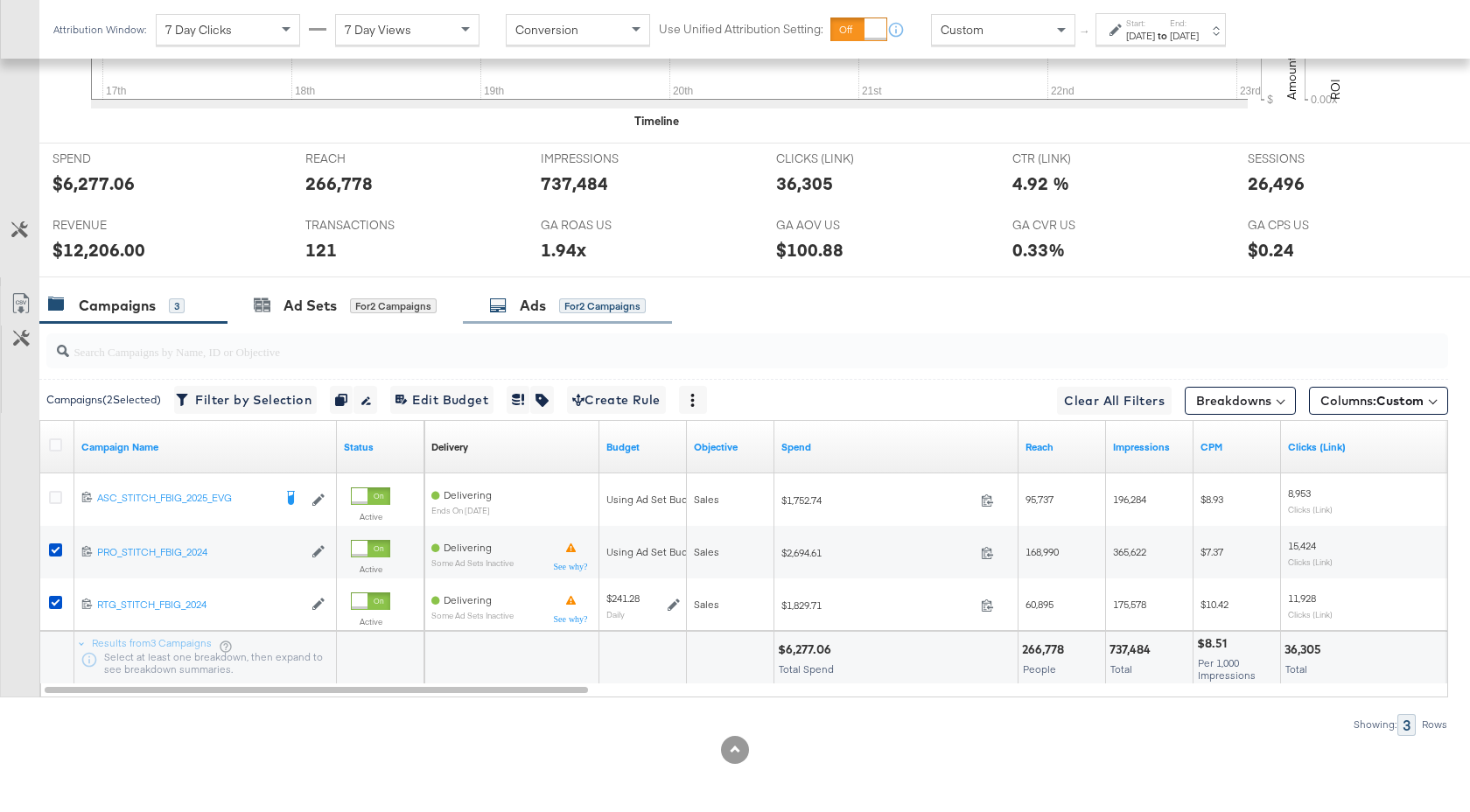
click at [501, 301] on icon at bounding box center [498, 305] width 18 height 18
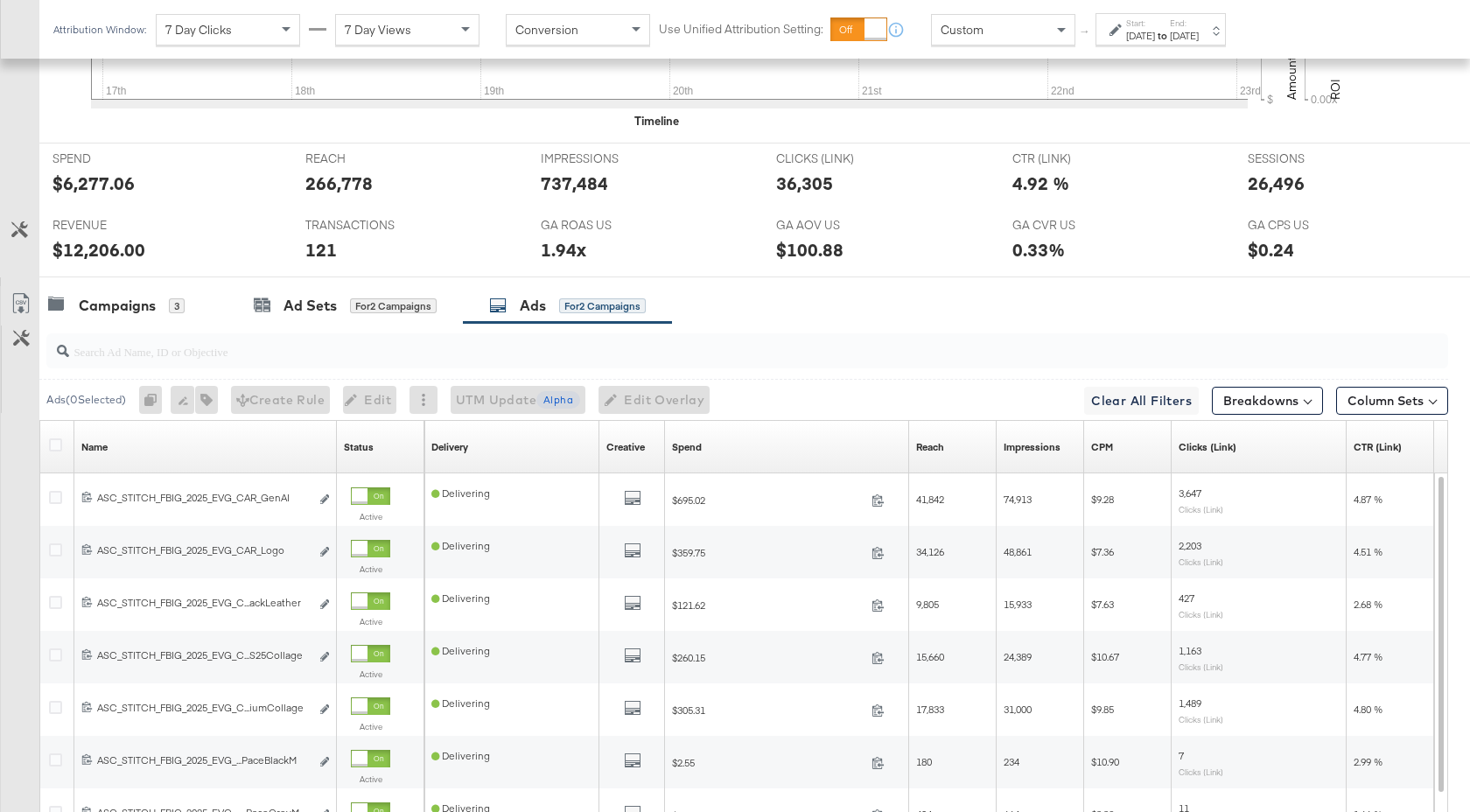
scroll to position [697, 0]
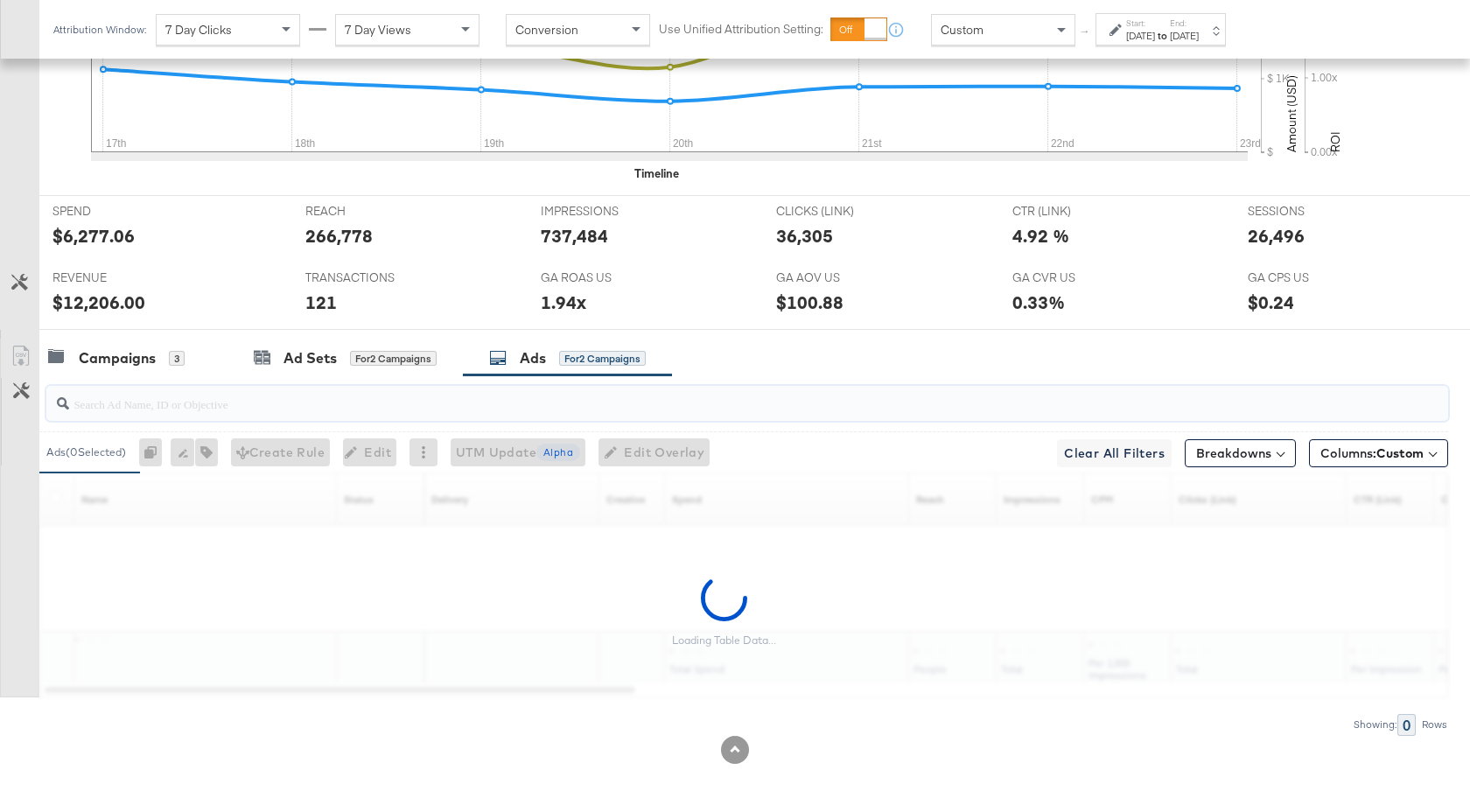
click at [171, 407] on input "search" at bounding box center [695, 396] width 1252 height 34
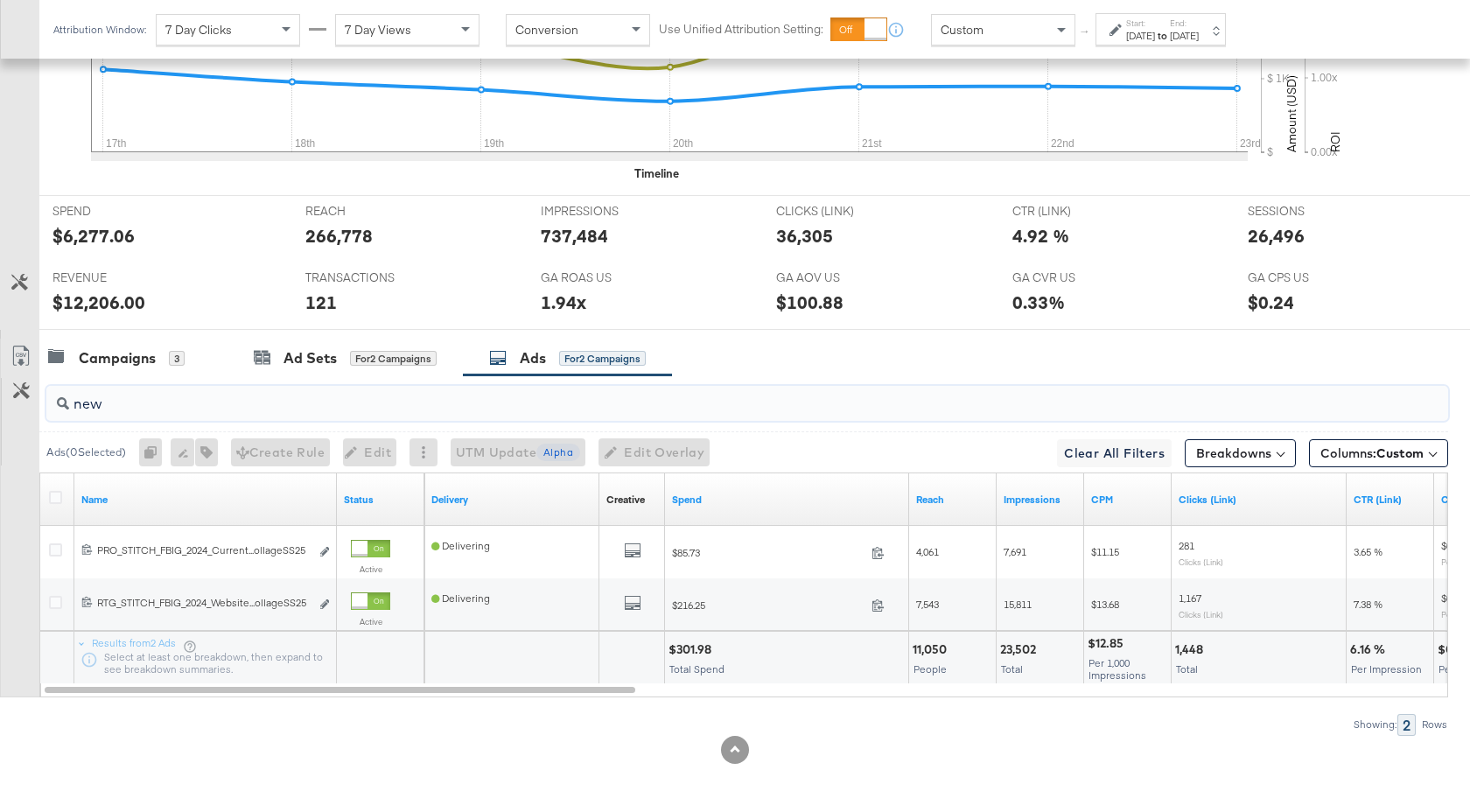
type input "new"
drag, startPoint x: 711, startPoint y: 650, endPoint x: 669, endPoint y: 653, distance: 42.1
click at [669, 653] on div "$301.98" at bounding box center [692, 649] width 48 height 17
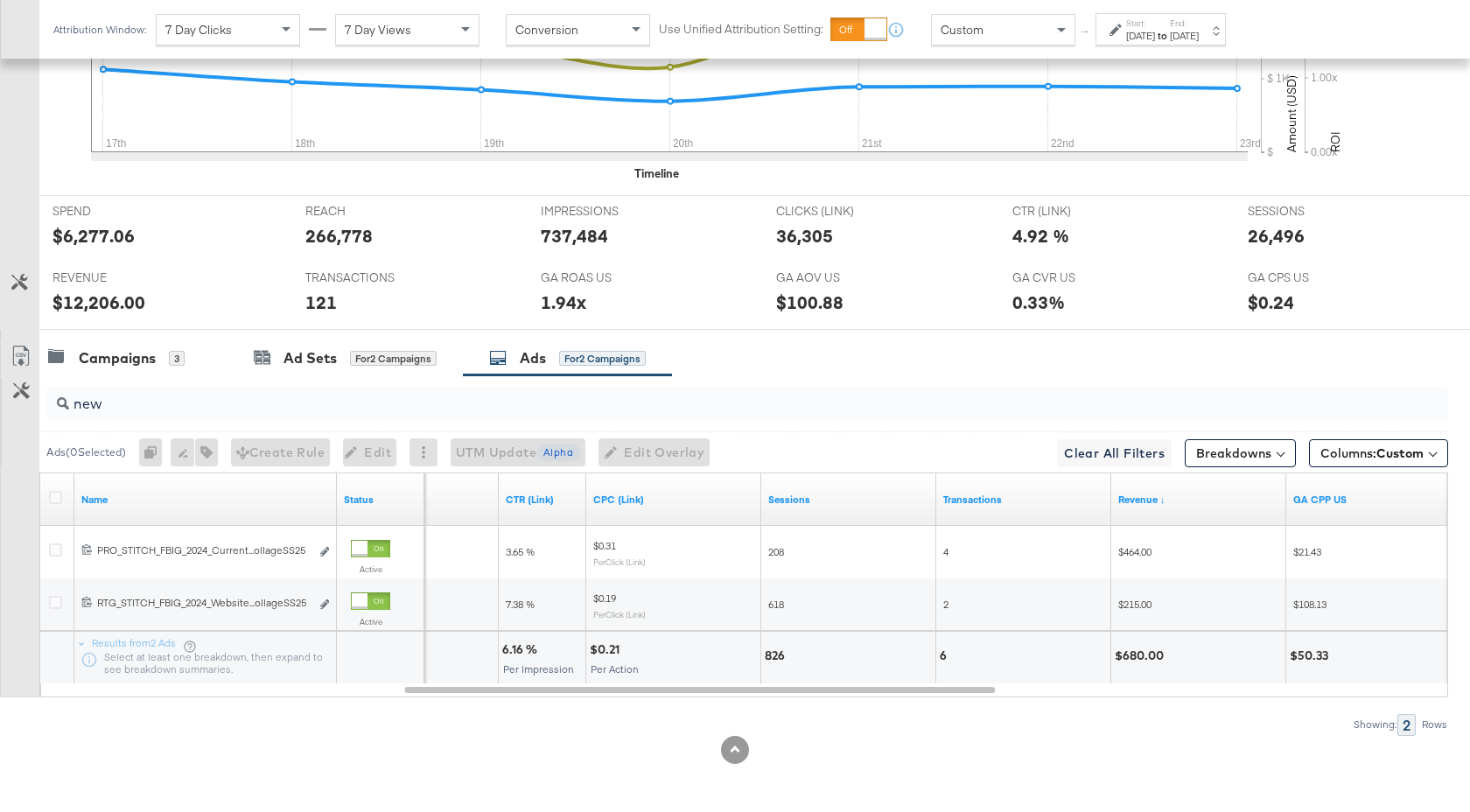
click at [530, 655] on div "6.16 %" at bounding box center [521, 649] width 40 height 17
drag, startPoint x: 538, startPoint y: 649, endPoint x: 506, endPoint y: 650, distance: 32.0
click at [506, 650] on div "6.16 %" at bounding box center [521, 649] width 40 height 17
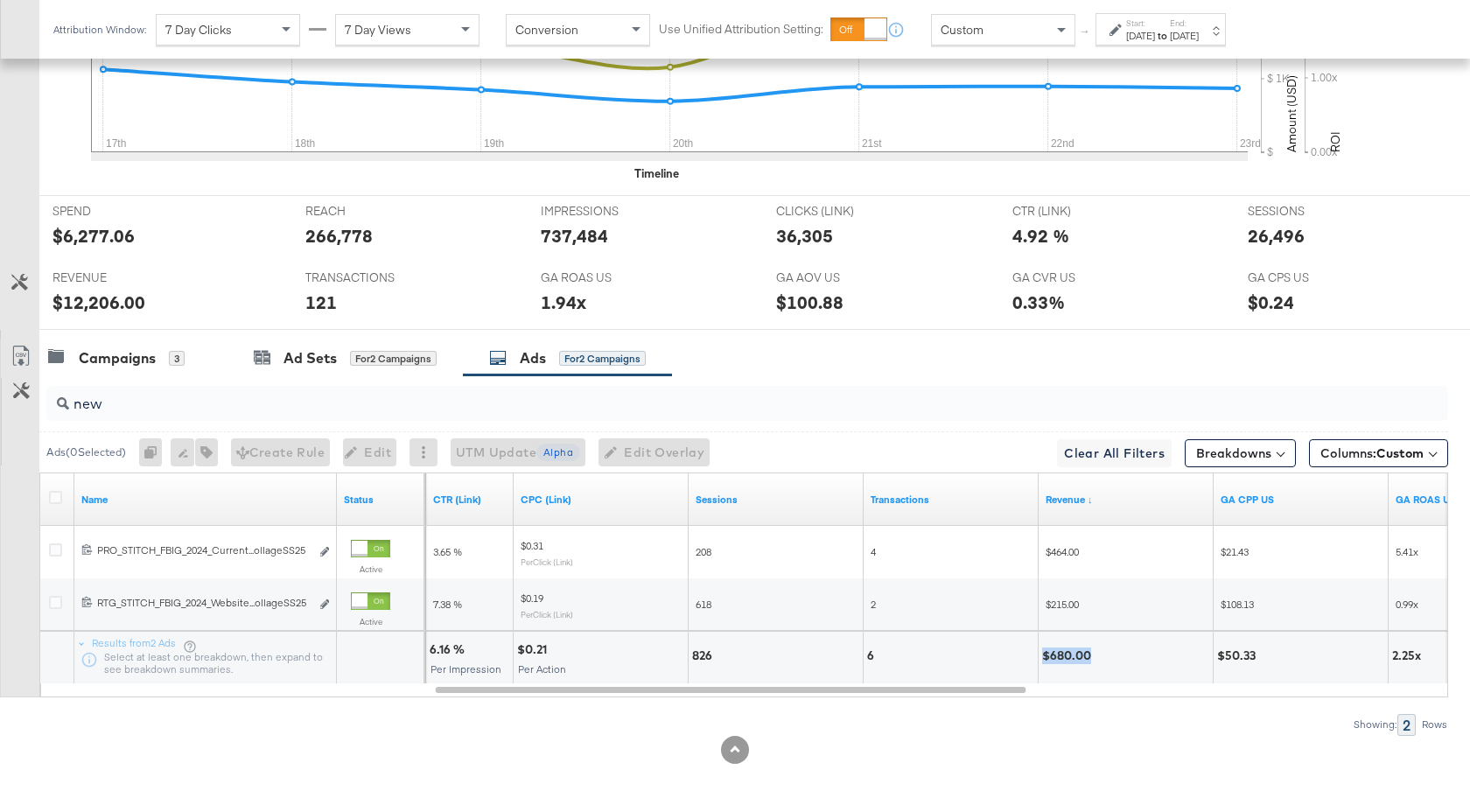
drag, startPoint x: 1090, startPoint y: 660, endPoint x: 1044, endPoint y: 660, distance: 46.0
click at [1044, 660] on div "$680.00" at bounding box center [1068, 655] width 54 height 17
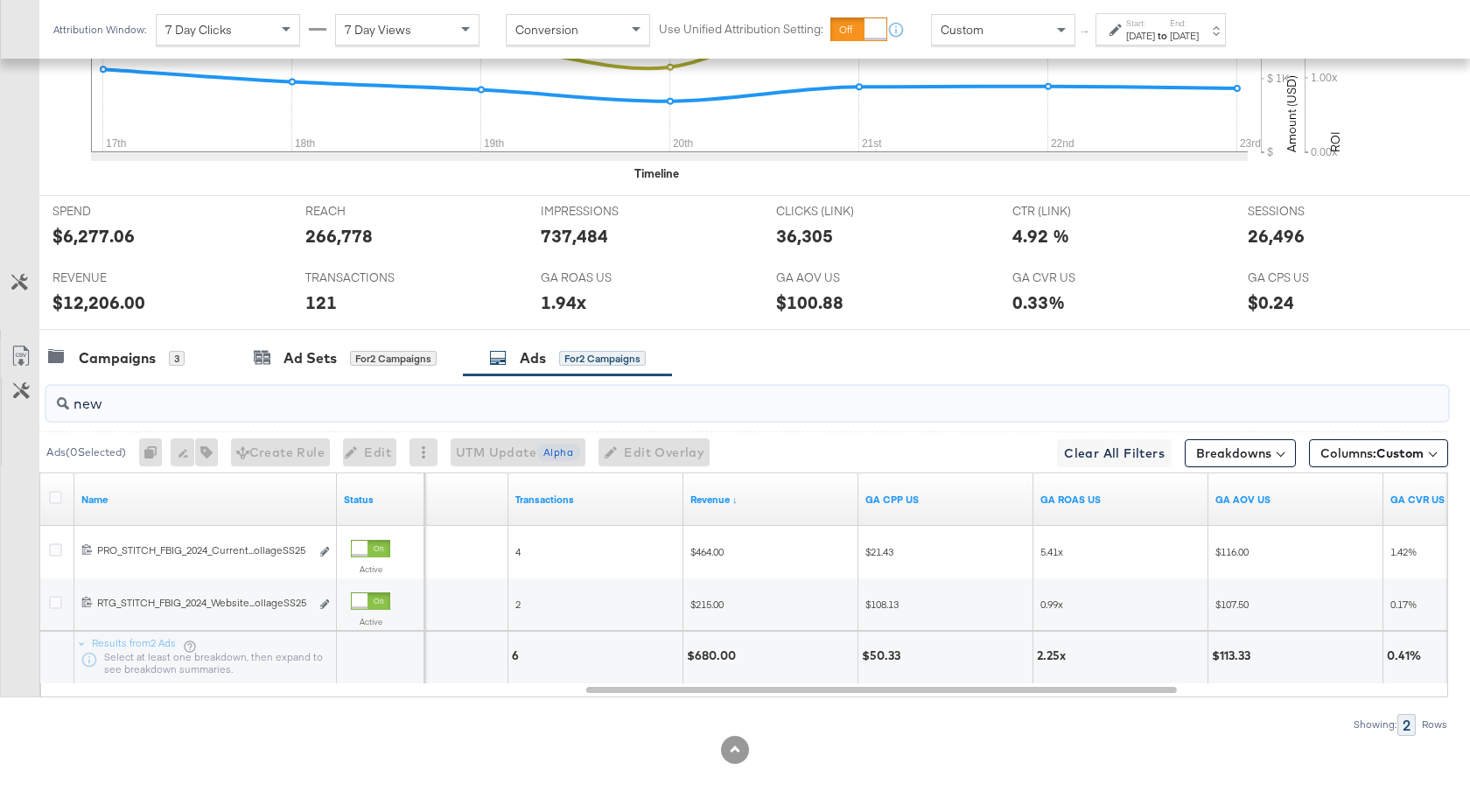
drag, startPoint x: 120, startPoint y: 406, endPoint x: 74, endPoint y: 406, distance: 46.0
click at [74, 406] on input "new" at bounding box center [695, 396] width 1252 height 34
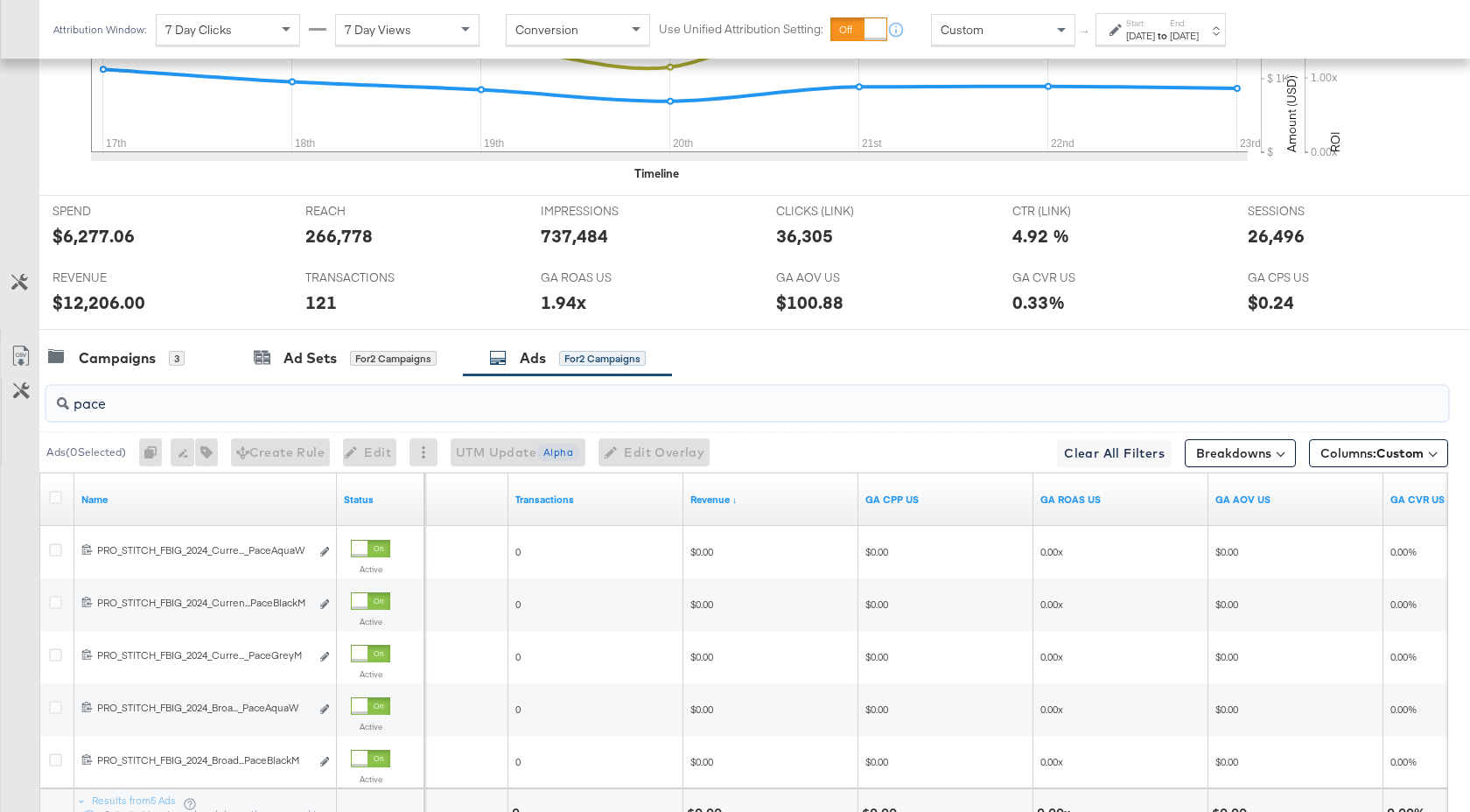
scroll to position [855, 0]
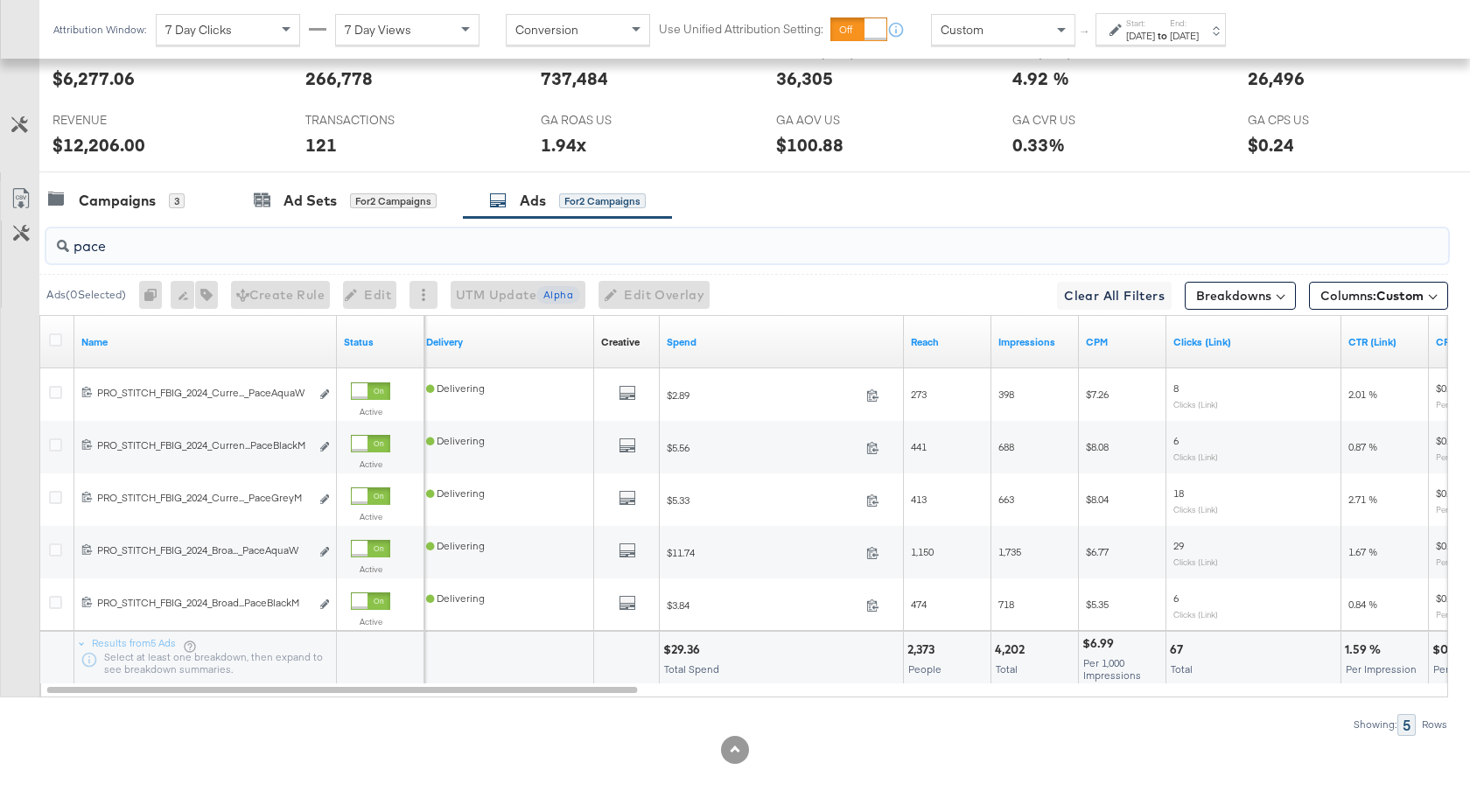
type input "pace"
drag, startPoint x: 116, startPoint y: 246, endPoint x: 55, endPoint y: 246, distance: 61.0
click at [55, 246] on div "pace" at bounding box center [747, 246] width 1402 height 35
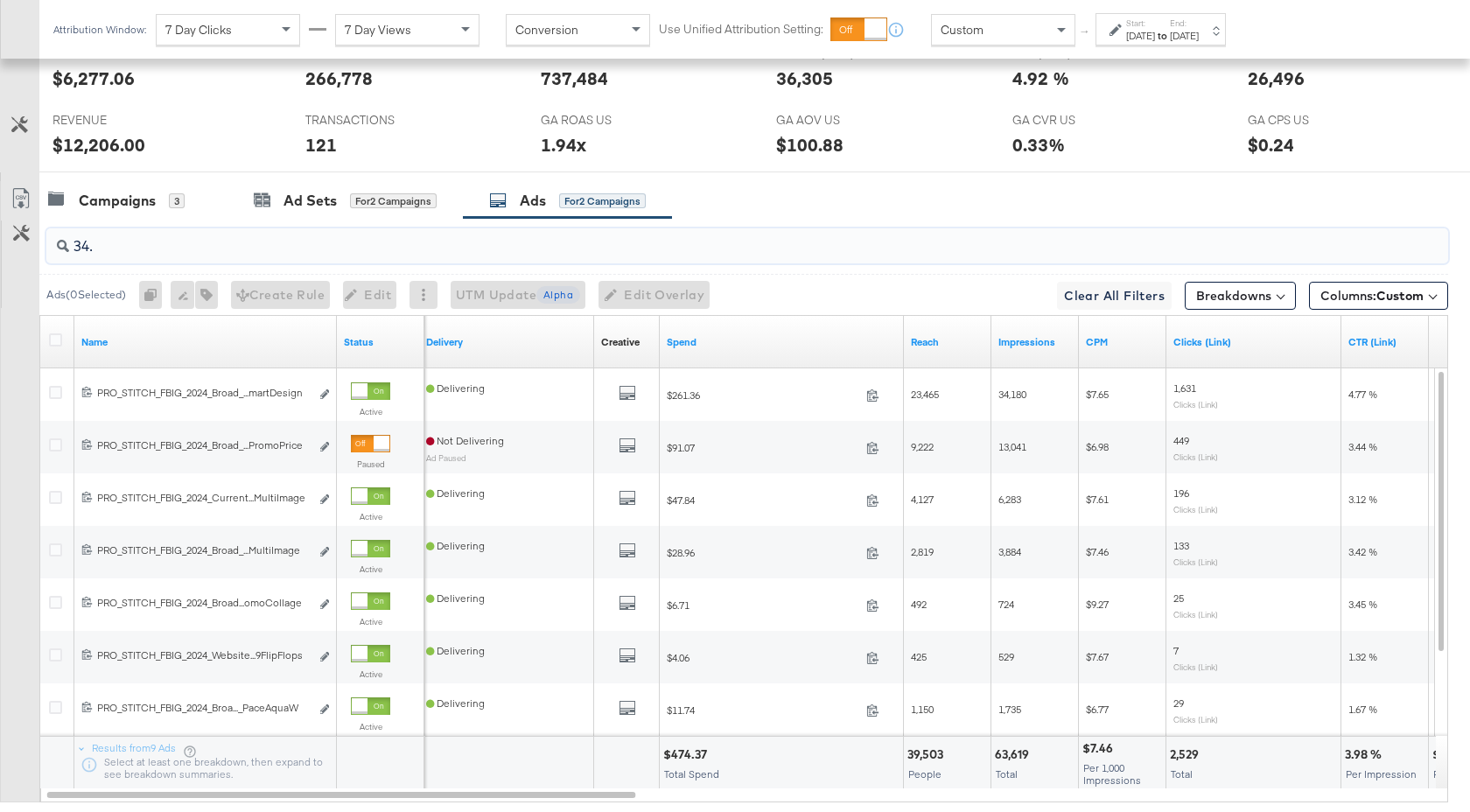
scroll to position [697, 0]
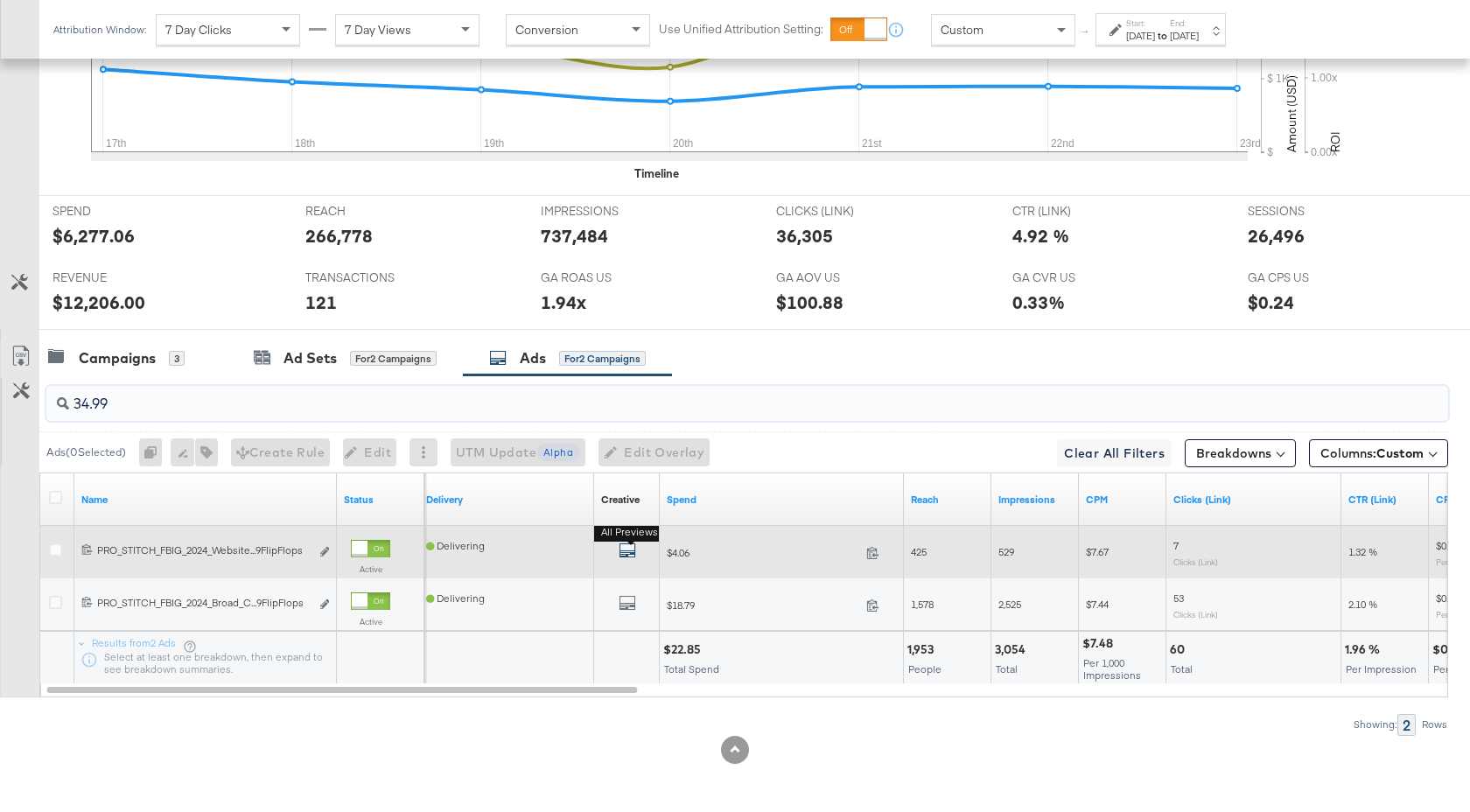
type input "34.99"
click at [622, 550] on icon "default" at bounding box center [628, 550] width 18 height 18
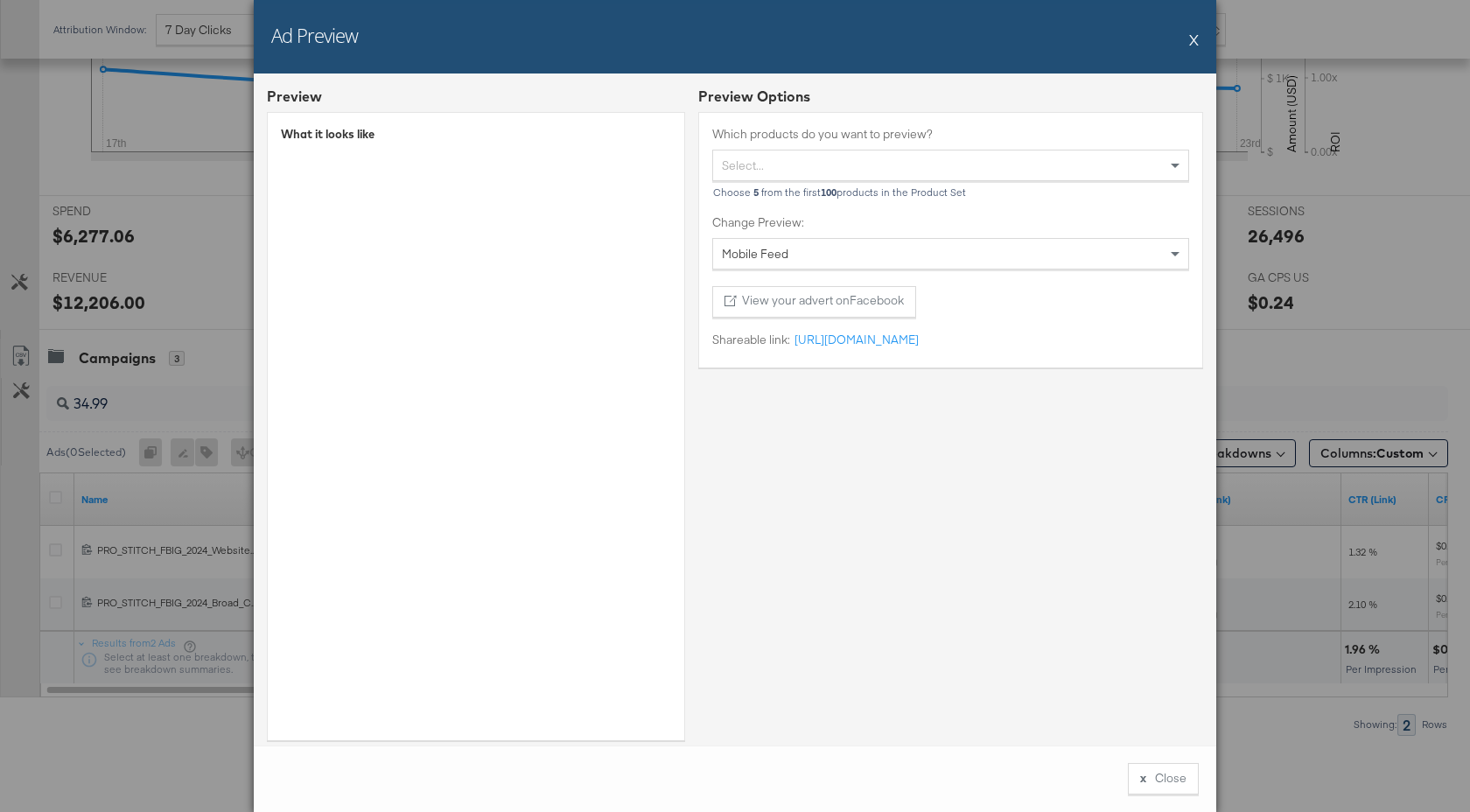
click at [1193, 37] on button "X" at bounding box center [1193, 39] width 10 height 35
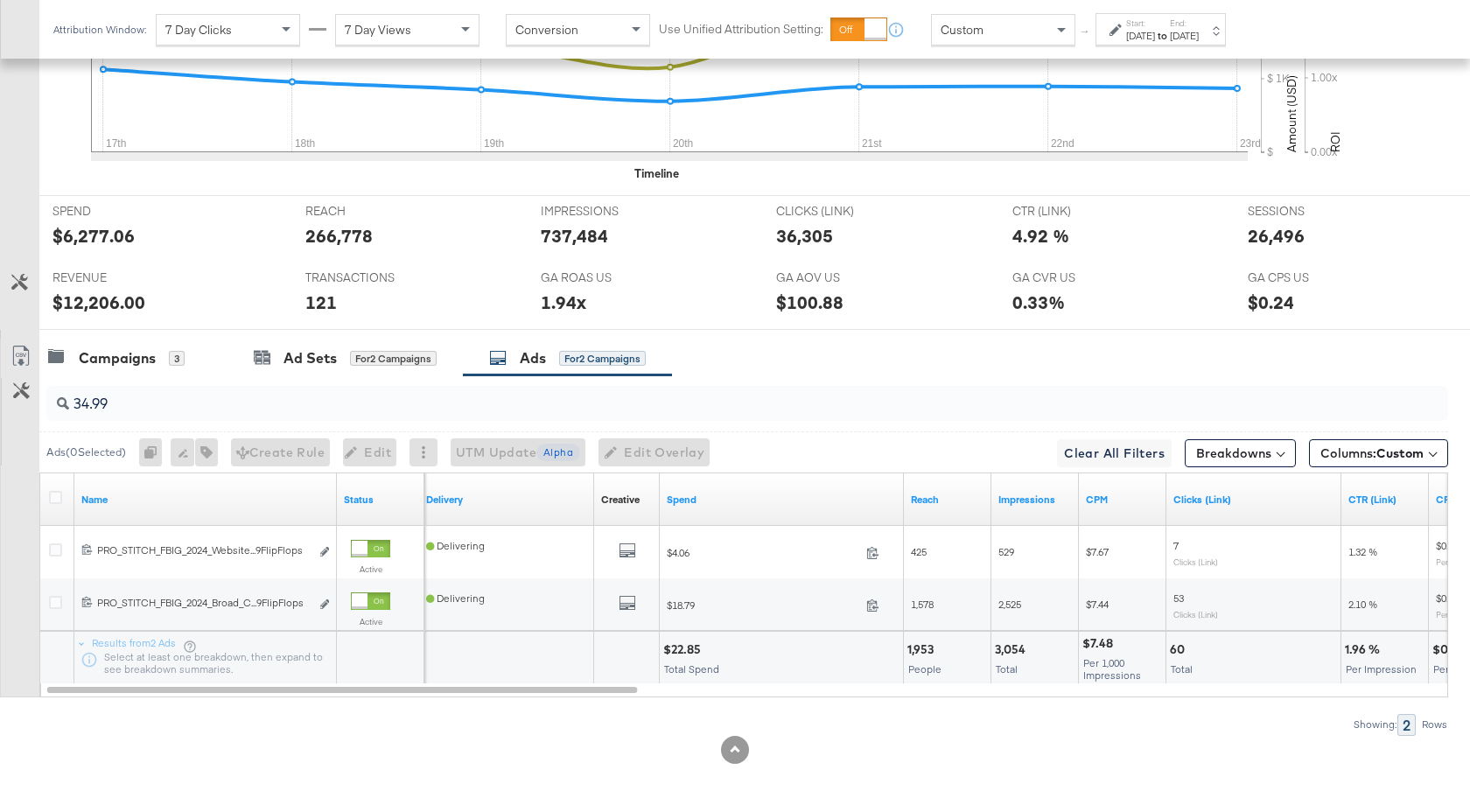
drag, startPoint x: 698, startPoint y: 650, endPoint x: 662, endPoint y: 650, distance: 36.0
click at [663, 650] on div "$22.85" at bounding box center [684, 649] width 43 height 17
drag, startPoint x: 662, startPoint y: 650, endPoint x: 708, endPoint y: 650, distance: 46.0
click at [708, 650] on div "$22.85" at bounding box center [781, 649] width 236 height 17
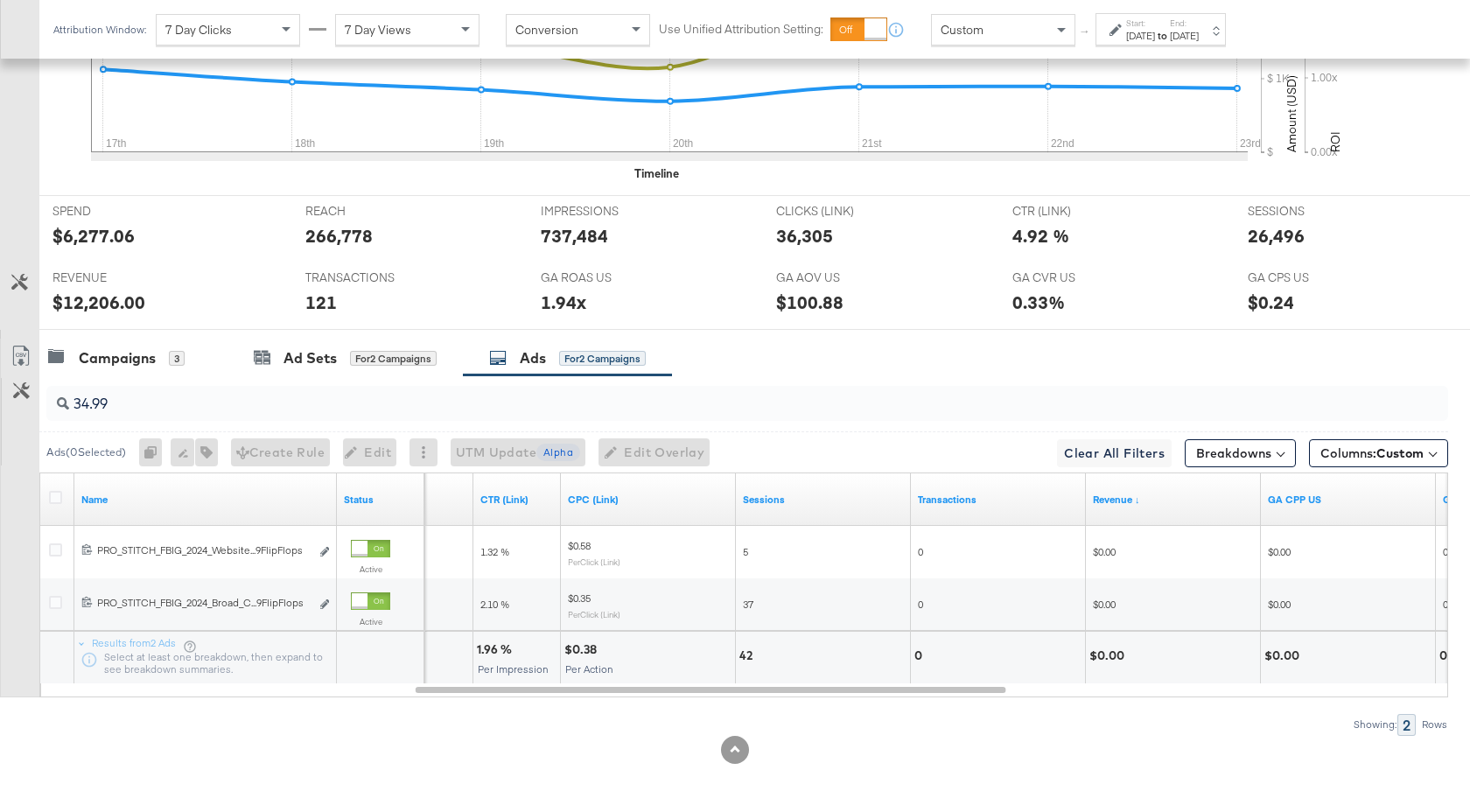
drag, startPoint x: 512, startPoint y: 651, endPoint x: 486, endPoint y: 651, distance: 26.0
click at [486, 651] on div "1.96 %" at bounding box center [497, 649] width 40 height 17
